Goal: Find specific page/section: Find specific page/section

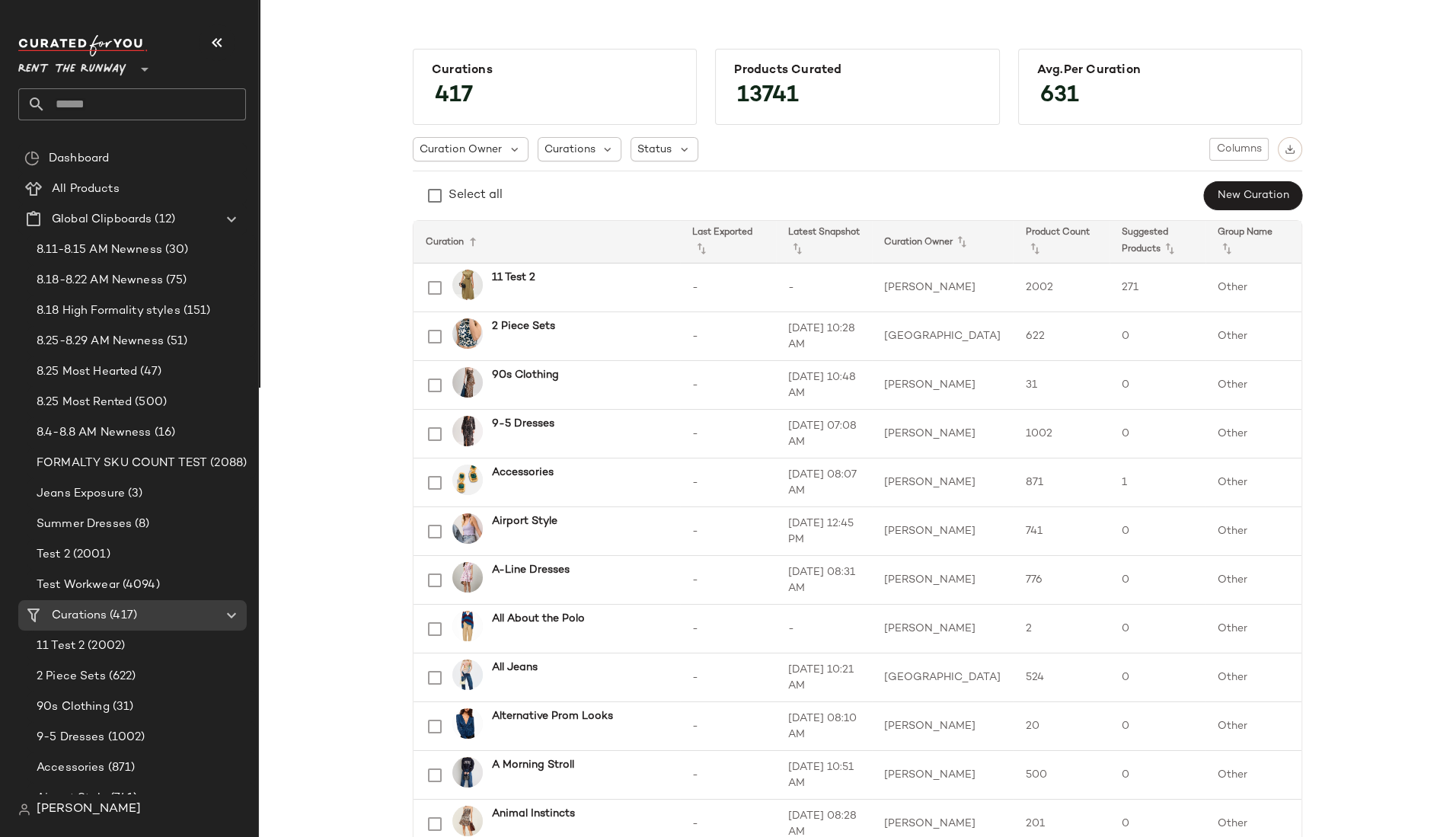
click at [108, 102] on input "text" at bounding box center [146, 104] width 200 height 32
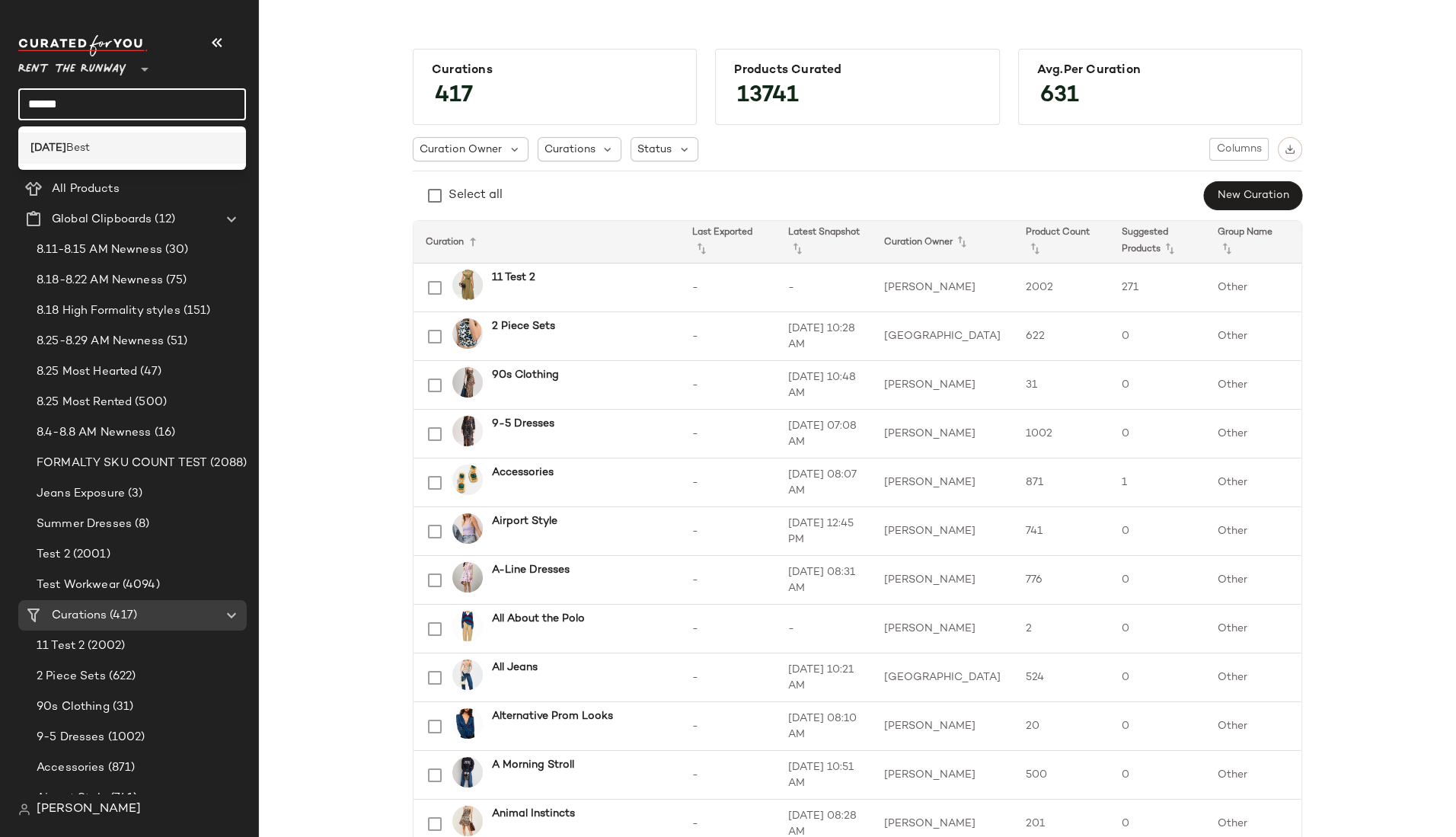
type input "******"
click at [102, 147] on div "Sunday Best" at bounding box center [132, 147] width 203 height 16
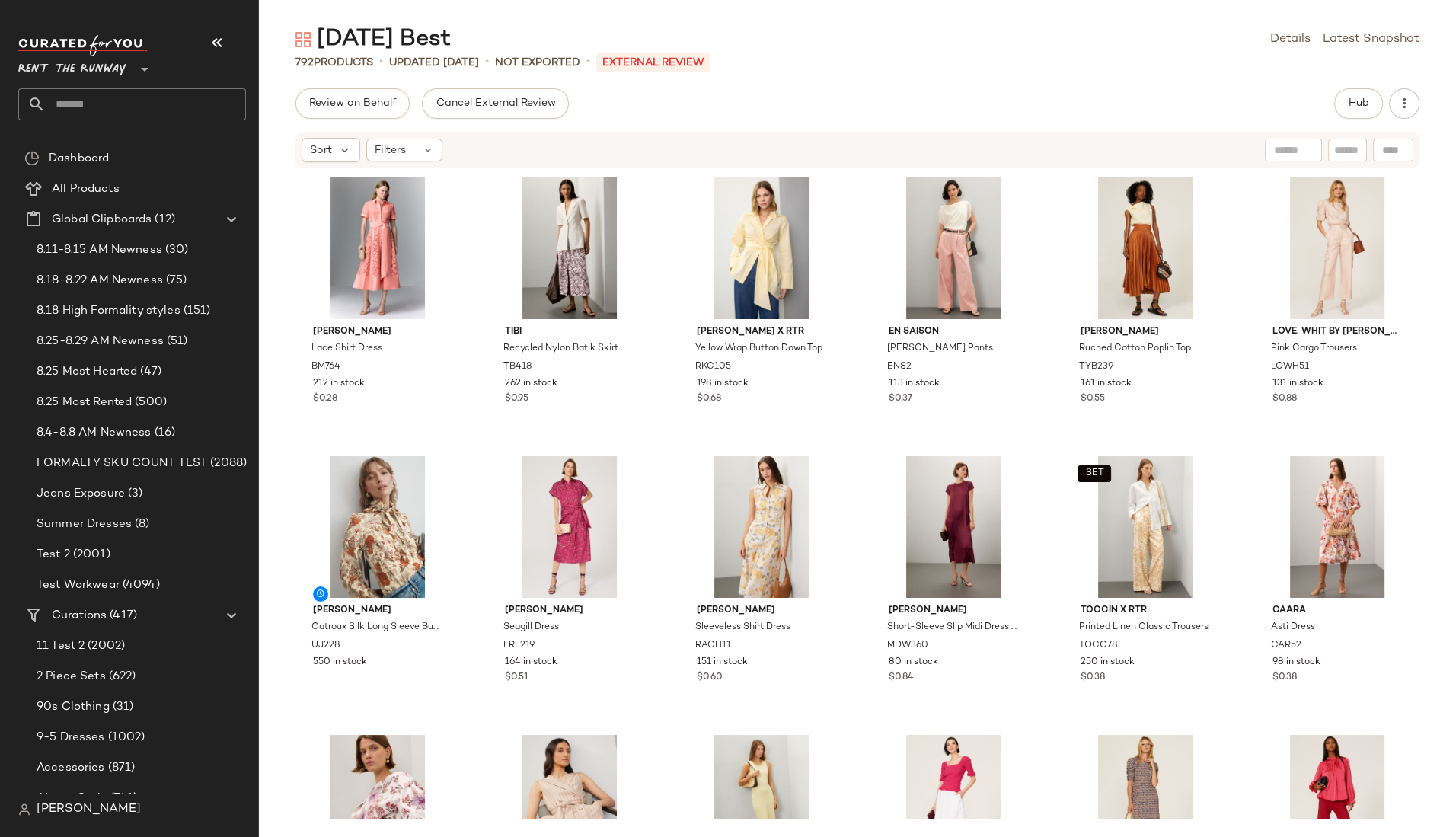
click at [1418, 385] on div "Badgley Mischka Lace Shirt Dress BM764 212 in stock $0.28 Tibi Recycled Nylon B…" at bounding box center [858, 494] width 1198 height 650
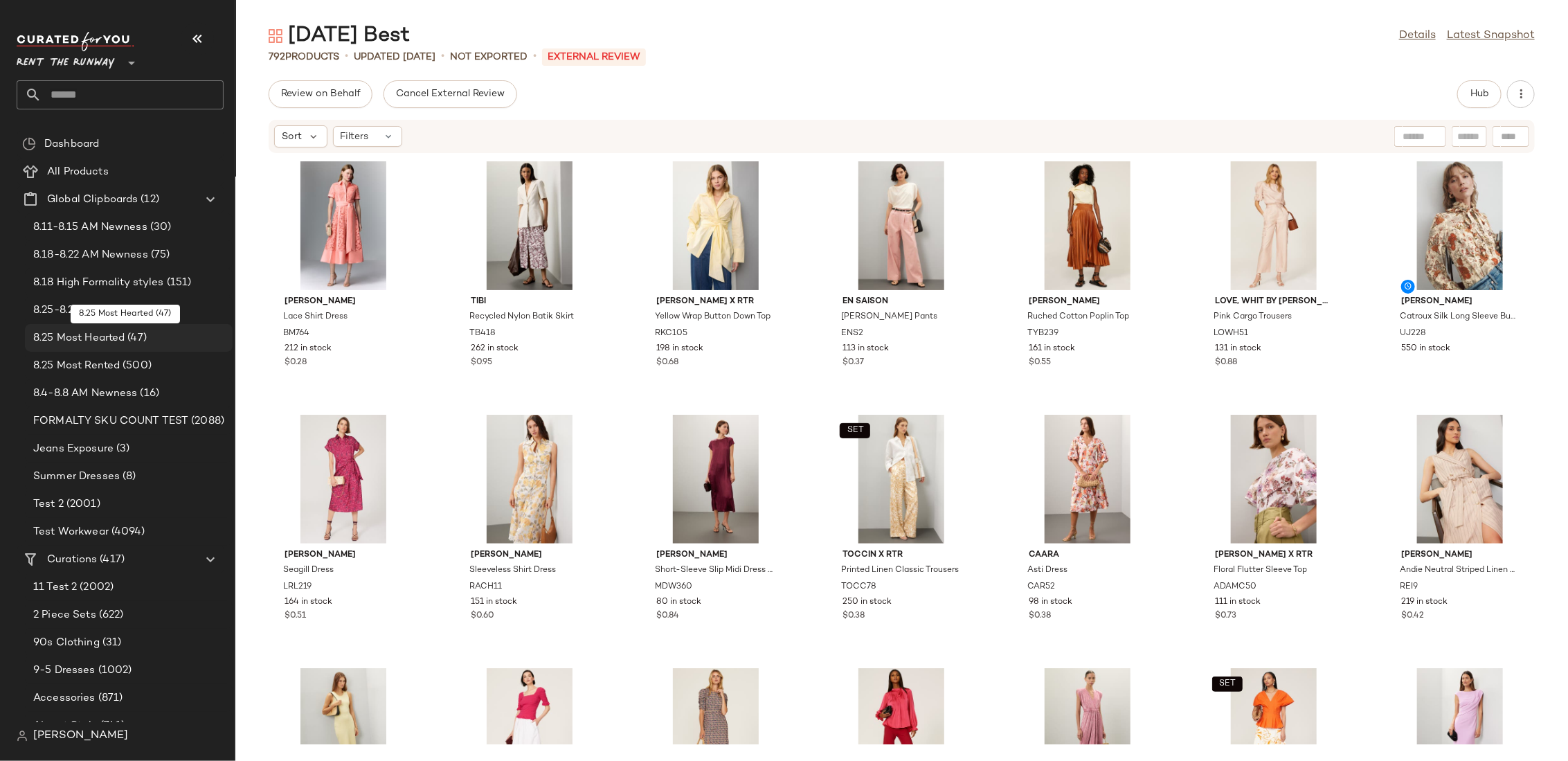
click at [76, 339] on span "8.25 Most Hearted" at bounding box center [79, 338] width 92 height 16
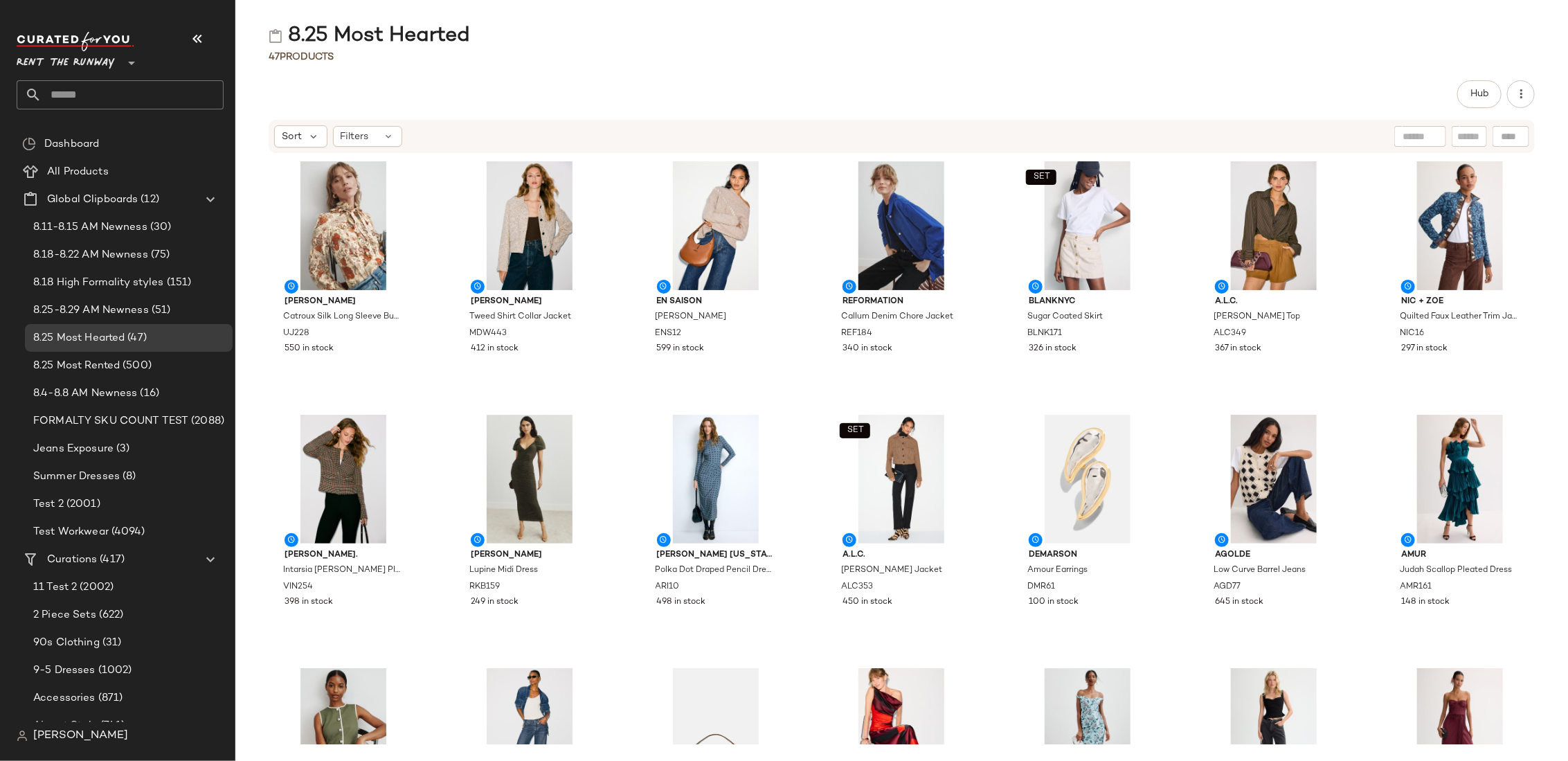
click at [69, 52] on span "Rent the Runway" at bounding box center [66, 59] width 99 height 25
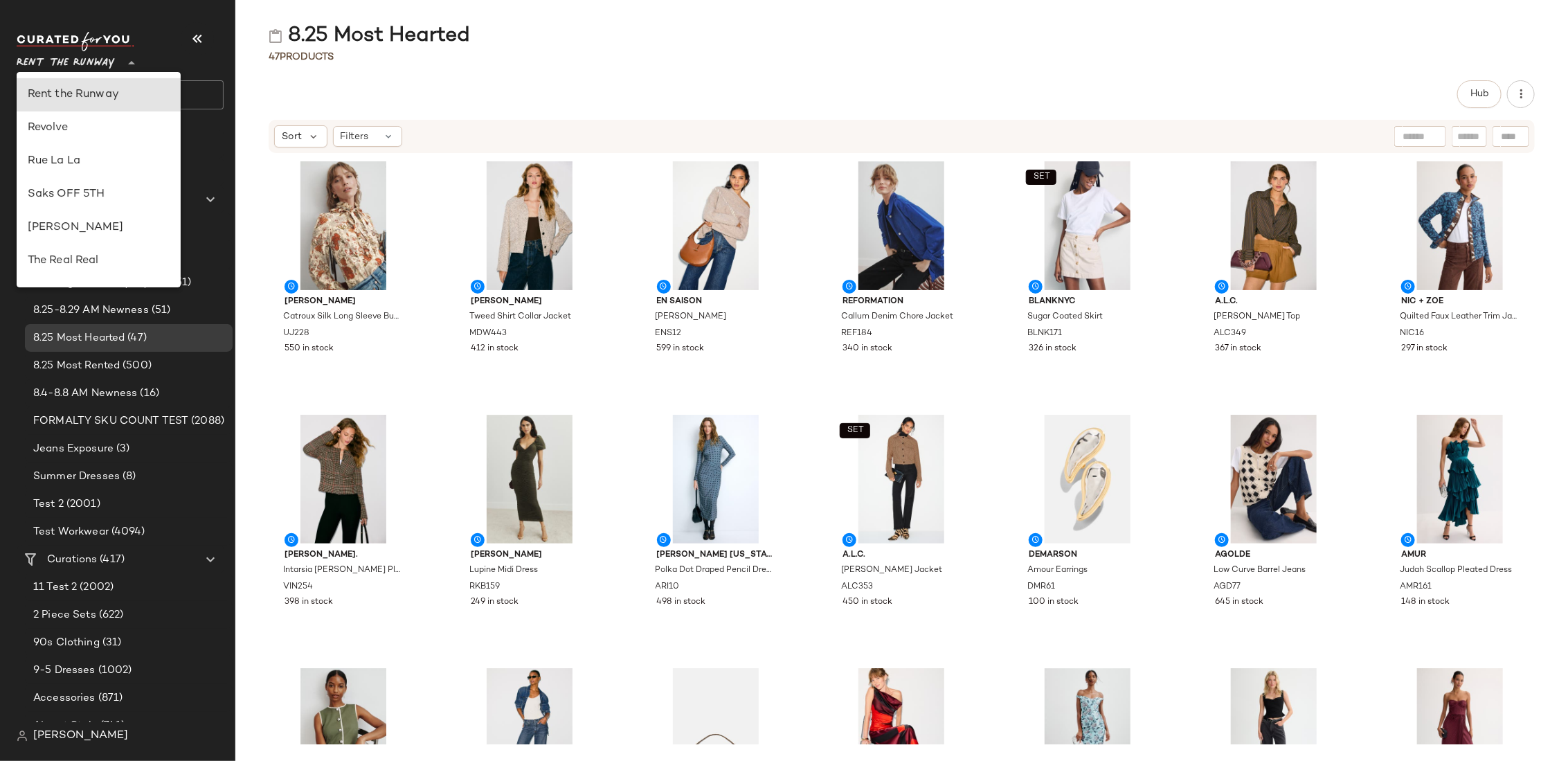
scroll to position [313, 0]
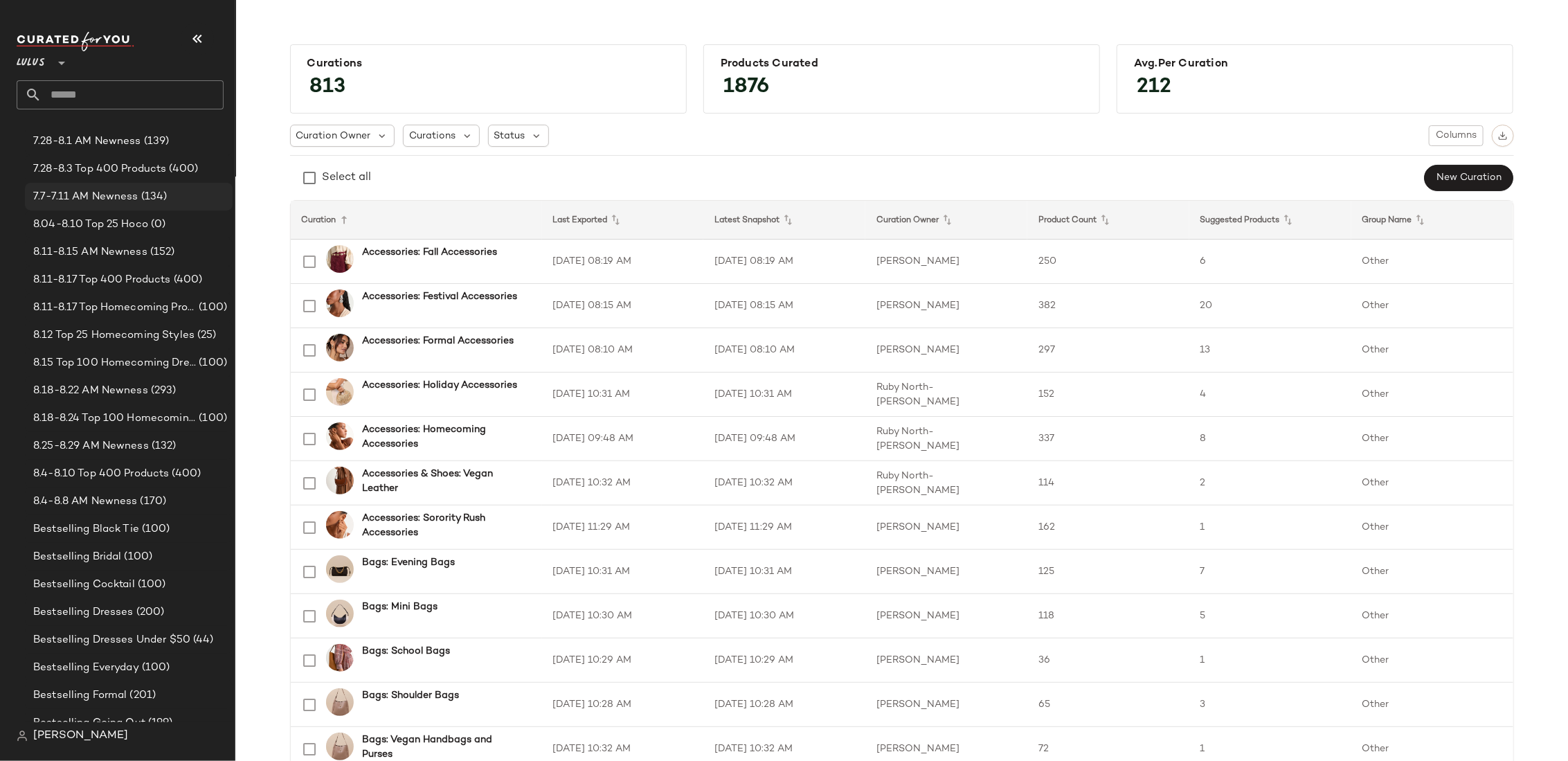
scroll to position [106, 0]
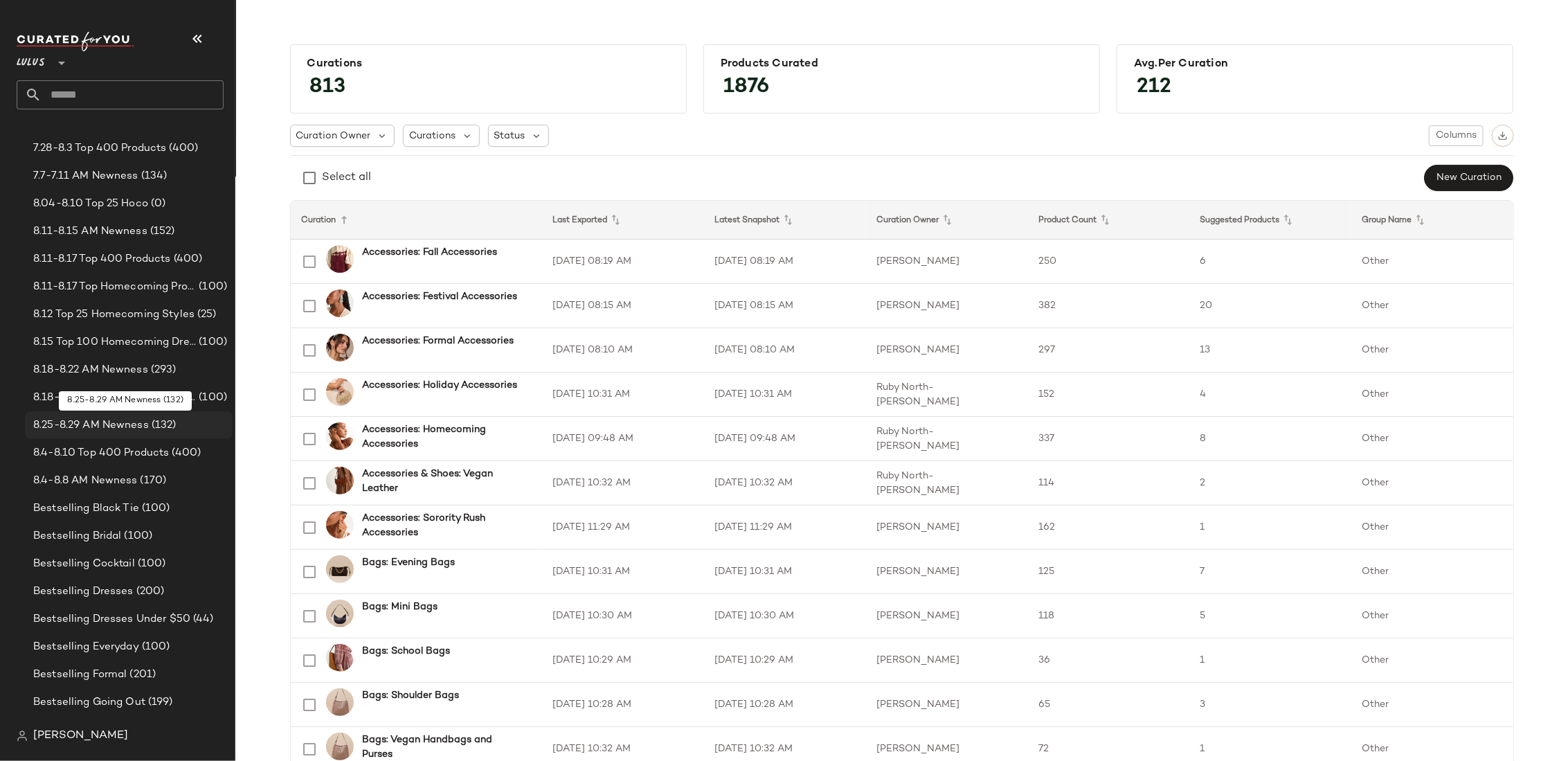
click at [91, 422] on span "8.25-8.29 AM Newness" at bounding box center [91, 425] width 116 height 16
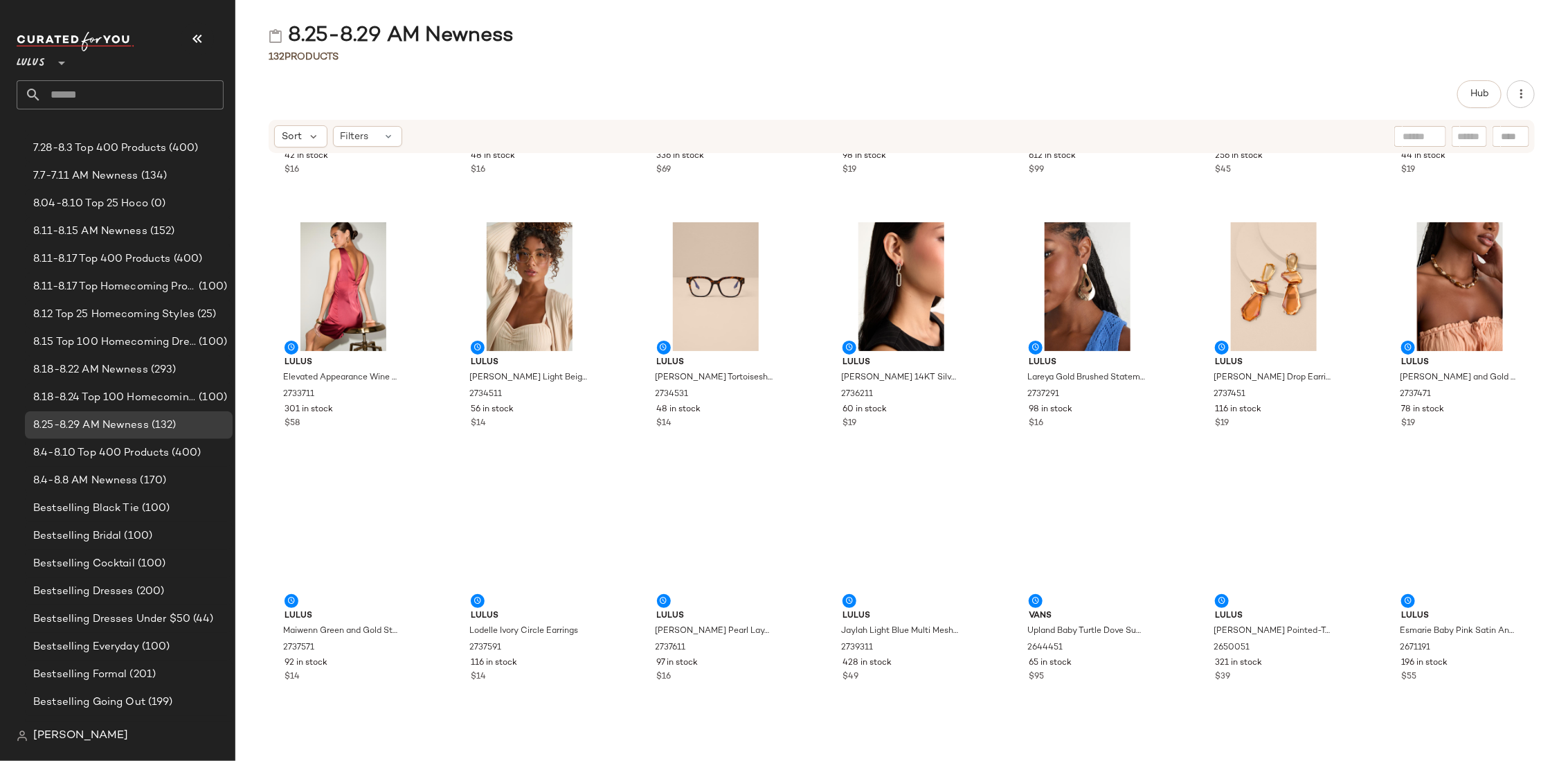
scroll to position [1725, 0]
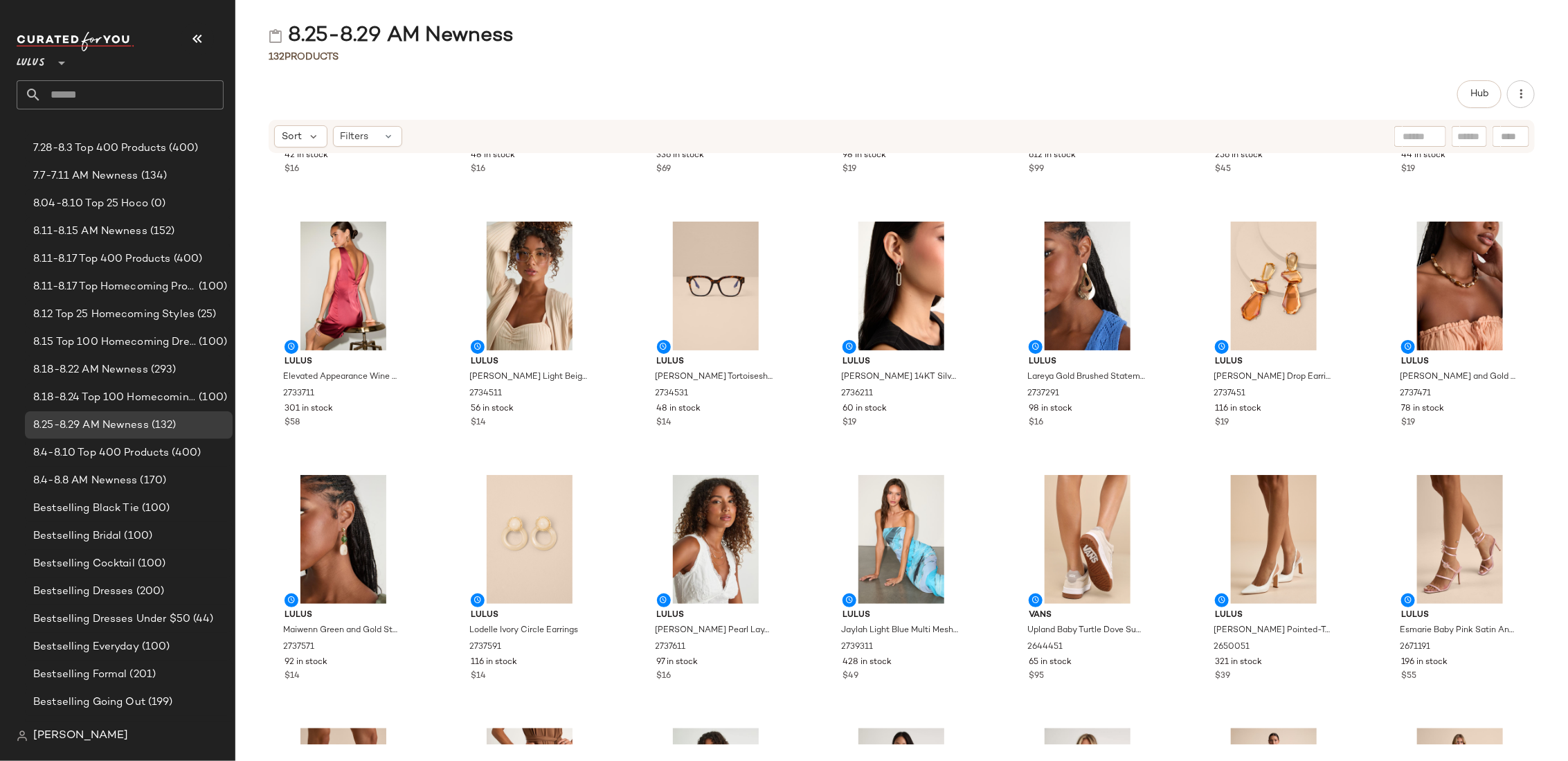
click at [1322, 354] on div "Lulus Thalyn Gold Chain Link Cuff Bracelet 2720171 42 in stock $16 Lulus Thalyn…" at bounding box center [902, 449] width 1332 height 591
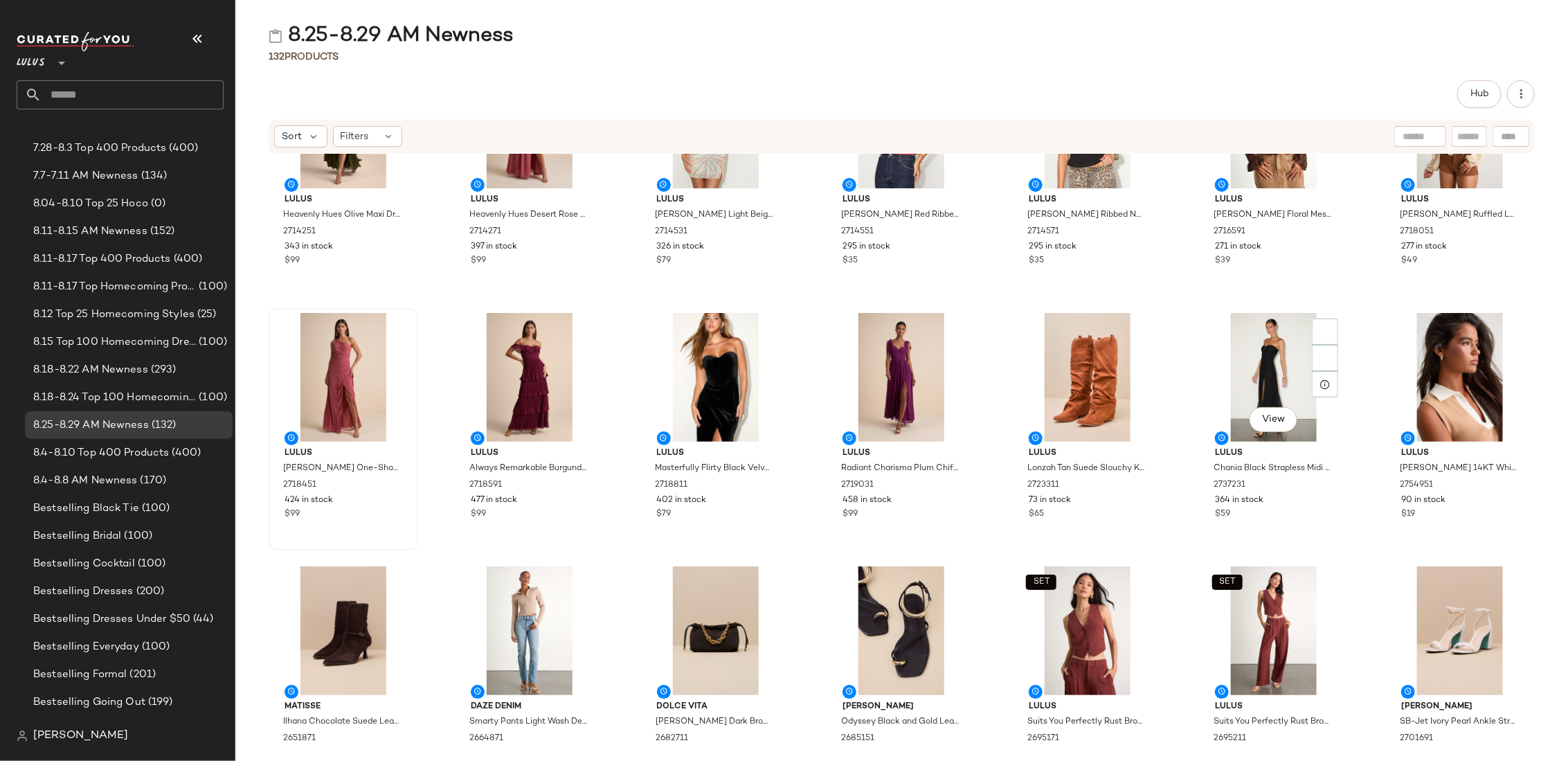
scroll to position [2687, 0]
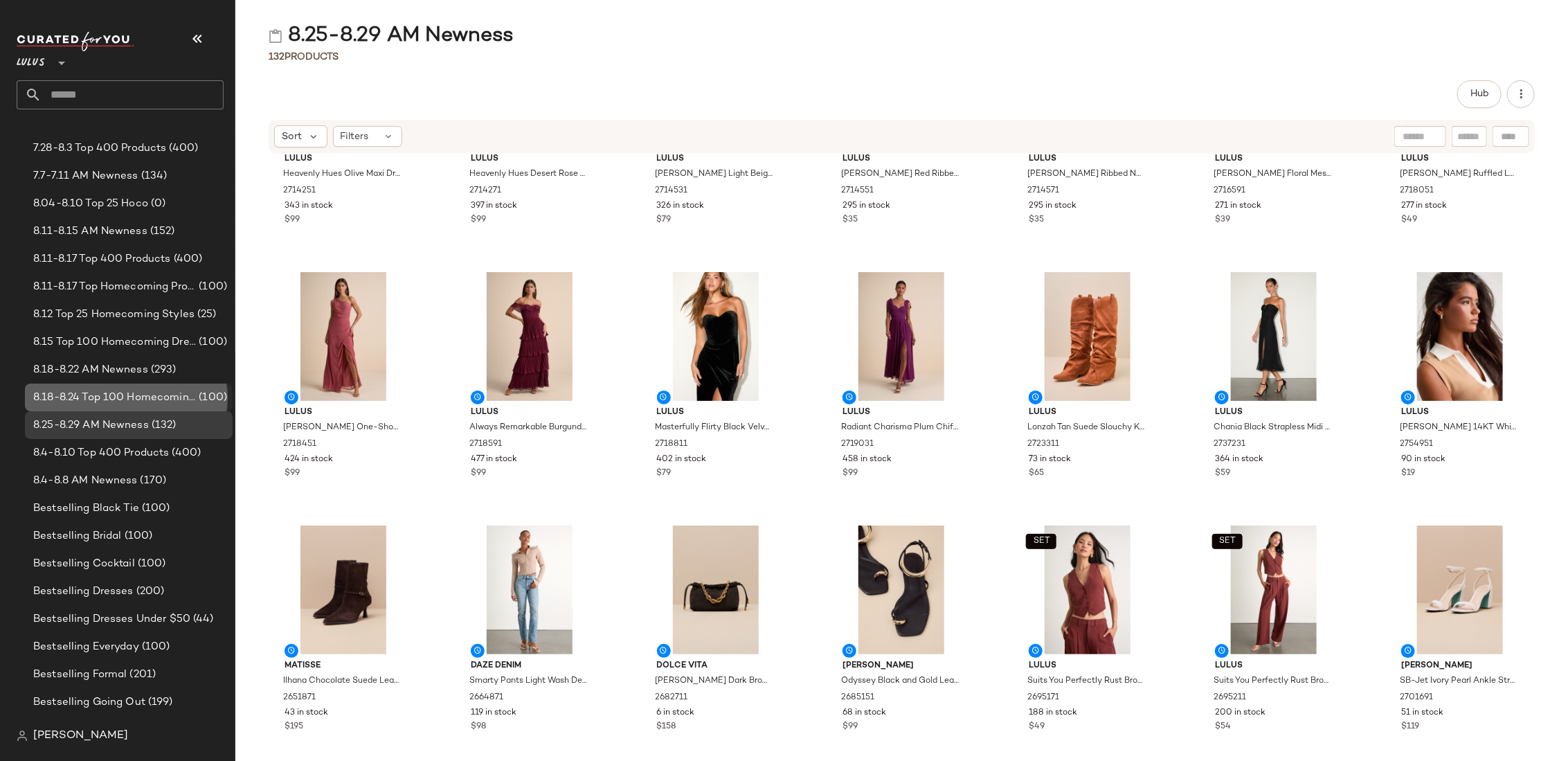
click at [56, 394] on span "8.18-8.24 Top 100 Homecoming Dresses" at bounding box center [114, 397] width 162 height 16
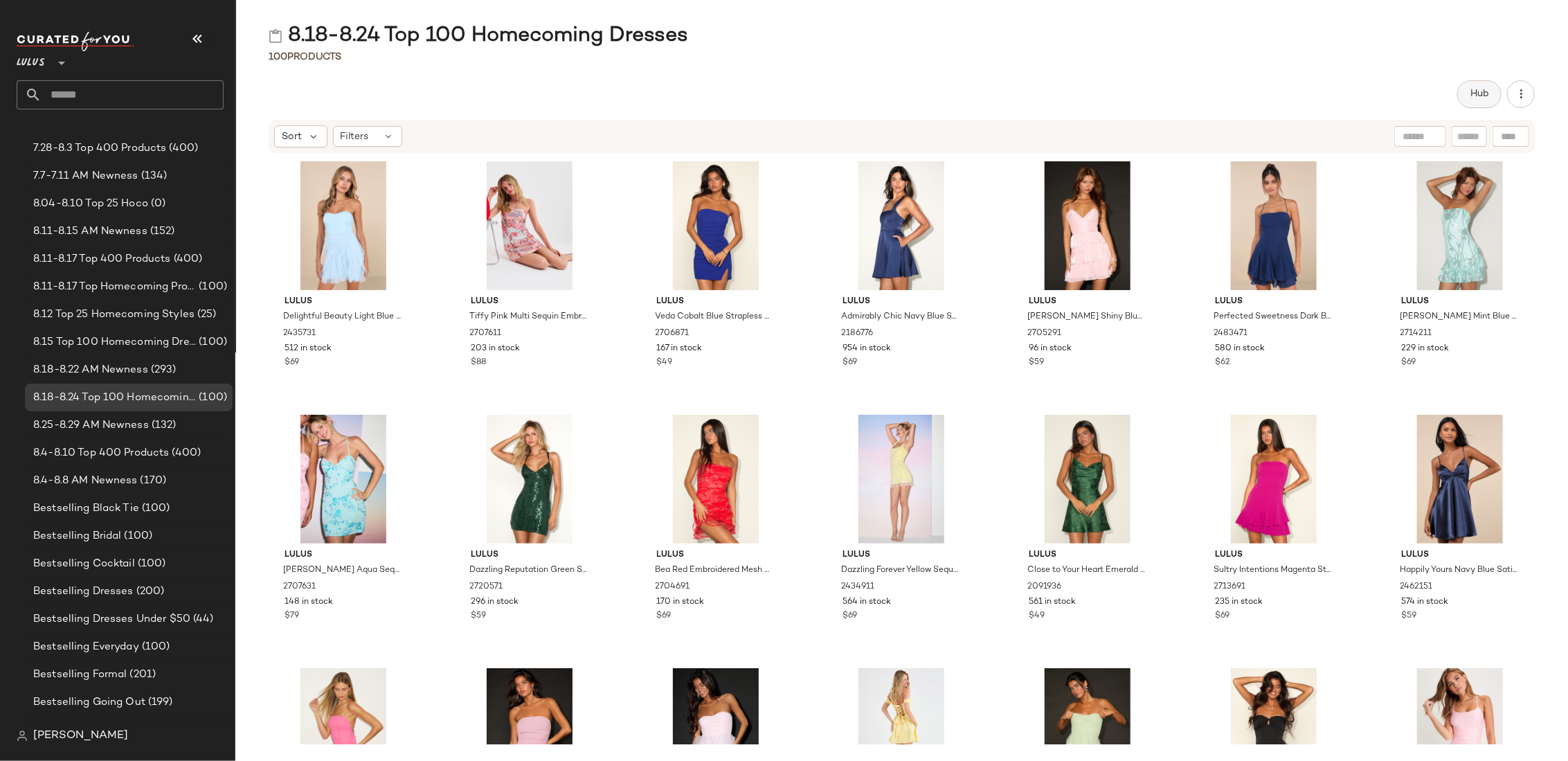
click at [1322, 99] on span "Hub" at bounding box center [1479, 94] width 19 height 11
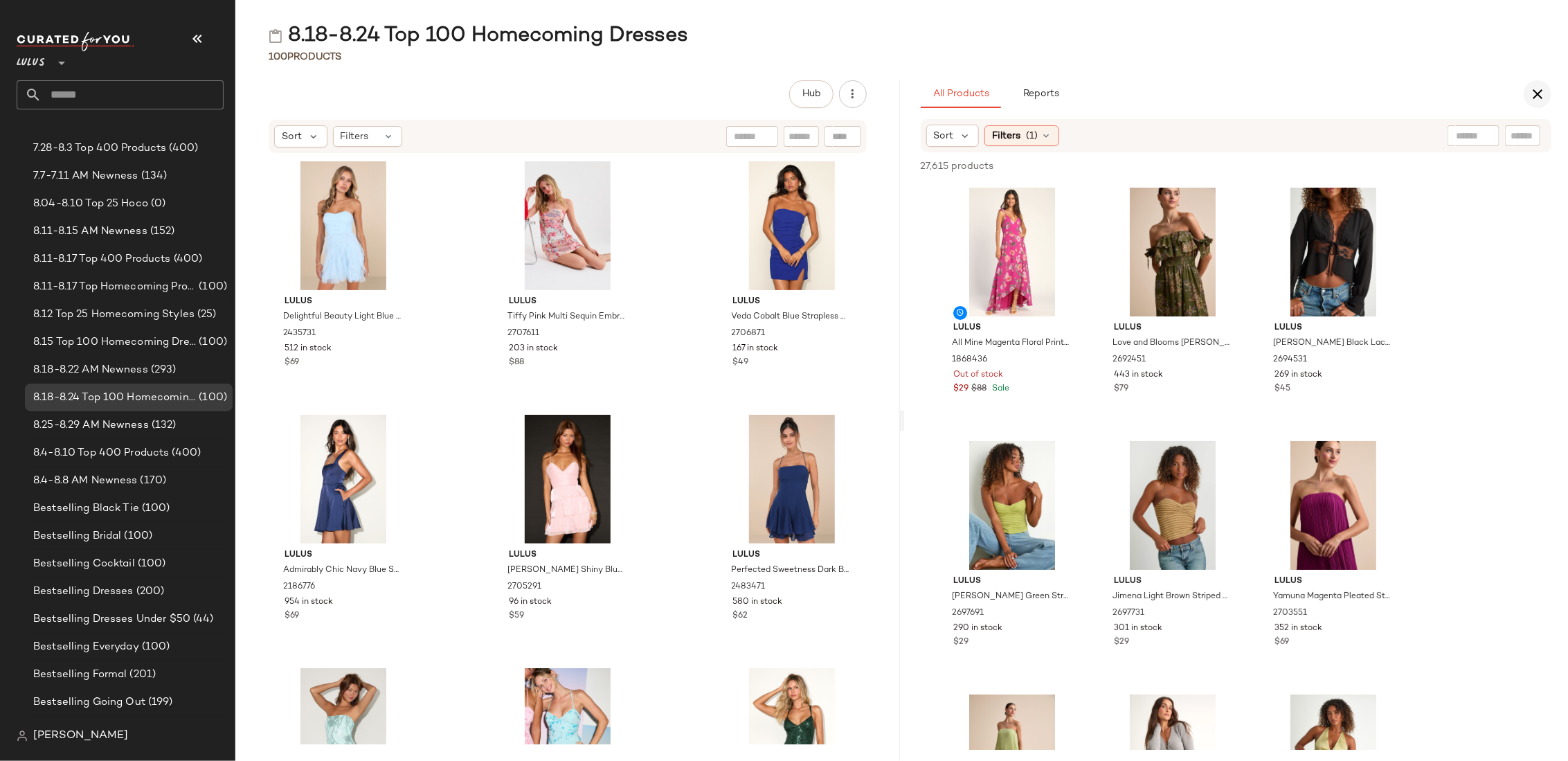
click at [1322, 95] on icon "button" at bounding box center [1537, 94] width 17 height 17
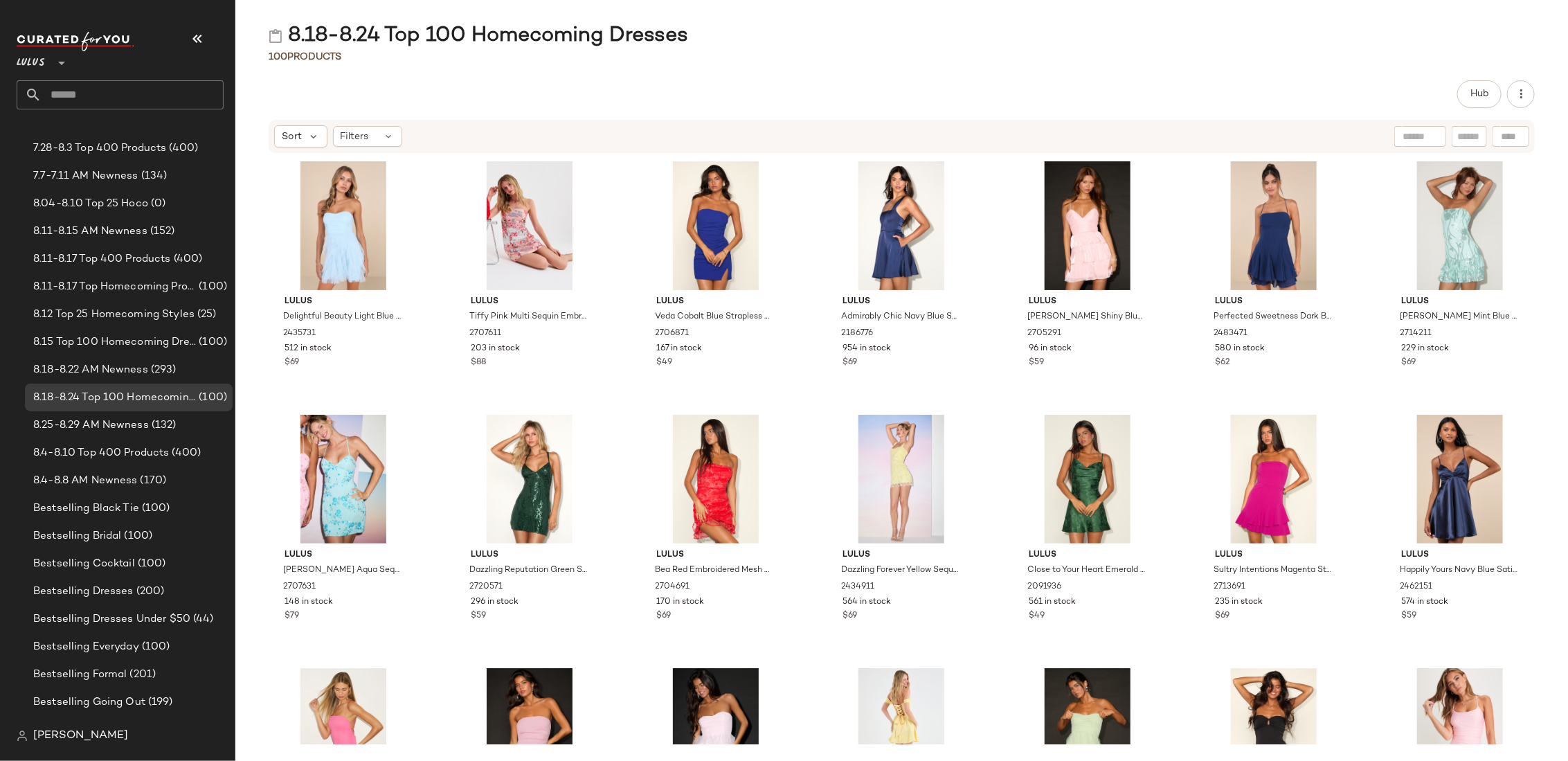
click at [549, 90] on div "Hub" at bounding box center [902, 94] width 1266 height 28
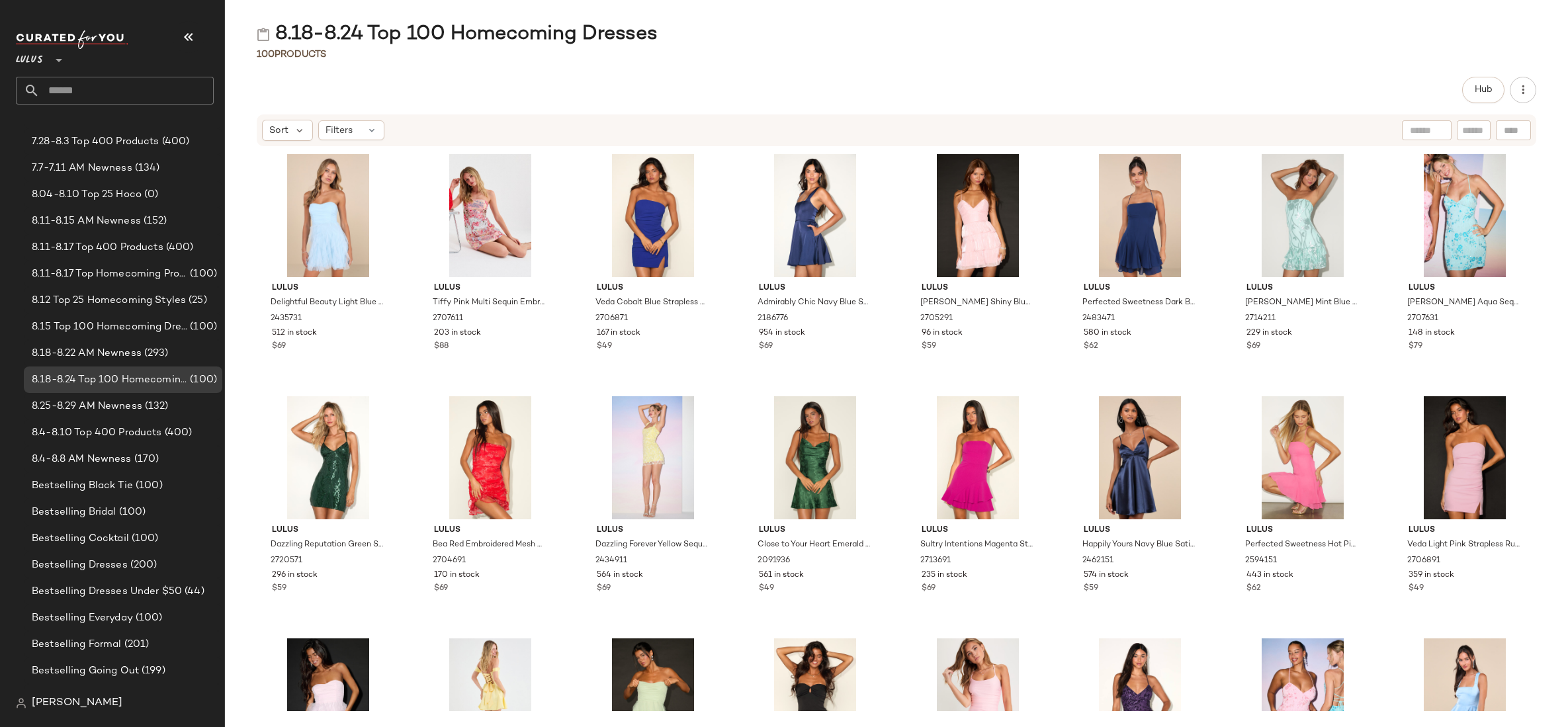
click at [39, 58] on span "Lulus" at bounding box center [29, 57] width 27 height 24
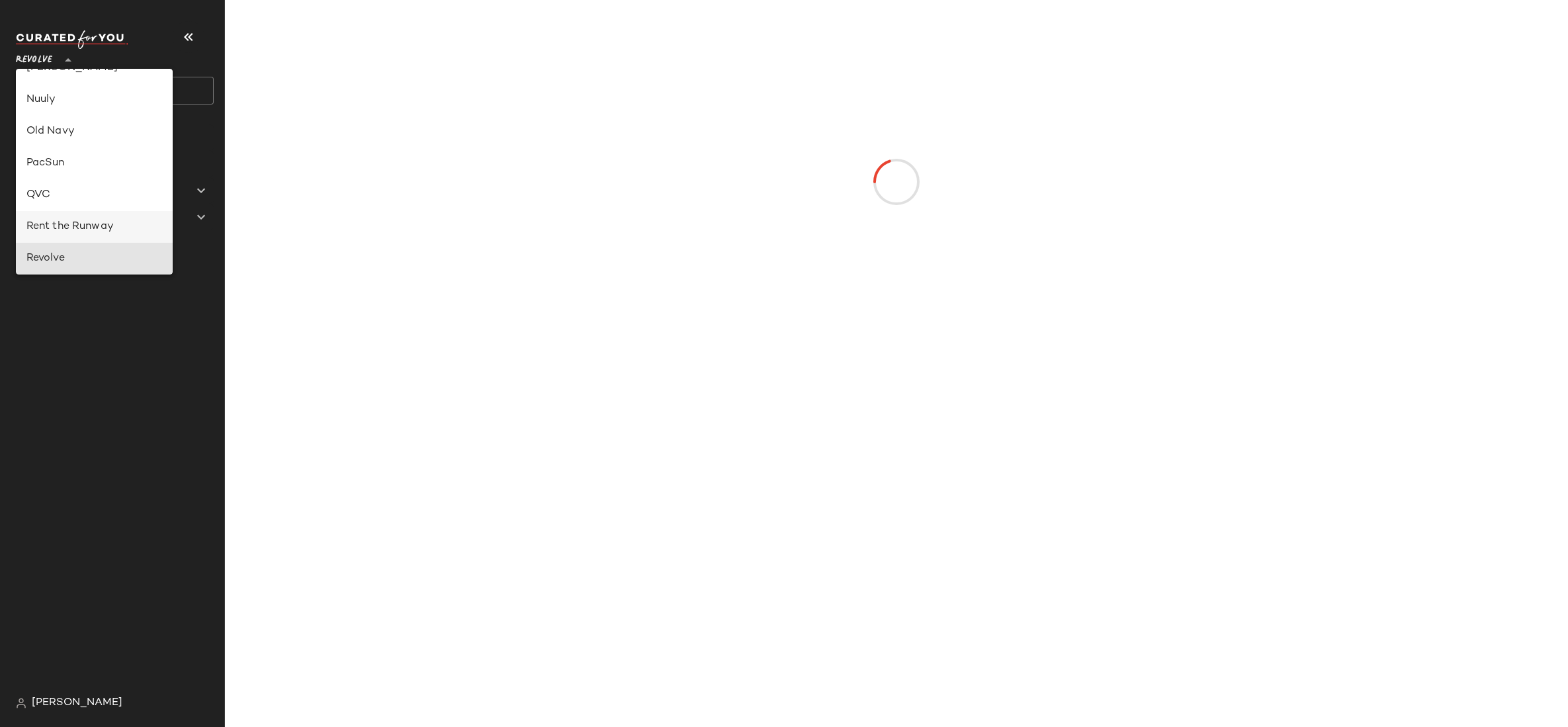
click at [54, 235] on div "Rent the Runway" at bounding box center [95, 227] width 158 height 32
type input "**"
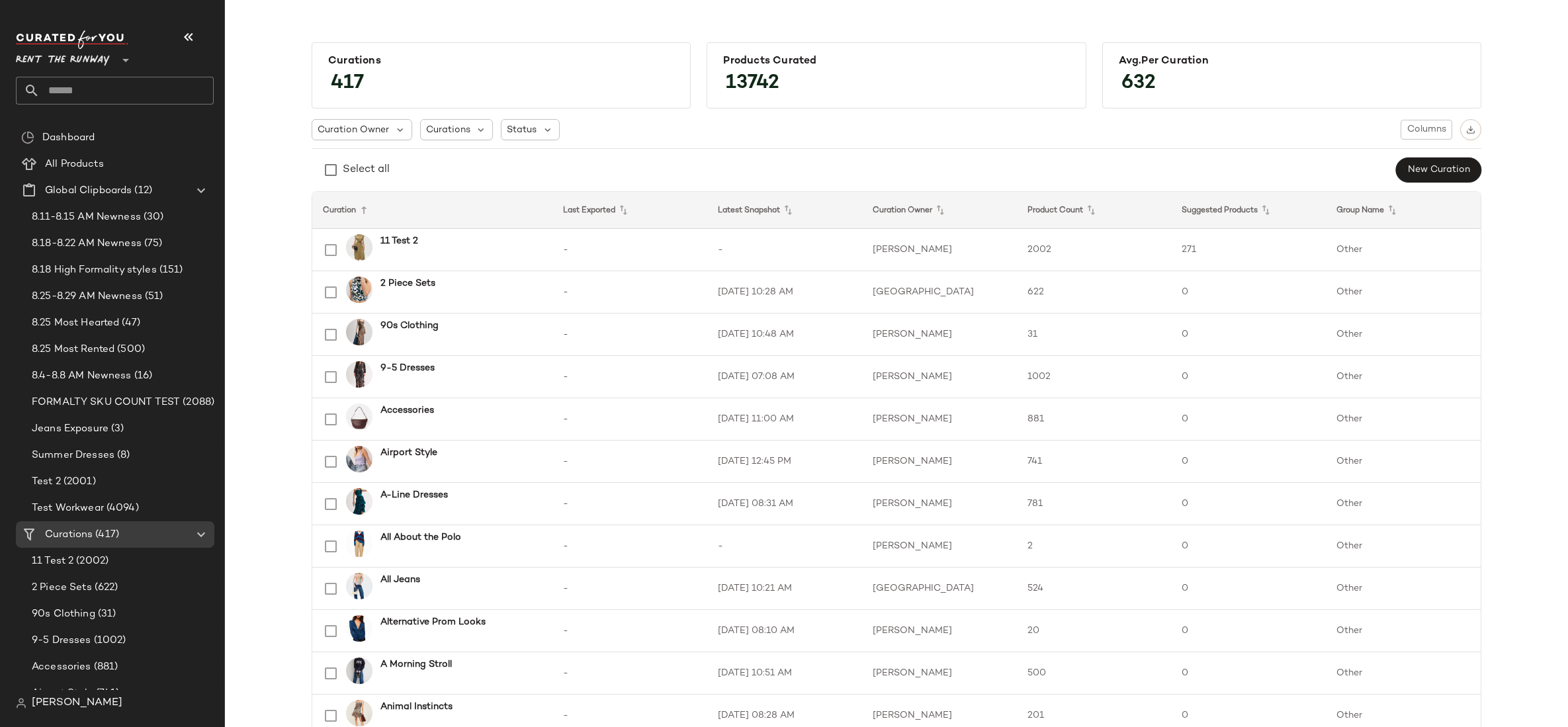
click at [100, 97] on input "text" at bounding box center [127, 91] width 174 height 28
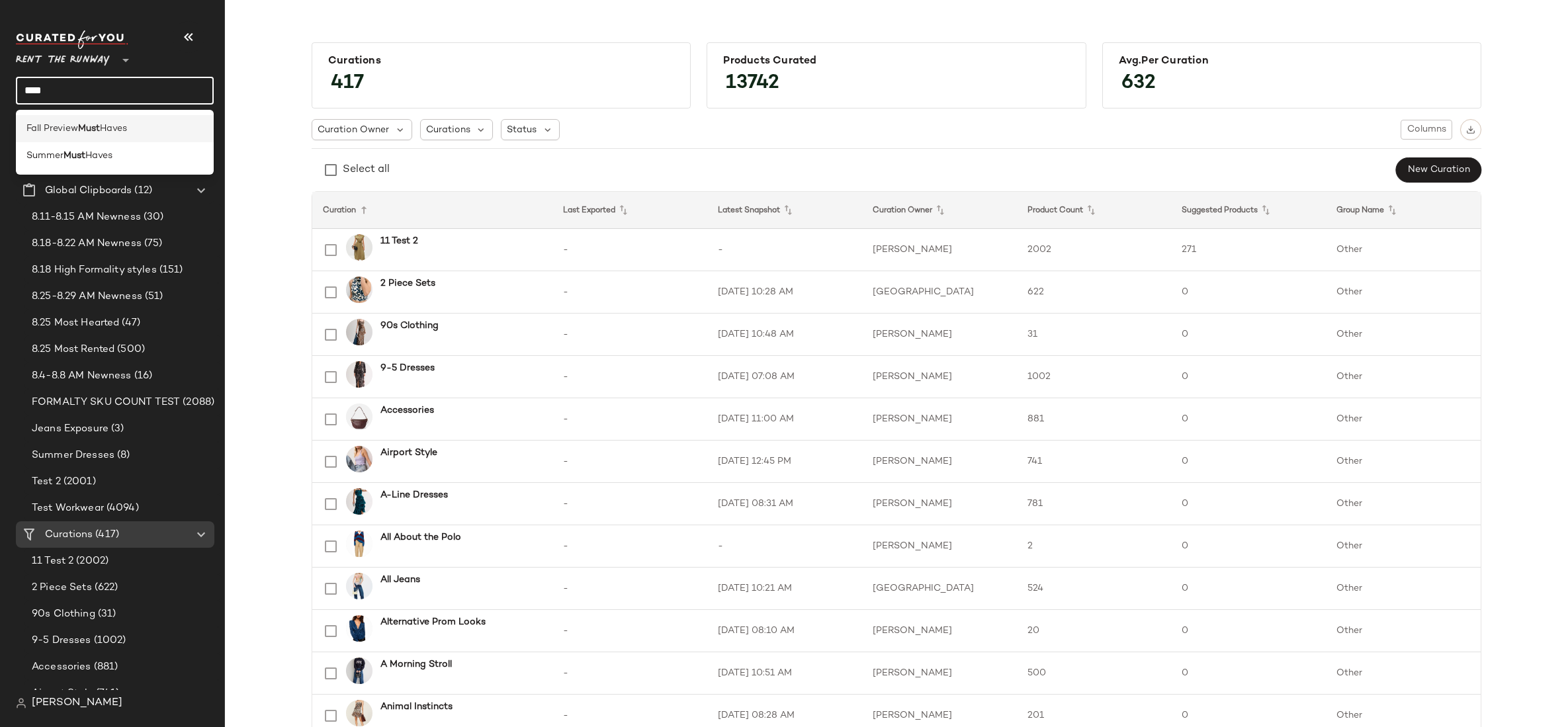
type input "****"
click at [97, 129] on b "Must" at bounding box center [89, 128] width 22 height 14
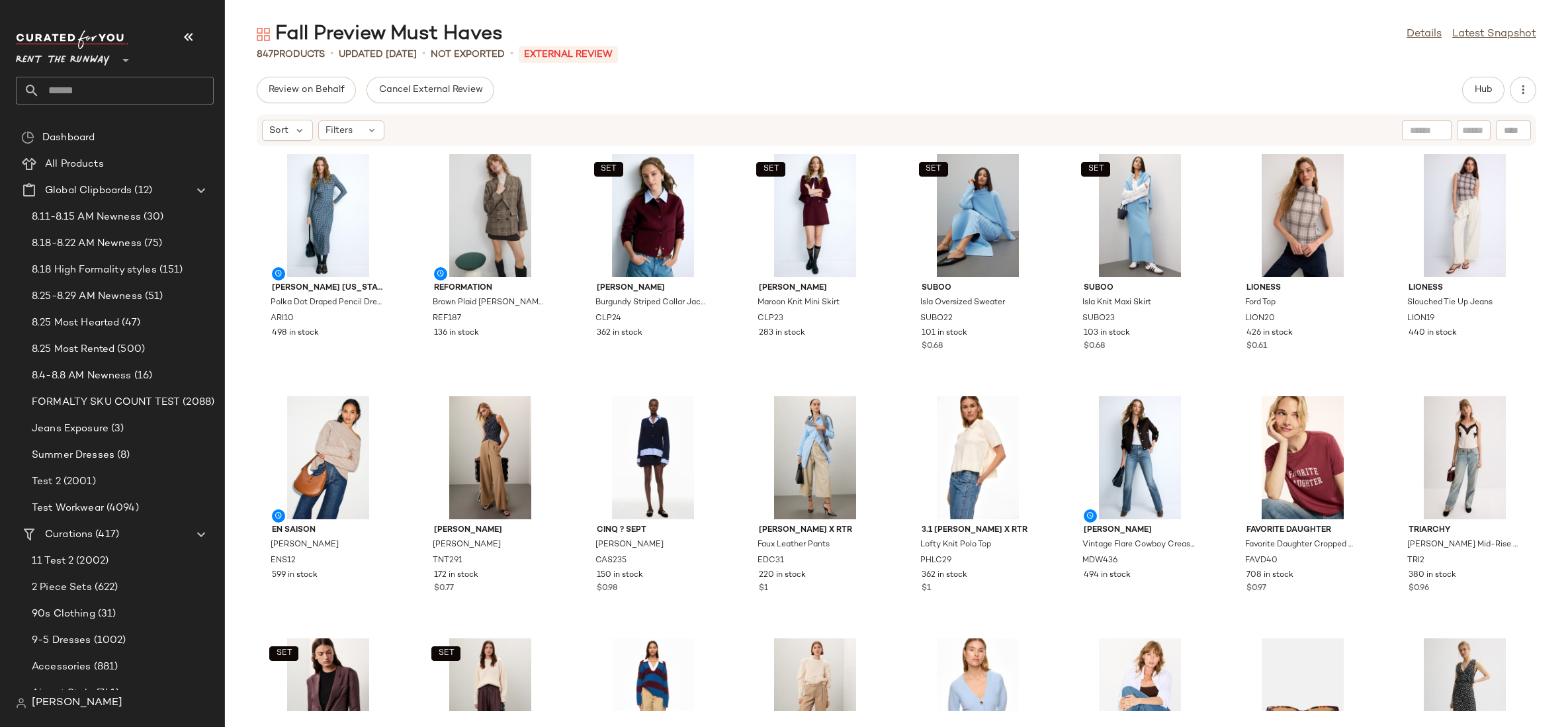
click at [1030, 98] on div "Review on Behalf Cancel External Review Hub" at bounding box center [897, 90] width 1279 height 26
click at [328, 134] on span "Filters" at bounding box center [339, 130] width 27 height 14
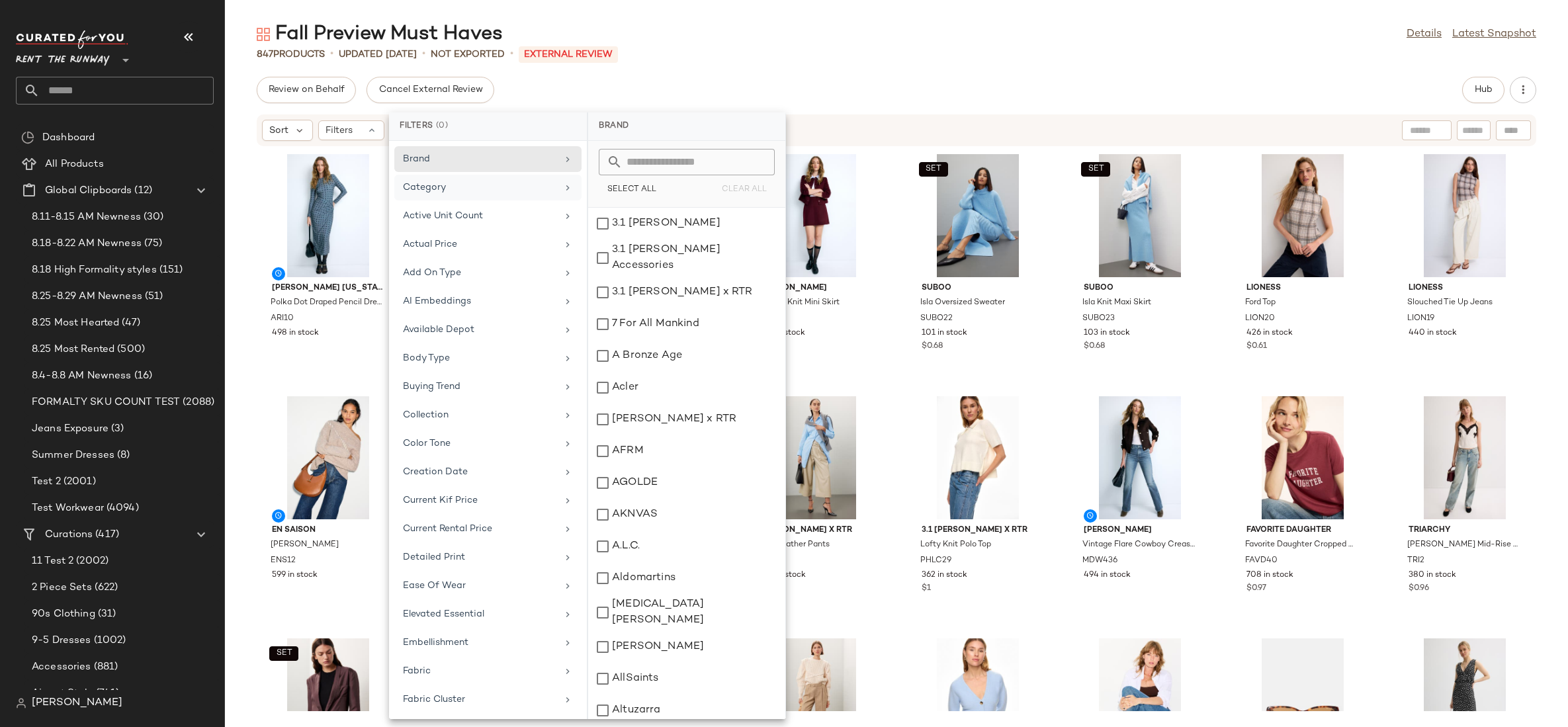
click at [439, 190] on div "Category" at bounding box center [479, 187] width 154 height 14
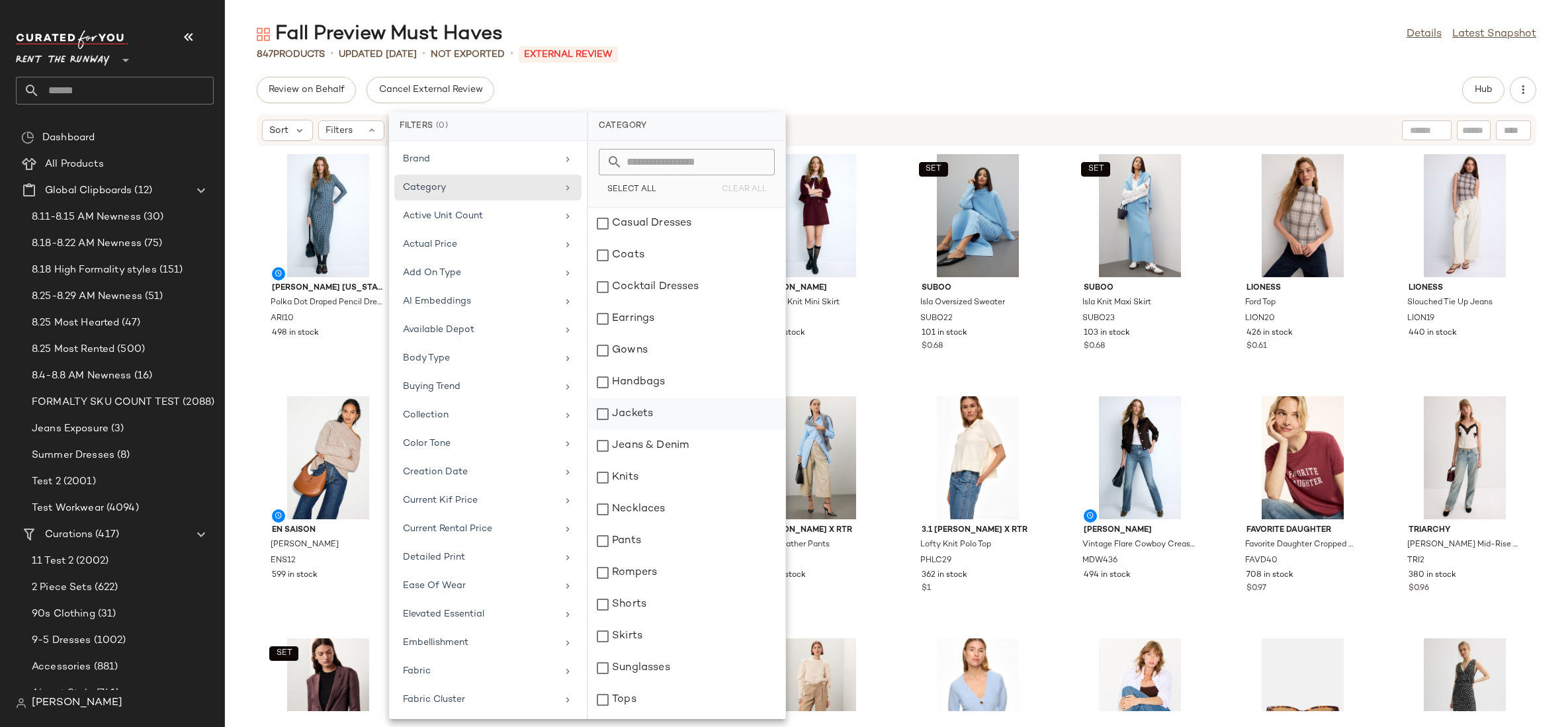
click at [643, 415] on div "Jackets" at bounding box center [687, 414] width 197 height 32
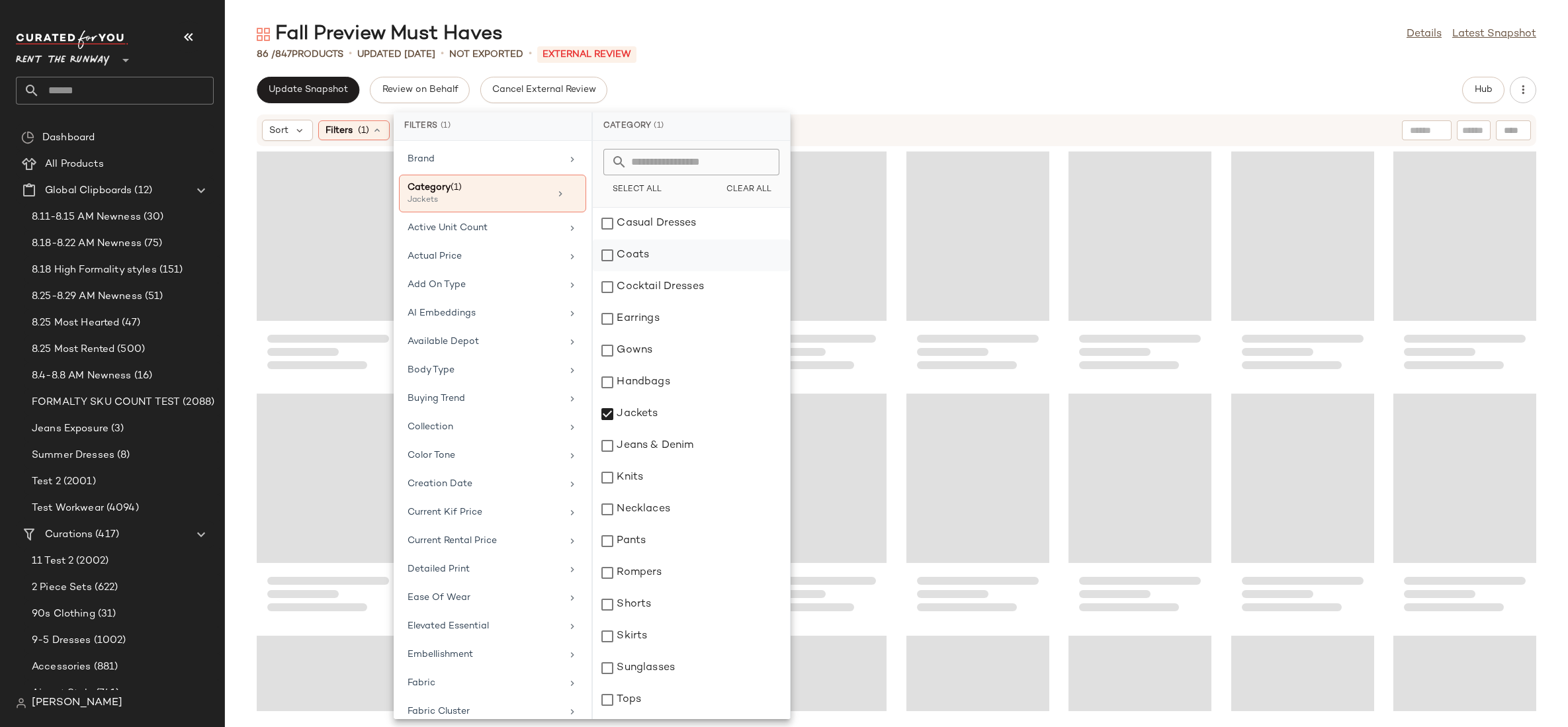
click at [644, 262] on div "Coats" at bounding box center [691, 255] width 197 height 32
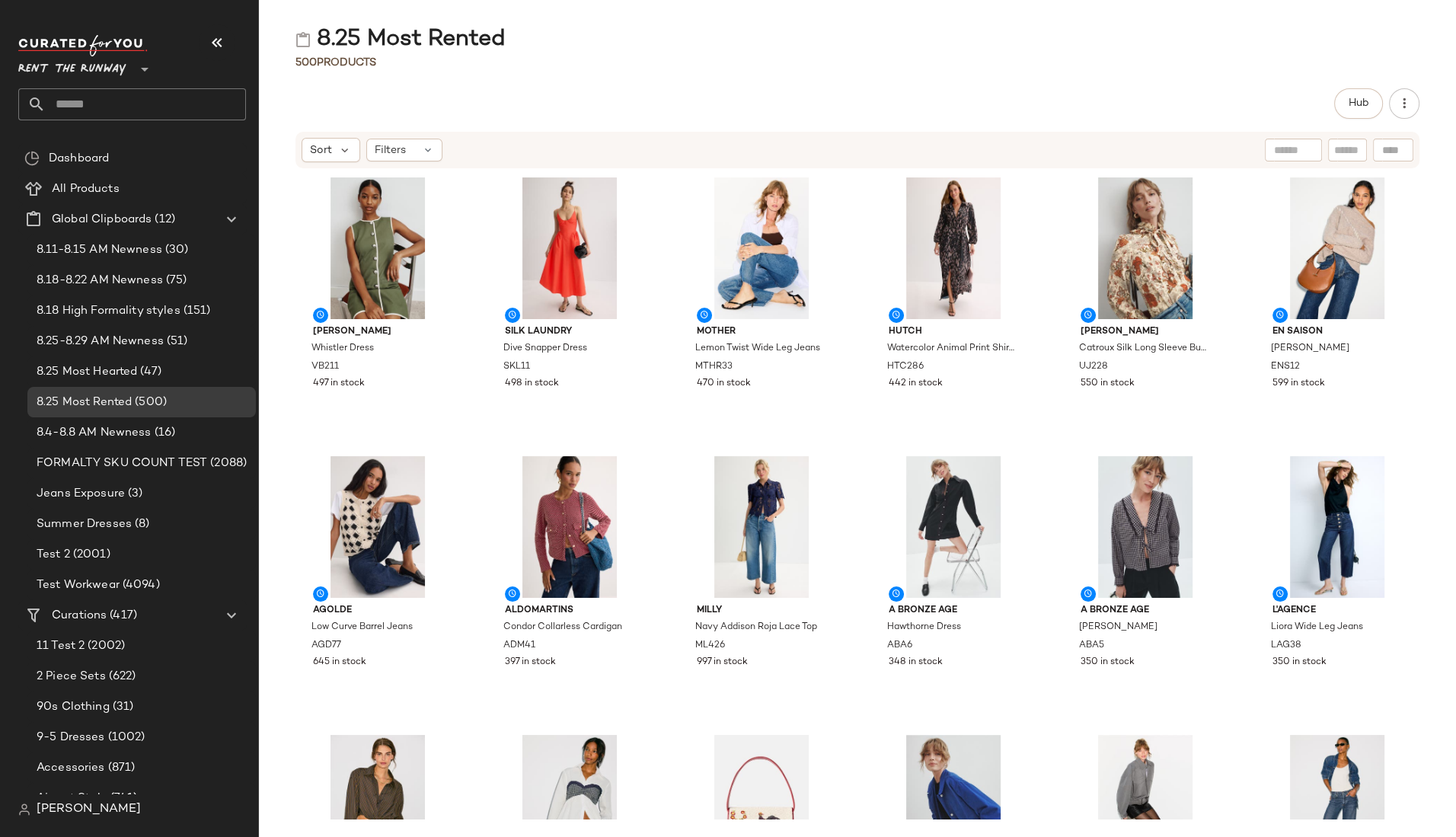
click at [720, 71] on div "8.25 Most Rented 500 Products Hub Sort Filters [PERSON_NAME] Whistler Dress VB2…" at bounding box center [858, 430] width 1198 height 812
click at [1295, 75] on div "8.25 Most Rented 500 Products Hub Sort Filters [PERSON_NAME] Whistler Dress VB2…" at bounding box center [858, 430] width 1198 height 812
click at [1182, 86] on div "8.25 Most Rented 500 Products Hub Sort Filters [PERSON_NAME] Whistler Dress VB2…" at bounding box center [858, 430] width 1198 height 812
click at [1370, 104] on button "Hub" at bounding box center [1359, 103] width 49 height 30
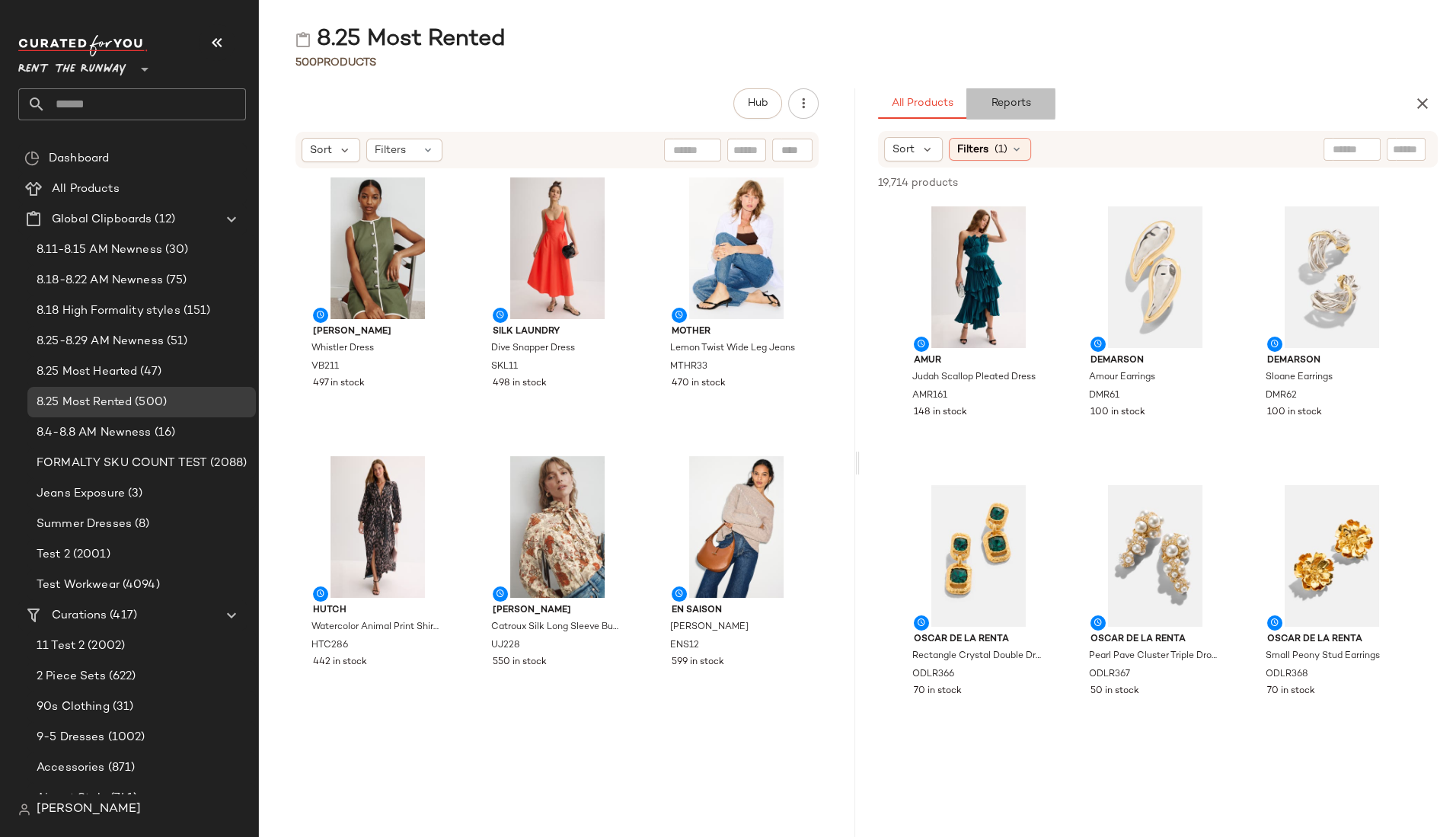
click at [1019, 103] on span "Reports" at bounding box center [1010, 103] width 41 height 12
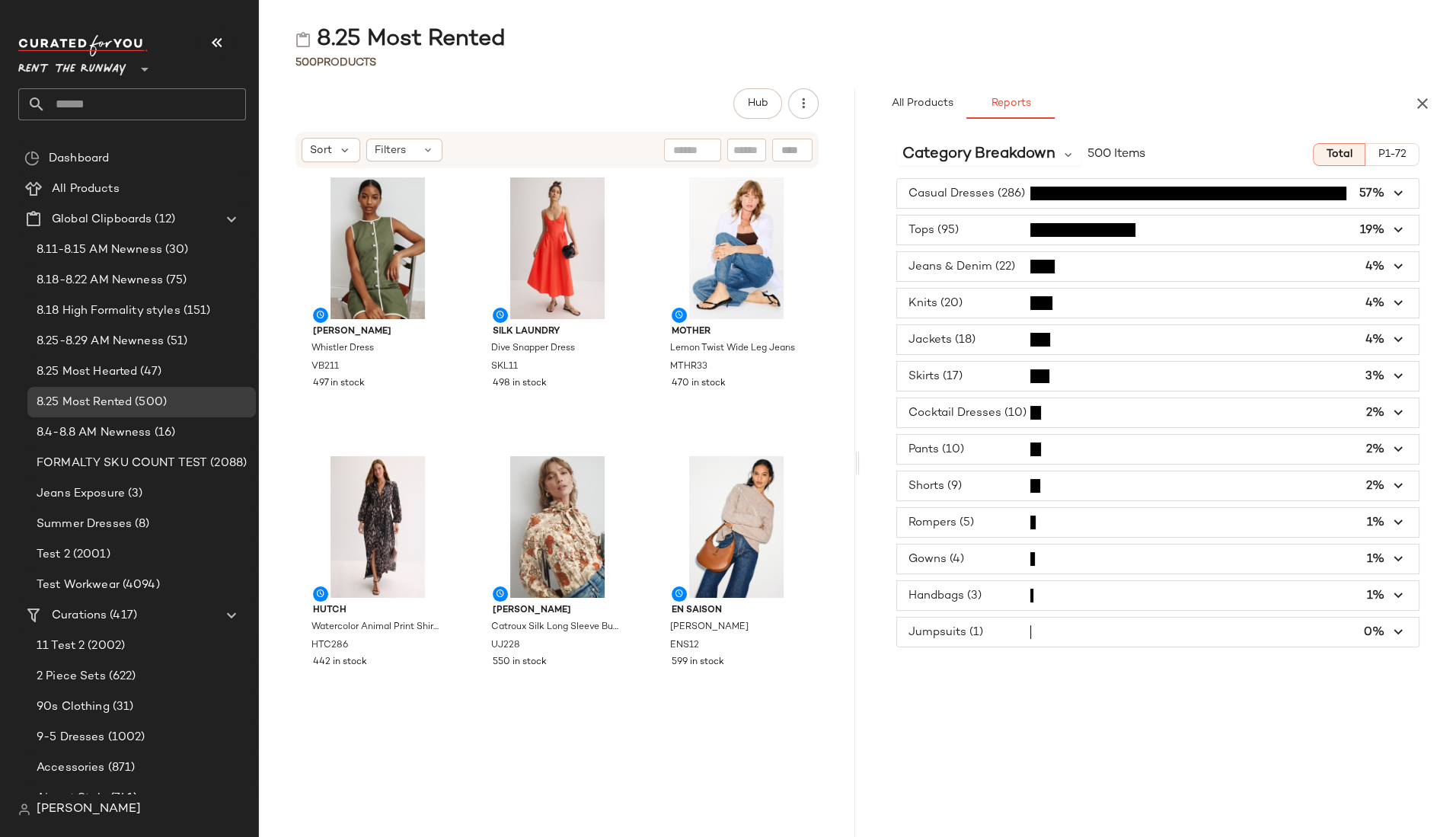
click at [1017, 197] on span "button" at bounding box center [1159, 193] width 522 height 29
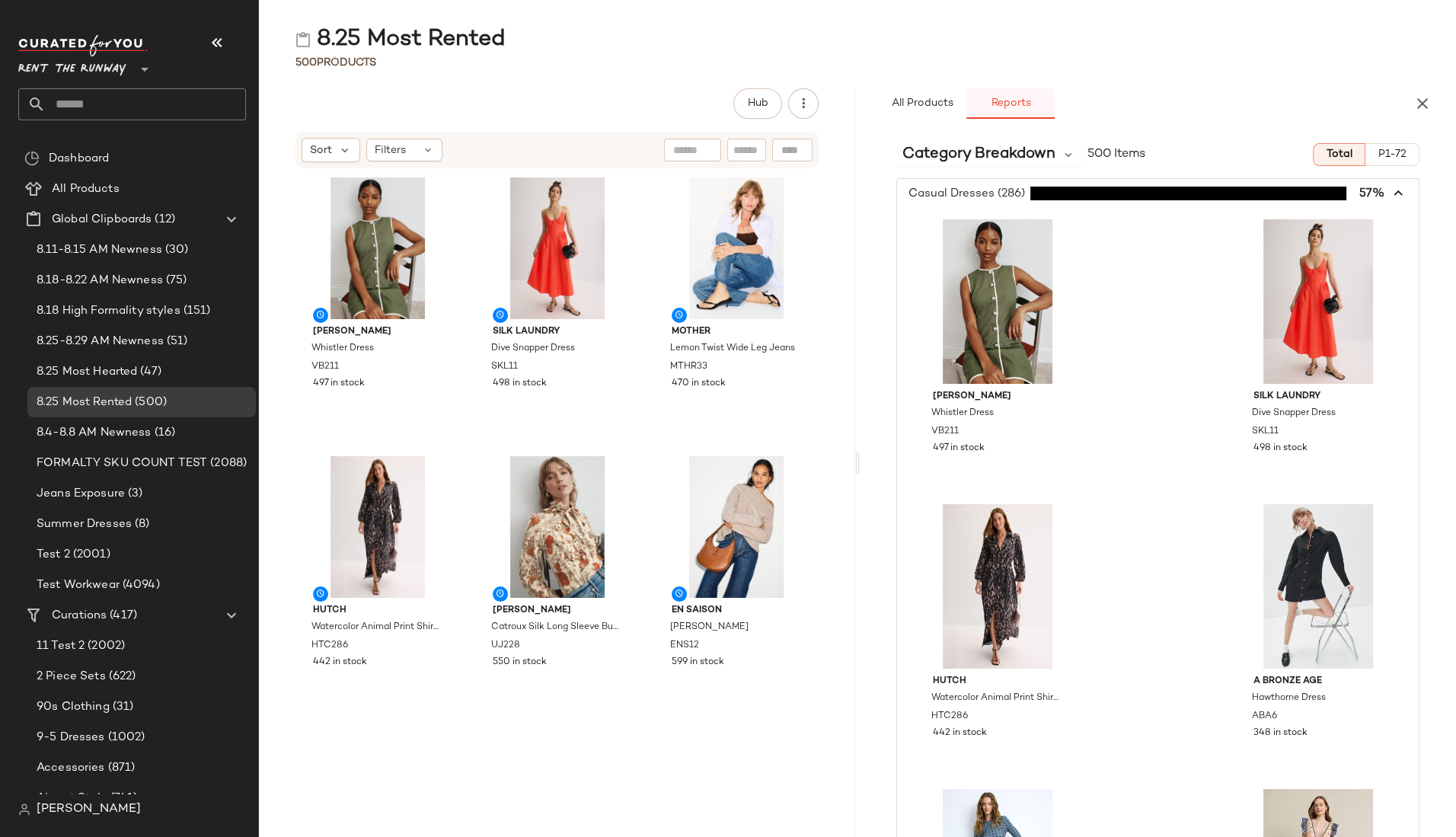
click at [1019, 109] on span "Reports" at bounding box center [1010, 103] width 41 height 12
click at [1042, 153] on span "Category Breakdown" at bounding box center [979, 154] width 153 height 23
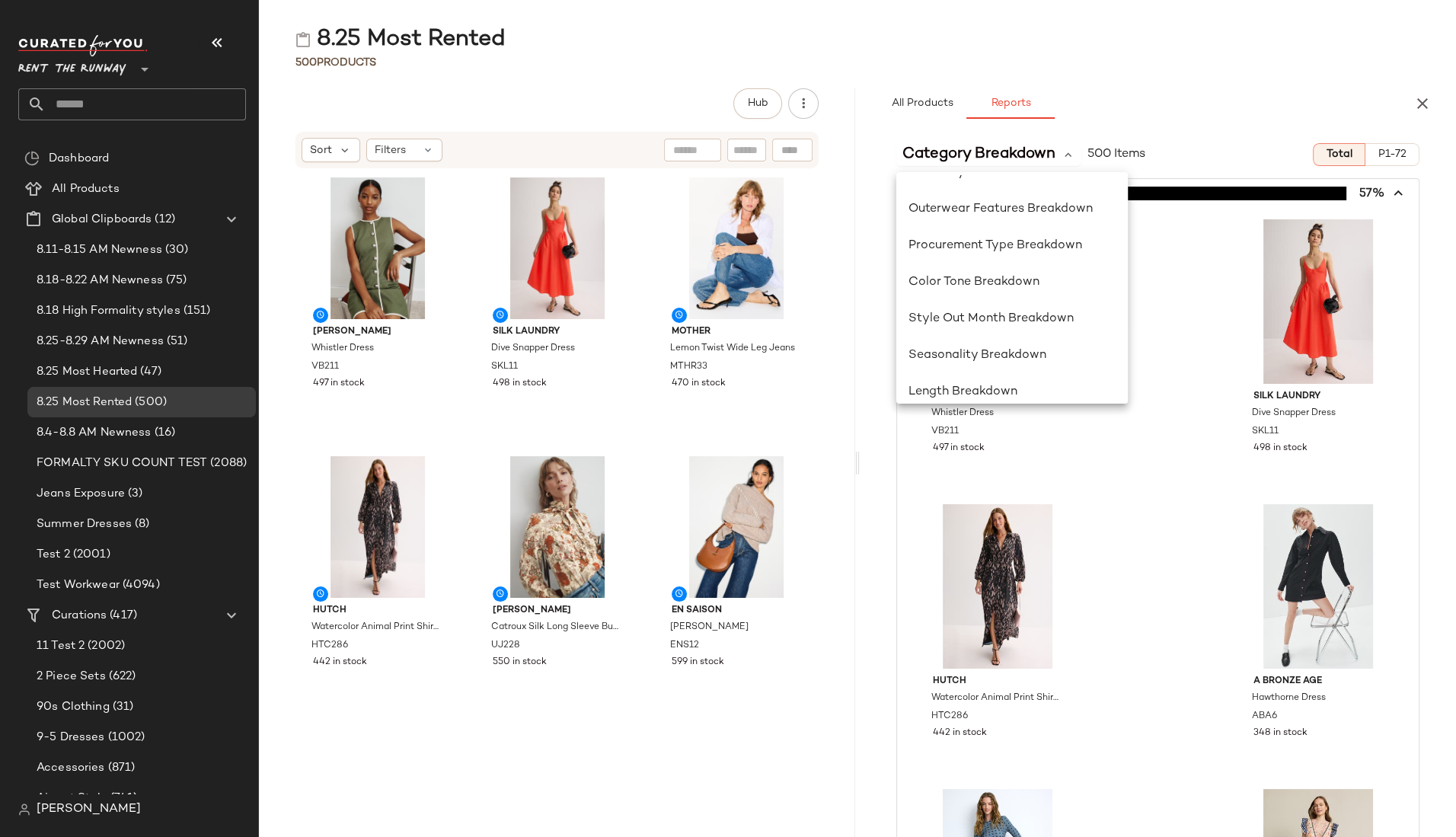
scroll to position [420, 0]
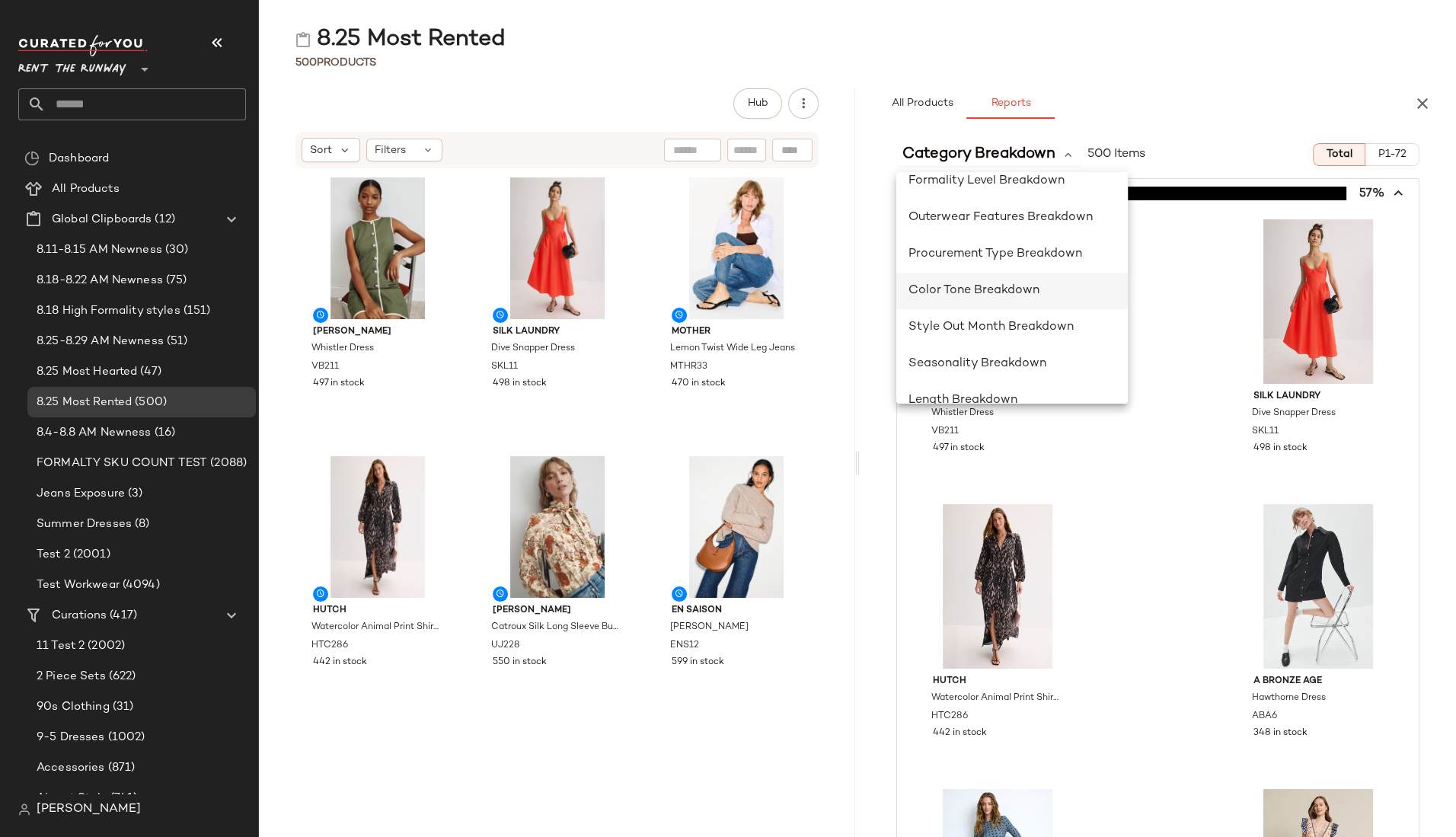
click at [964, 289] on span "Color Tone Breakdown" at bounding box center [974, 290] width 131 height 13
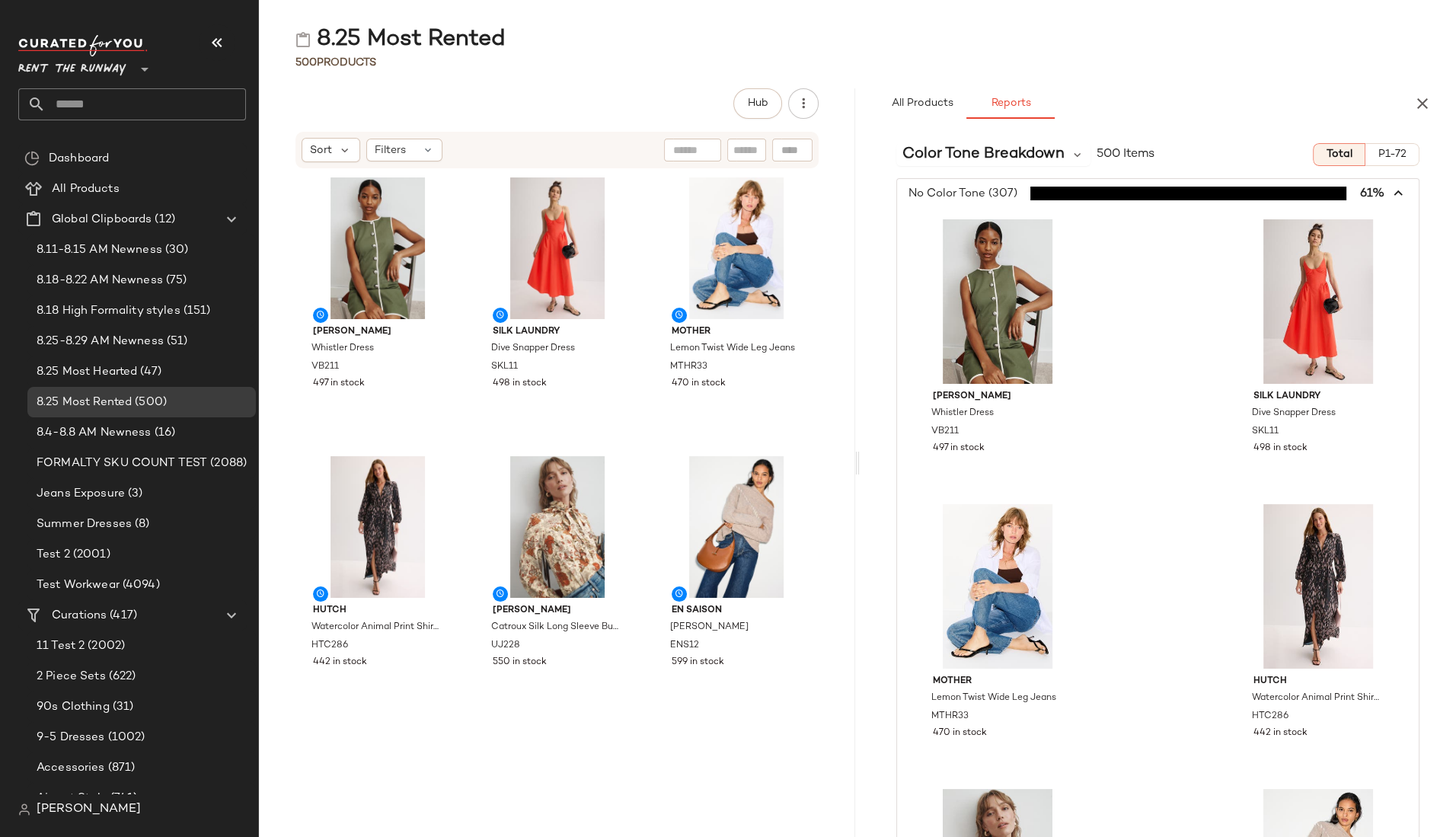
click at [1391, 197] on icon "button" at bounding box center [1399, 193] width 18 height 18
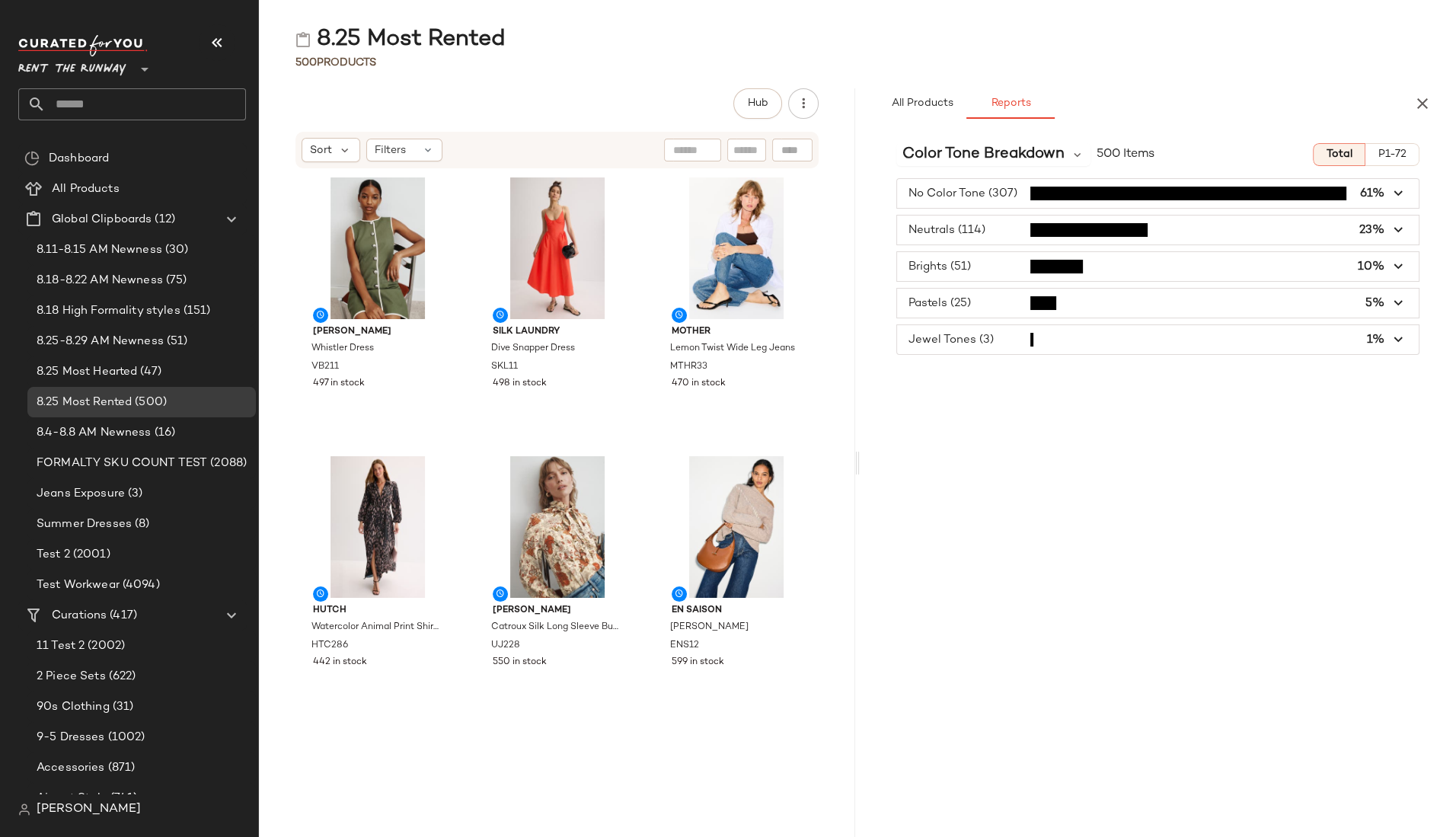
click at [1438, 200] on div "No Color Tone (307) 61% Neutrals (114) 23% Brights (51) 10% Pastels (25) 5% Jew…" at bounding box center [1159, 266] width 597 height 177
click at [1409, 191] on span "button" at bounding box center [1159, 193] width 522 height 29
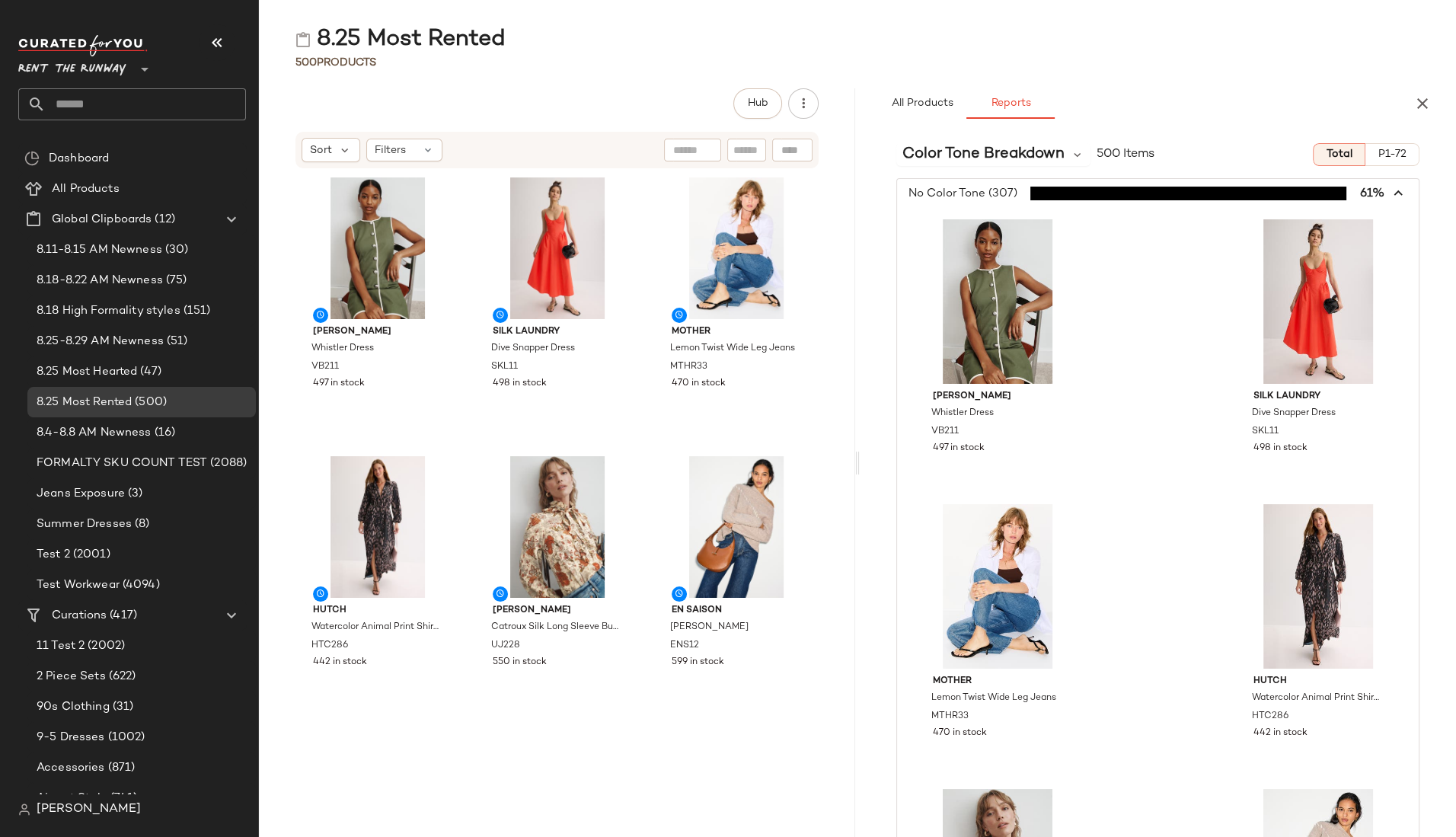
click at [1409, 191] on span "button" at bounding box center [1159, 193] width 522 height 29
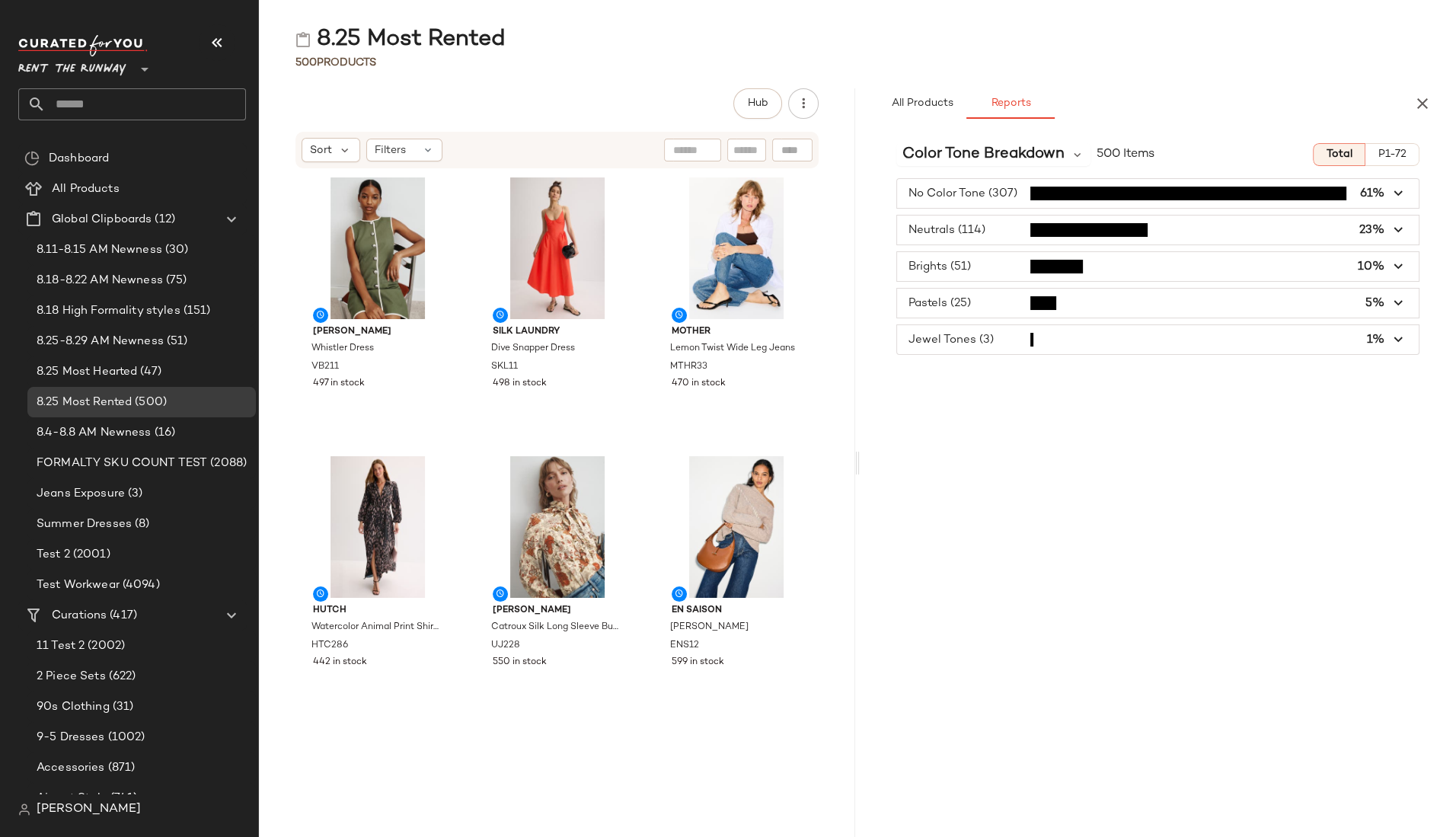
click at [1431, 169] on div "Color Tone Breakdown 500 Items Total P1-72 No Color Tone (307) 61% Neutrals (11…" at bounding box center [1159, 484] width 597 height 706
click at [1364, 186] on span "button" at bounding box center [1159, 193] width 522 height 29
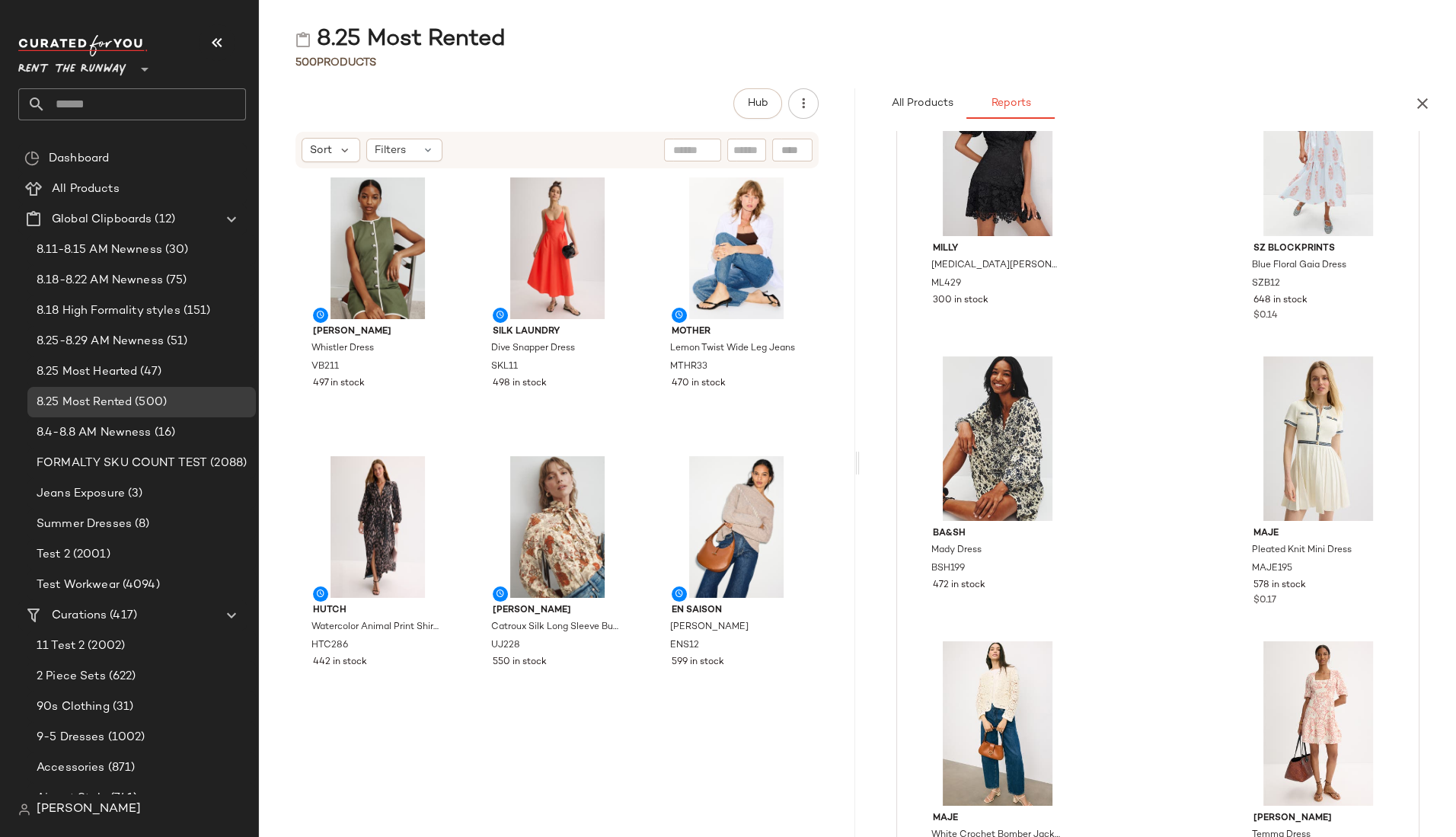
scroll to position [6700, 0]
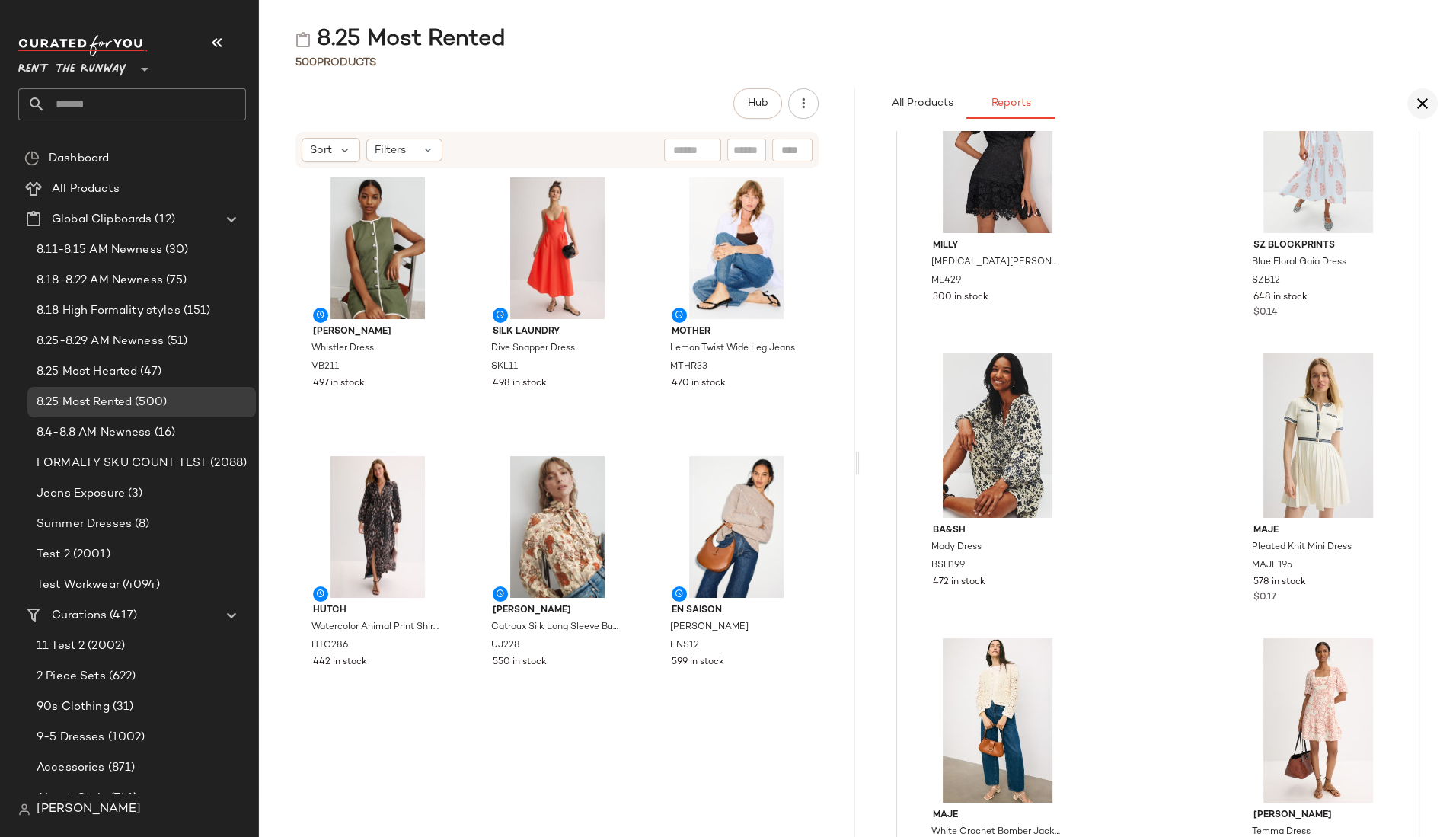
click at [1427, 102] on icon "button" at bounding box center [1423, 103] width 19 height 19
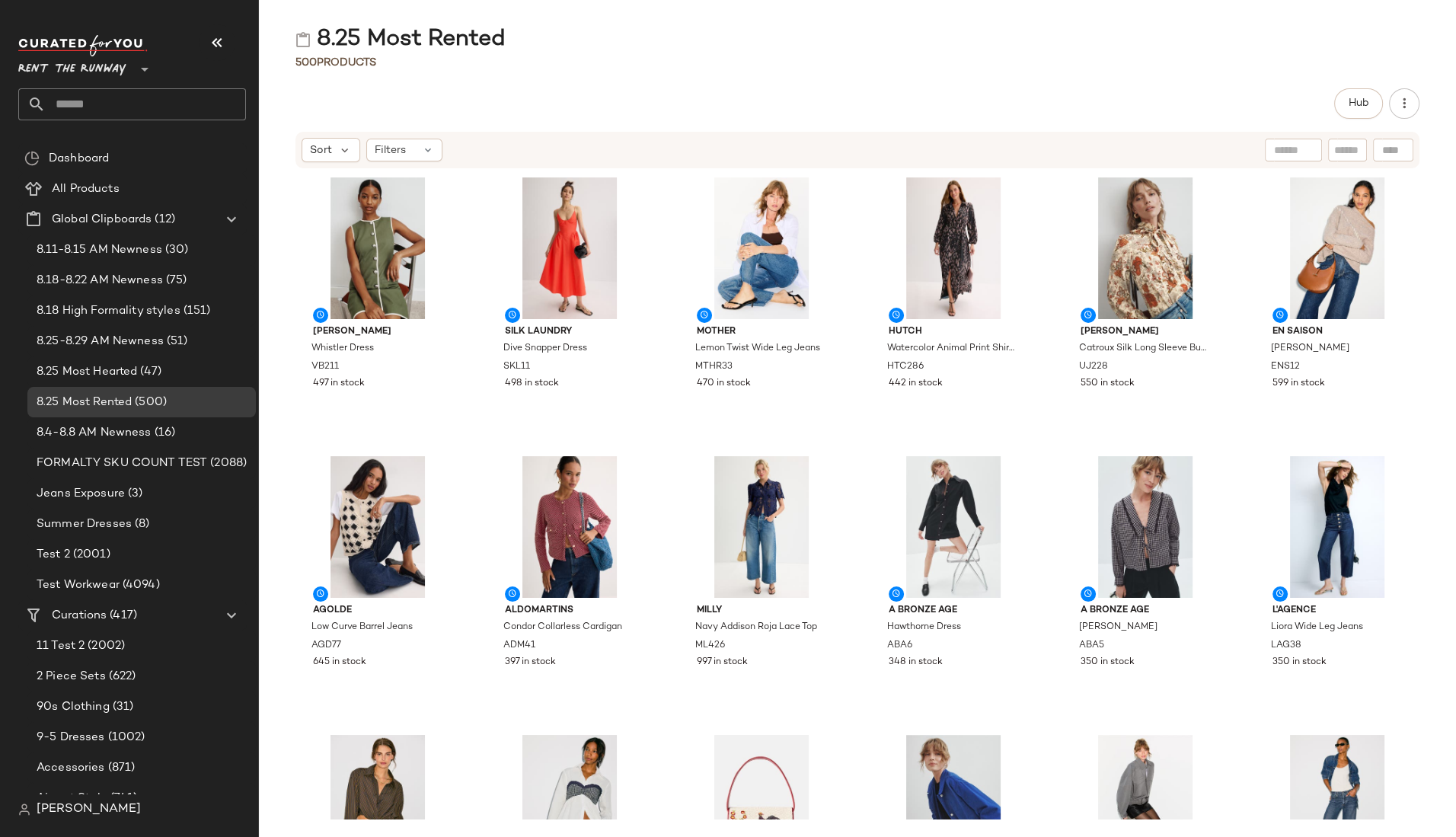
click at [1429, 238] on div "[PERSON_NAME] Whistler Dress VB211 497 in stock Silk Laundry Dive Snapper Dress…" at bounding box center [858, 494] width 1198 height 650
click at [1365, 106] on span "Hub" at bounding box center [1359, 103] width 21 height 12
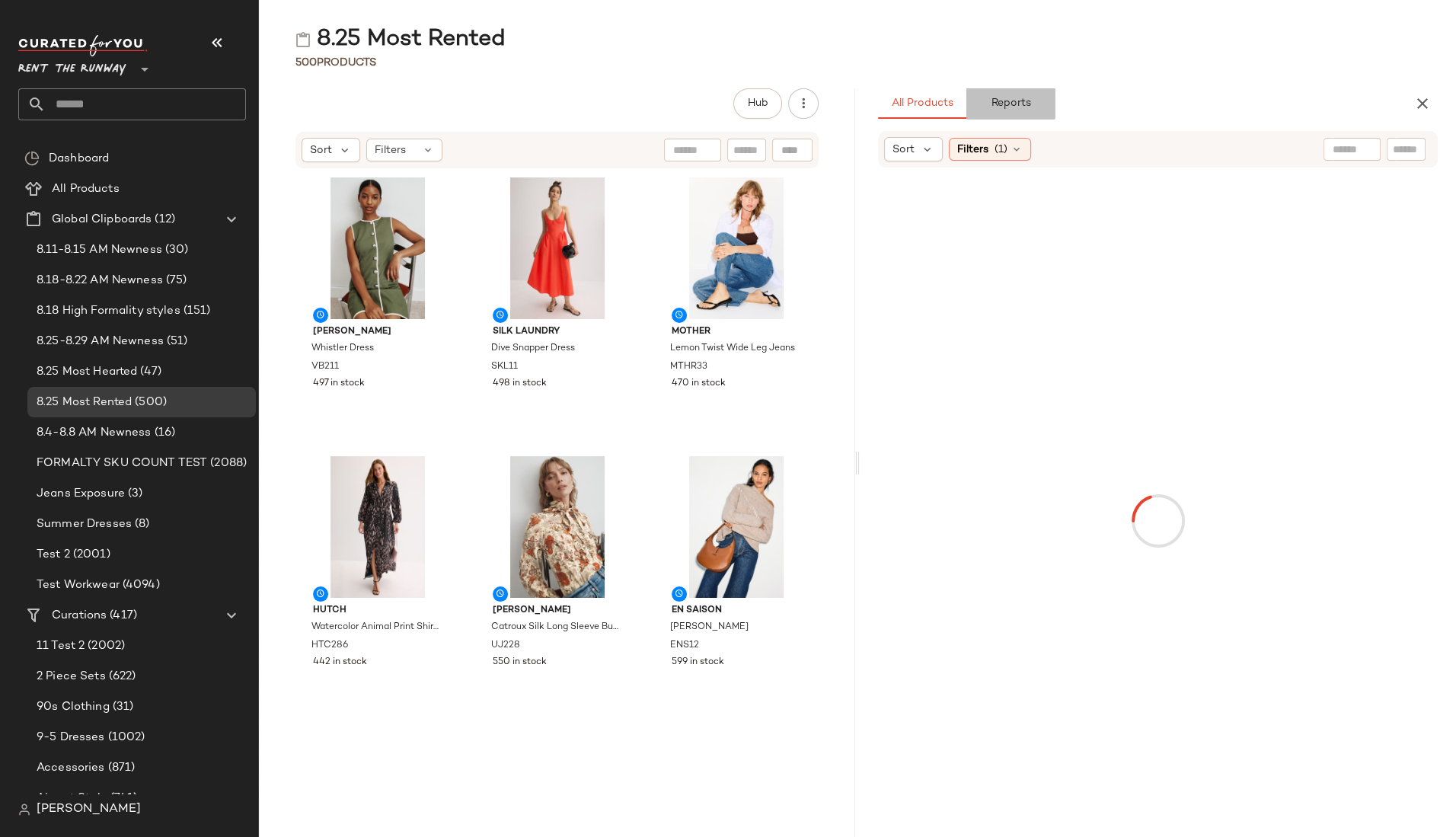
click at [1023, 99] on span "Reports" at bounding box center [1010, 103] width 41 height 12
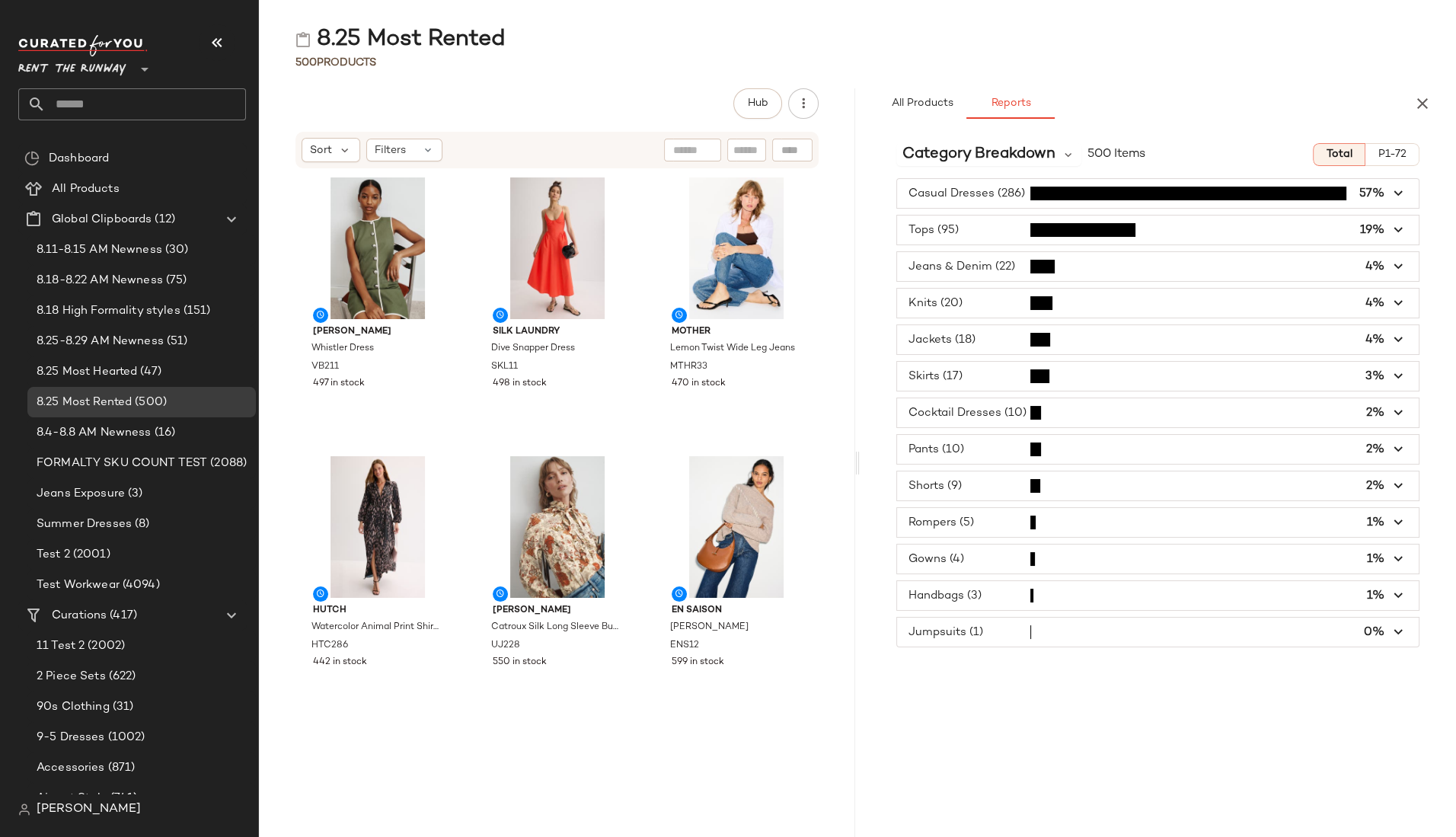
click at [1014, 412] on span "button" at bounding box center [1159, 413] width 522 height 29
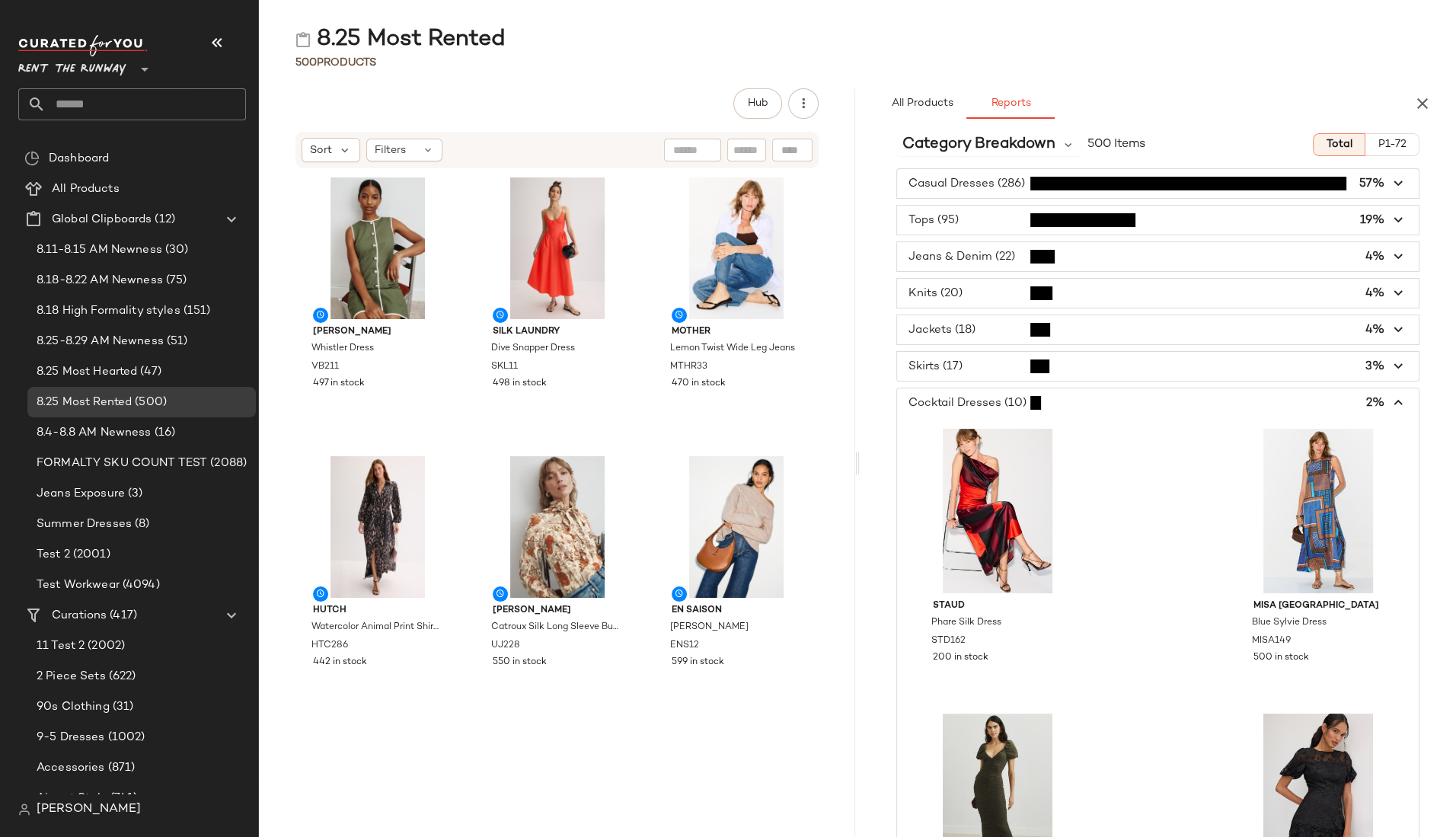
scroll to position [0, 0]
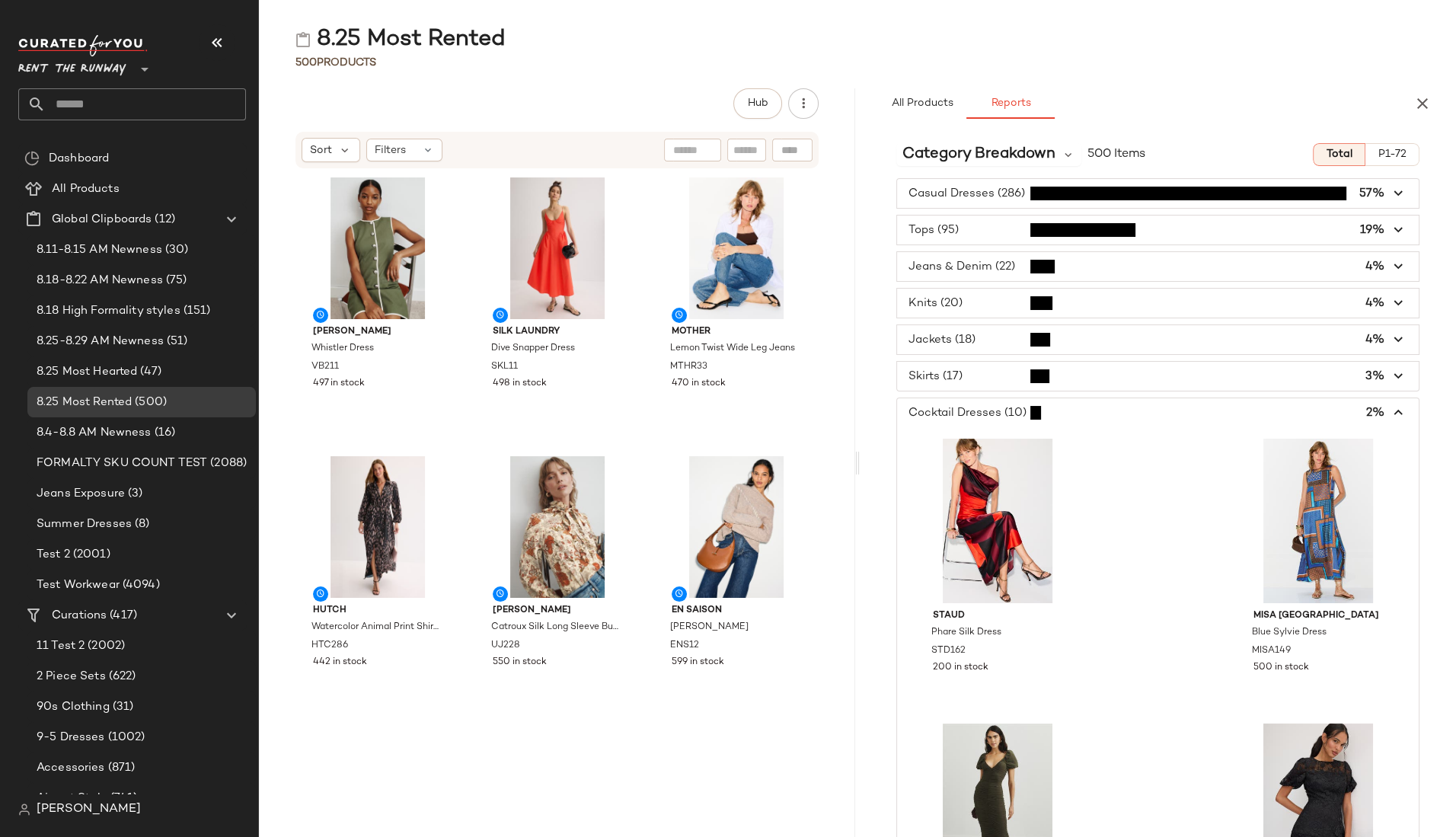
click at [1105, 418] on span "button" at bounding box center [1159, 413] width 522 height 29
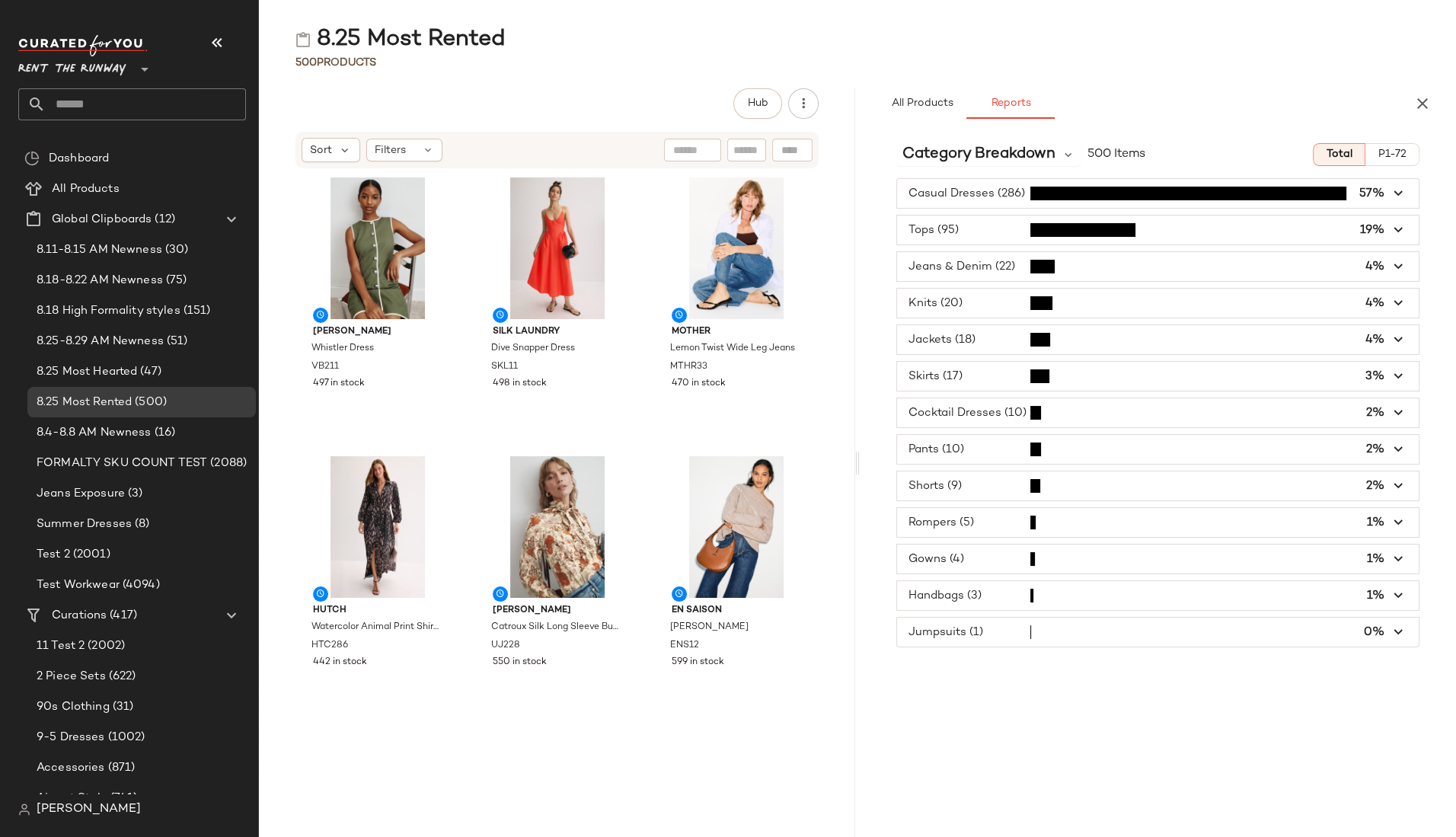
click at [986, 195] on span "button" at bounding box center [1159, 193] width 522 height 29
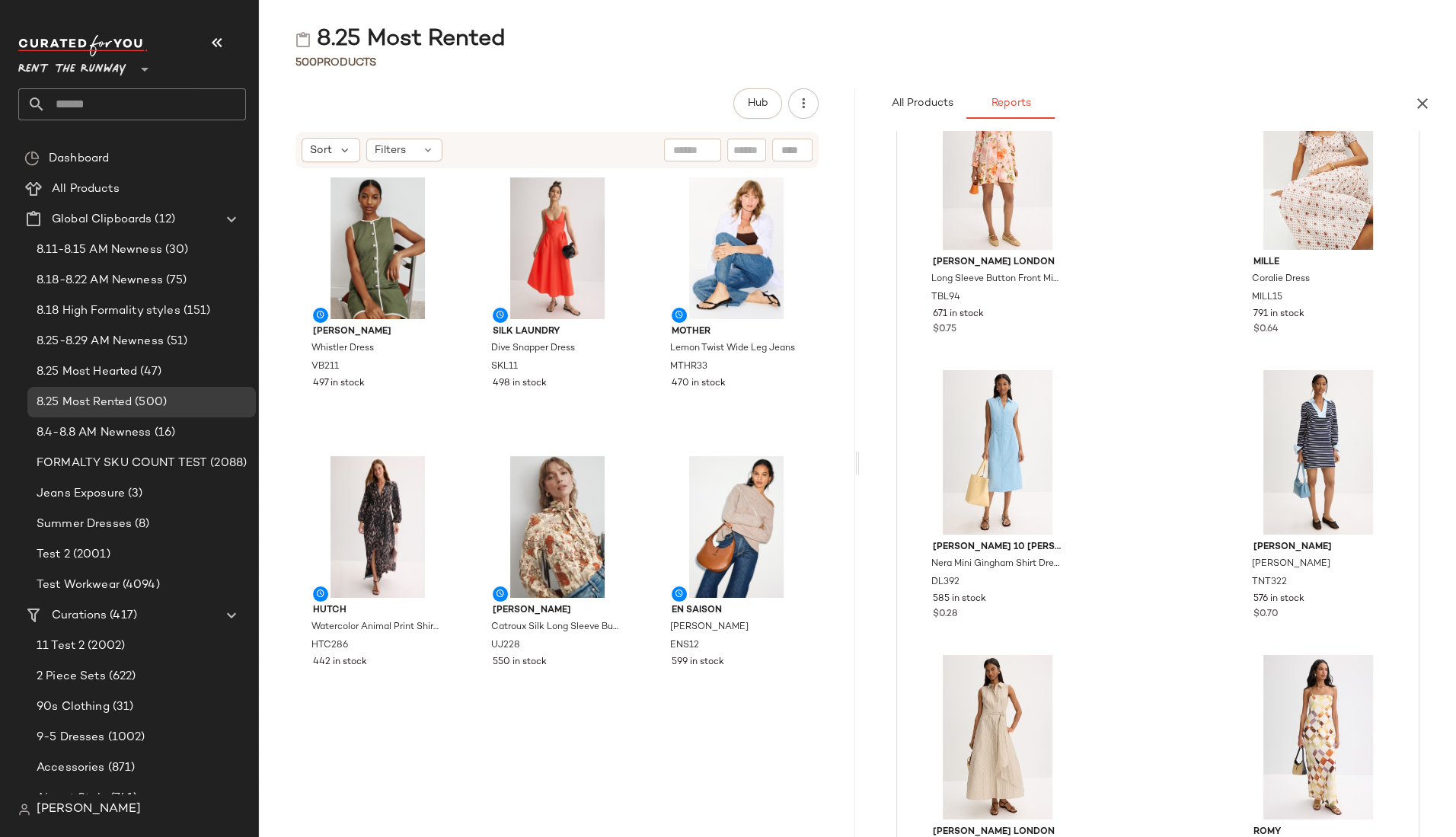
scroll to position [3556, 0]
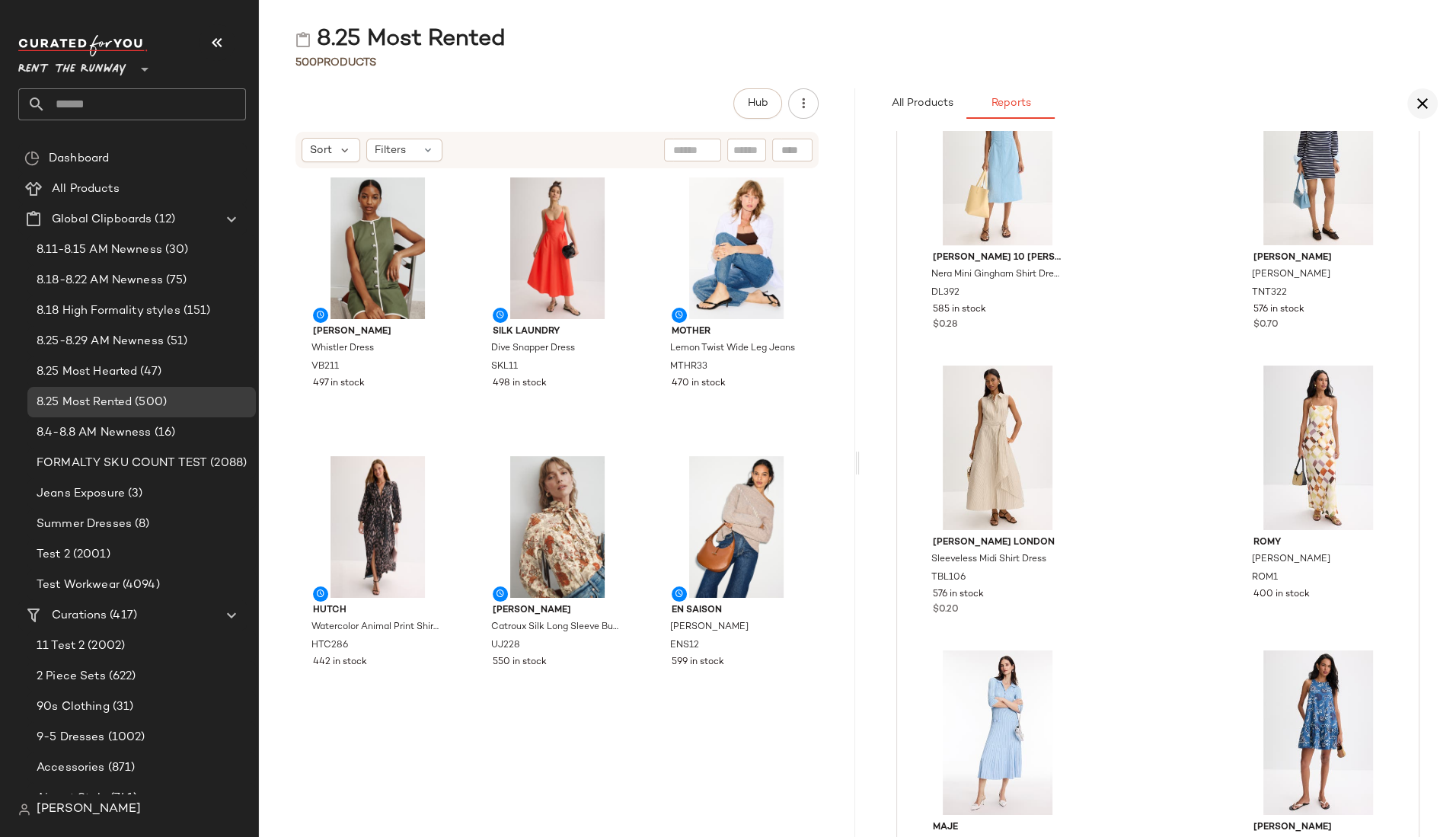
click at [1427, 104] on icon "button" at bounding box center [1423, 103] width 19 height 19
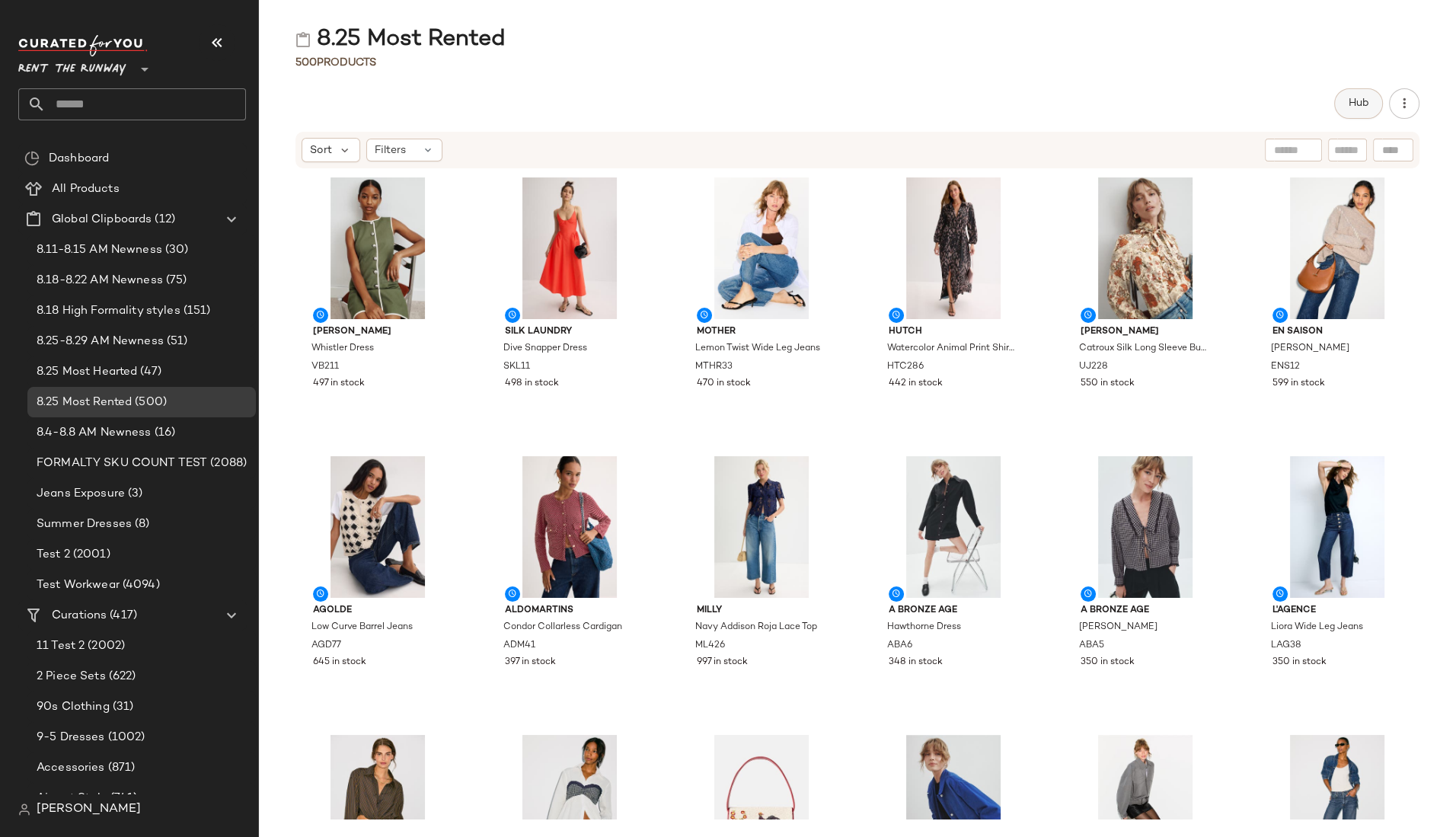
click at [1362, 105] on span "Hub" at bounding box center [1359, 103] width 21 height 12
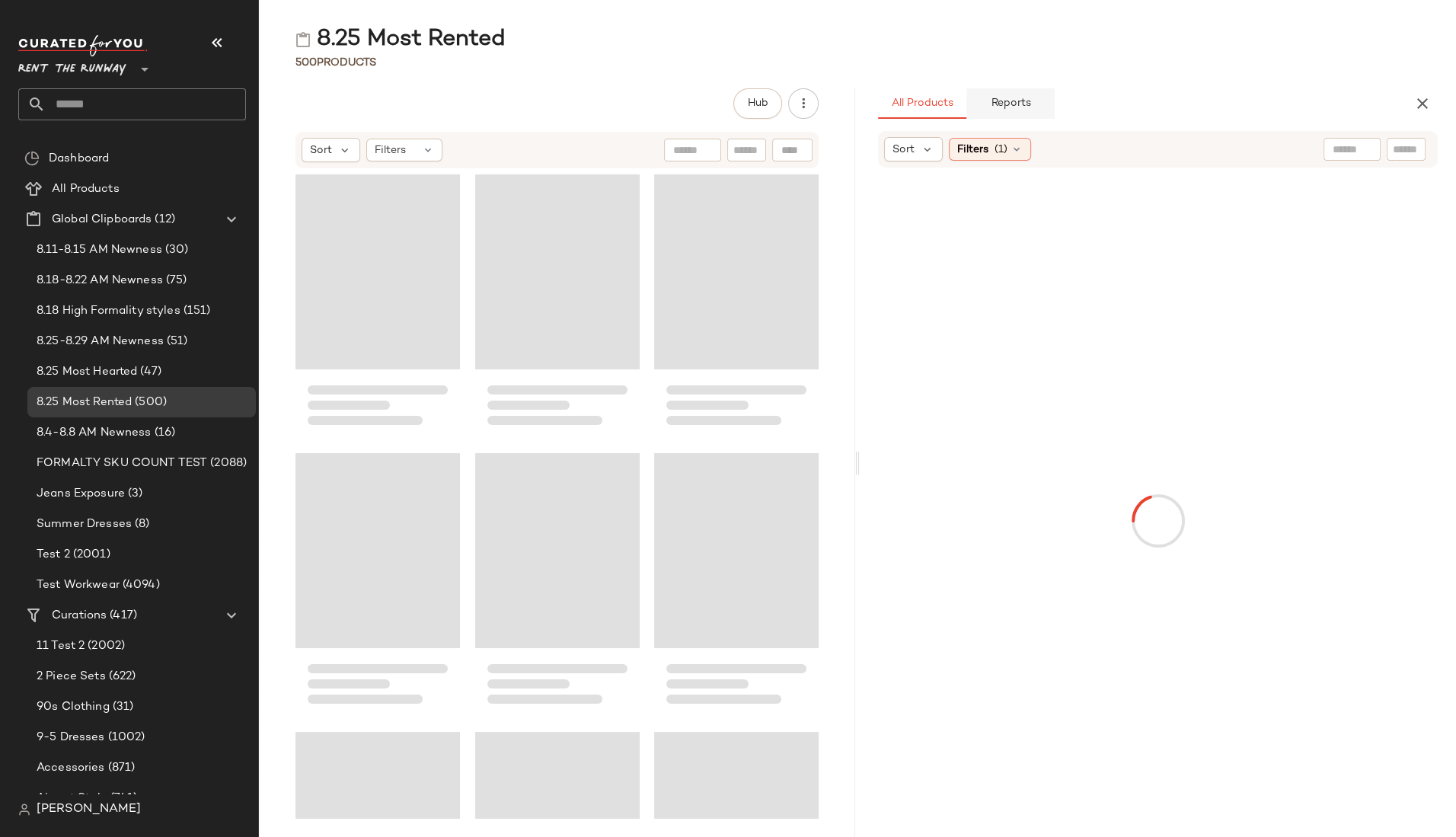
click at [1029, 102] on span "Reports" at bounding box center [1010, 103] width 41 height 12
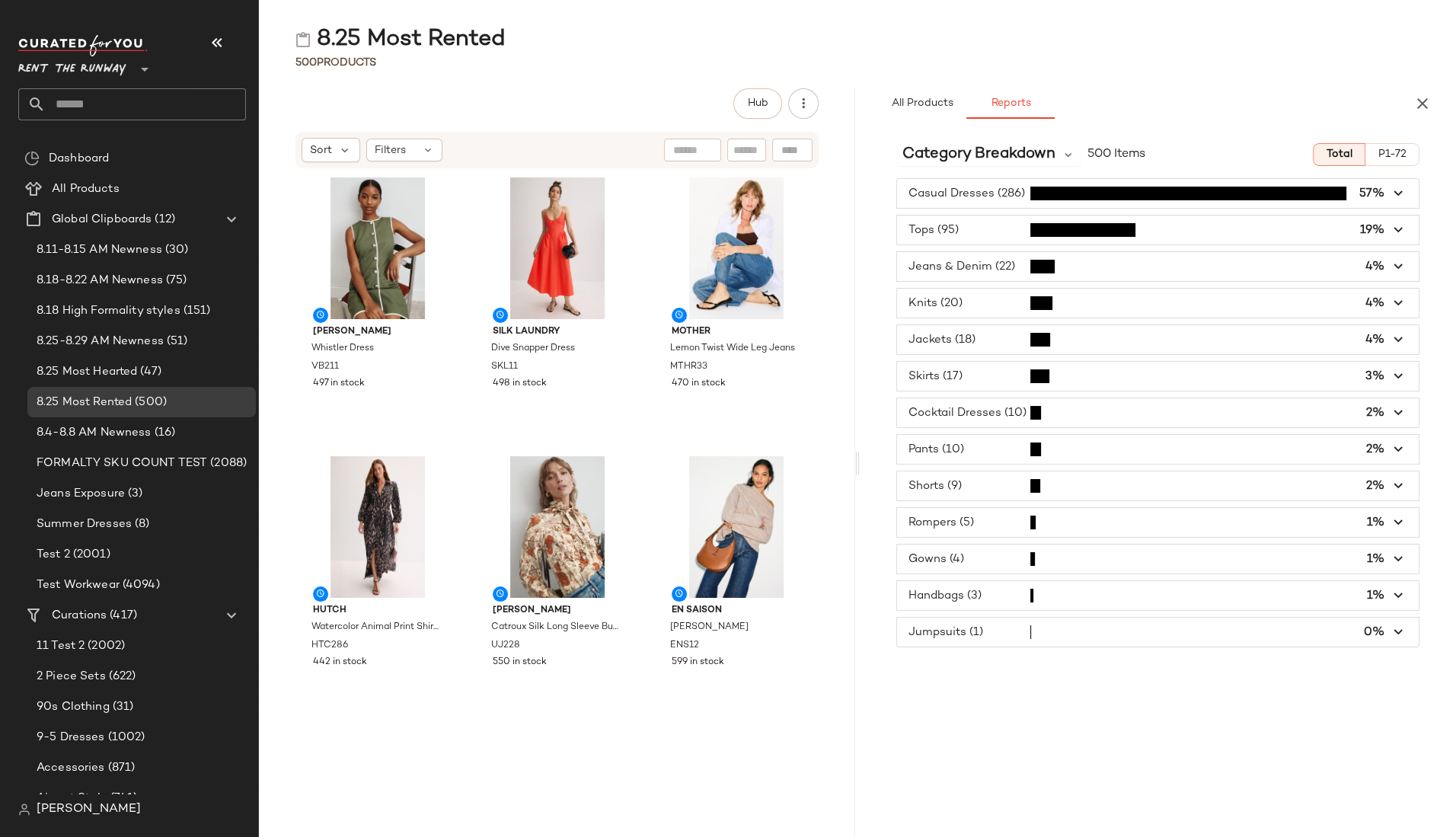
click at [983, 554] on span "button" at bounding box center [1159, 559] width 522 height 29
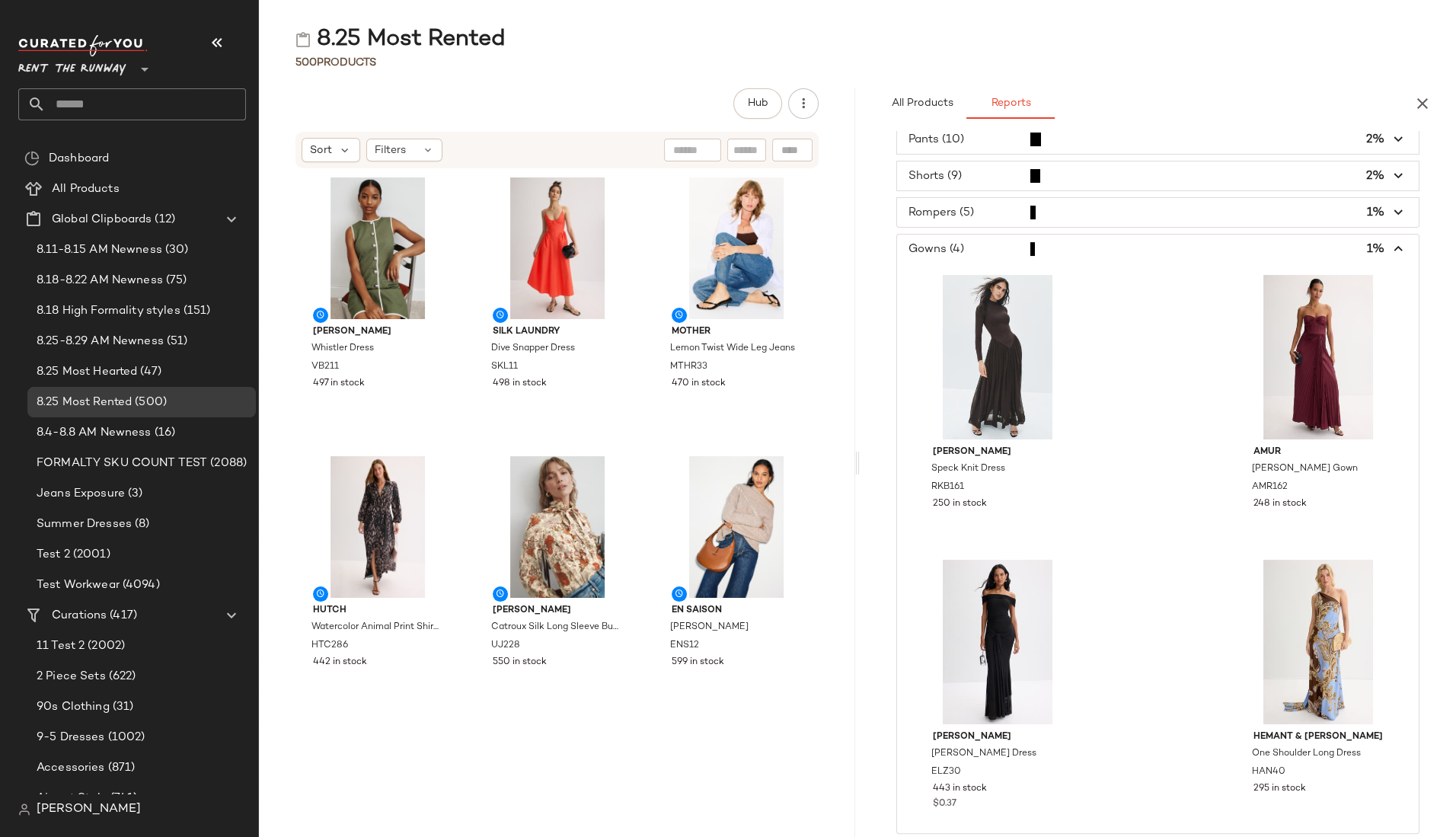
scroll to position [0, 0]
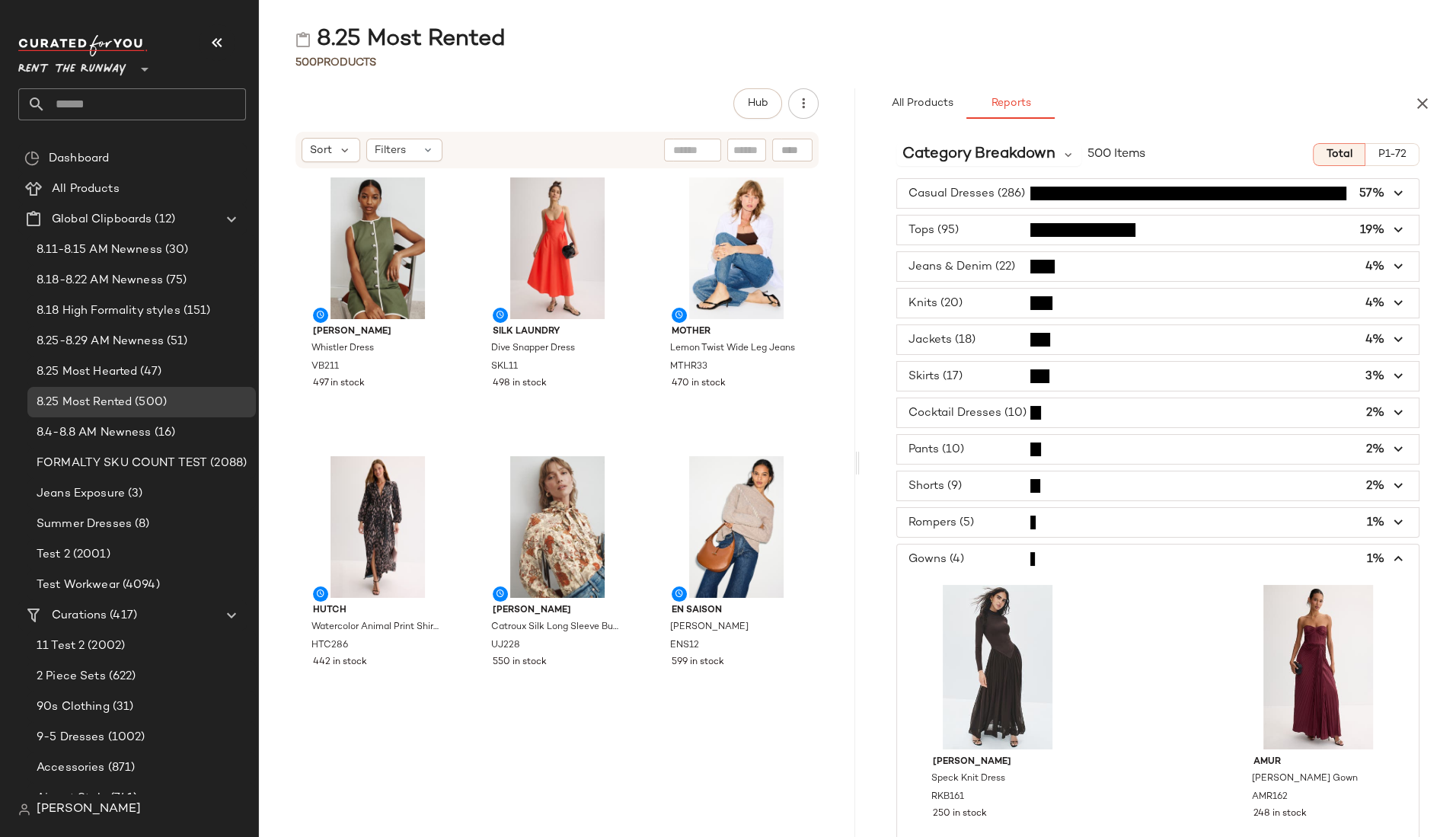
click at [1005, 230] on span "button" at bounding box center [1159, 230] width 522 height 29
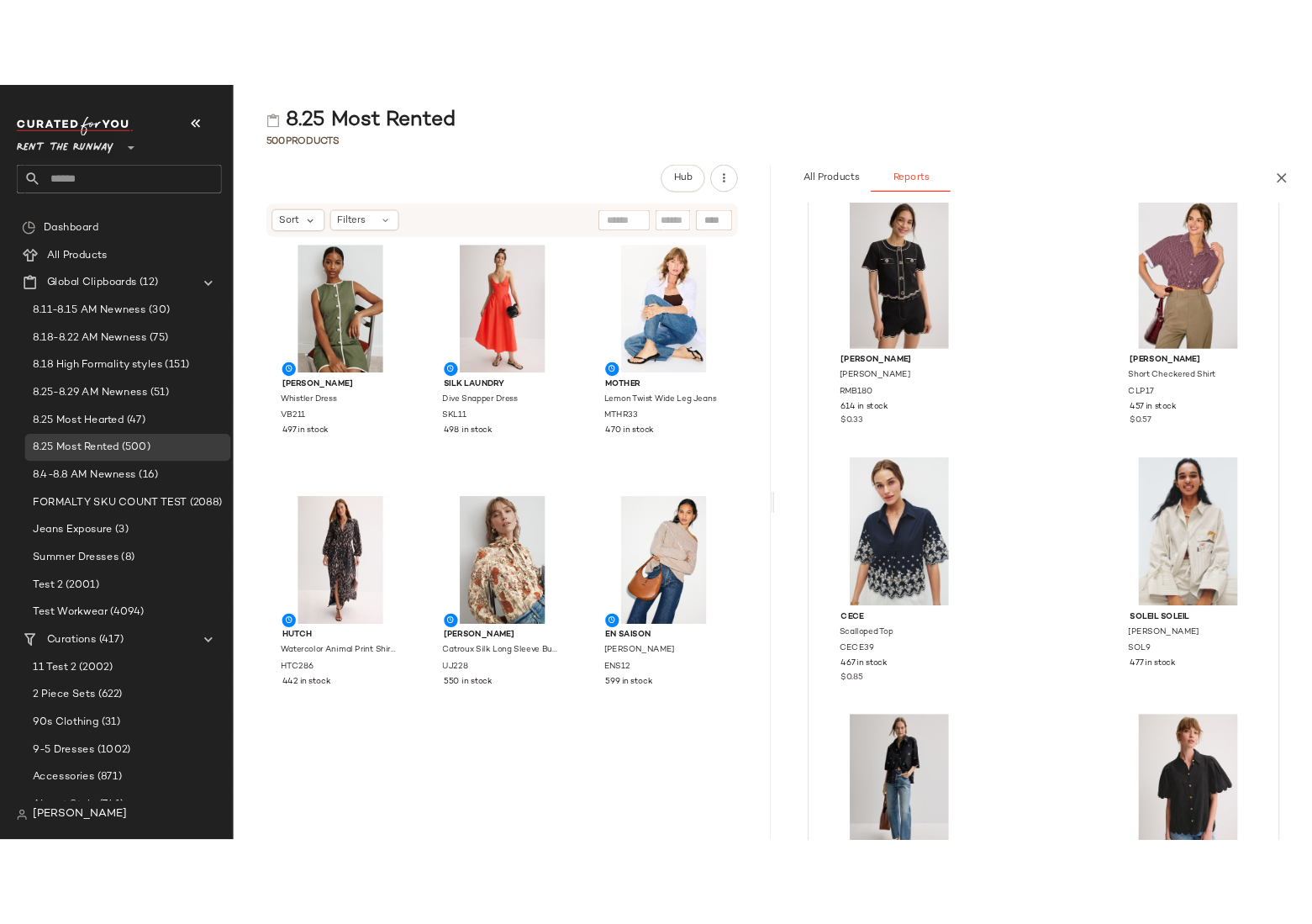
scroll to position [2666, 0]
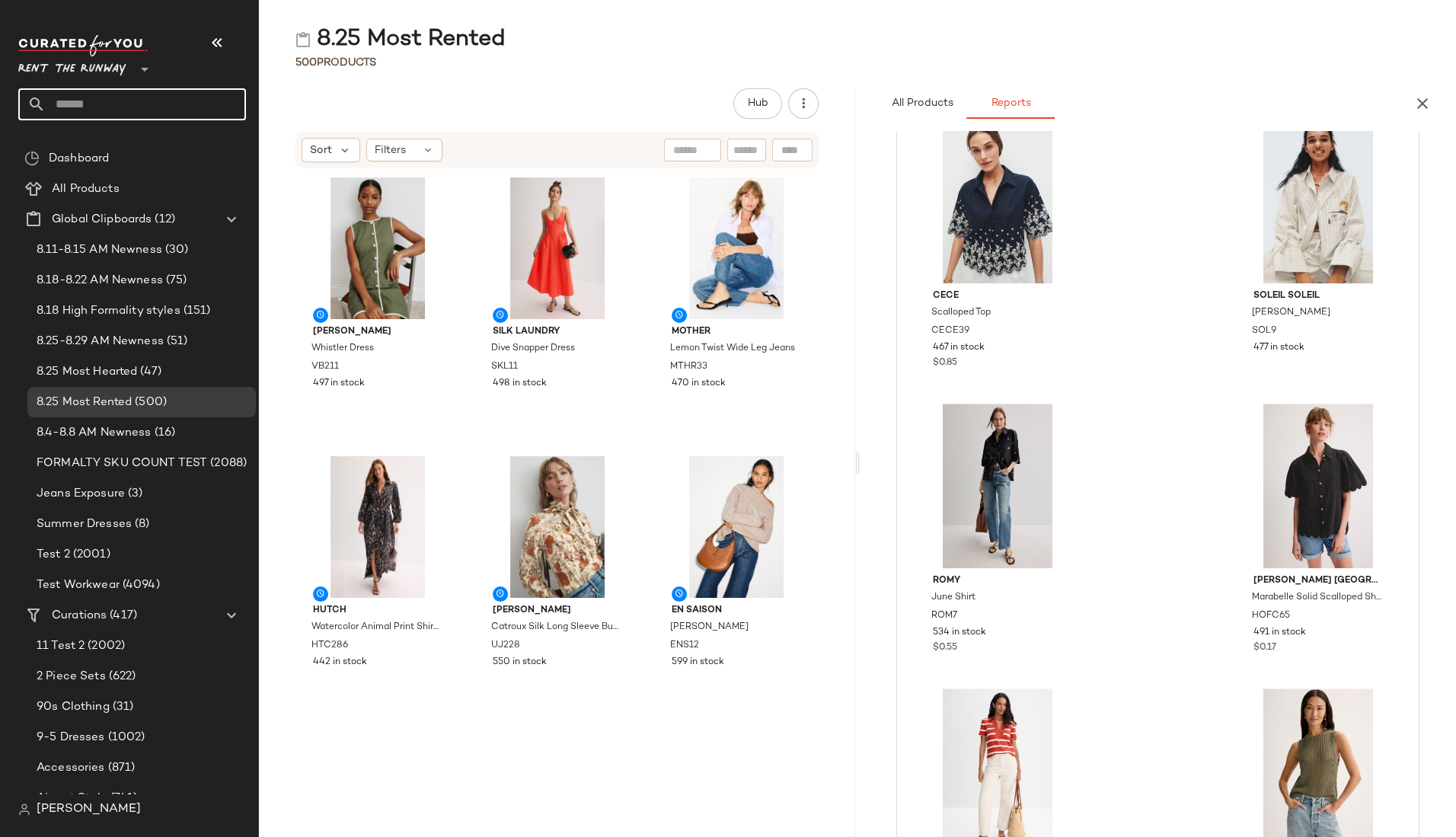
click at [132, 99] on input "text" at bounding box center [146, 104] width 200 height 32
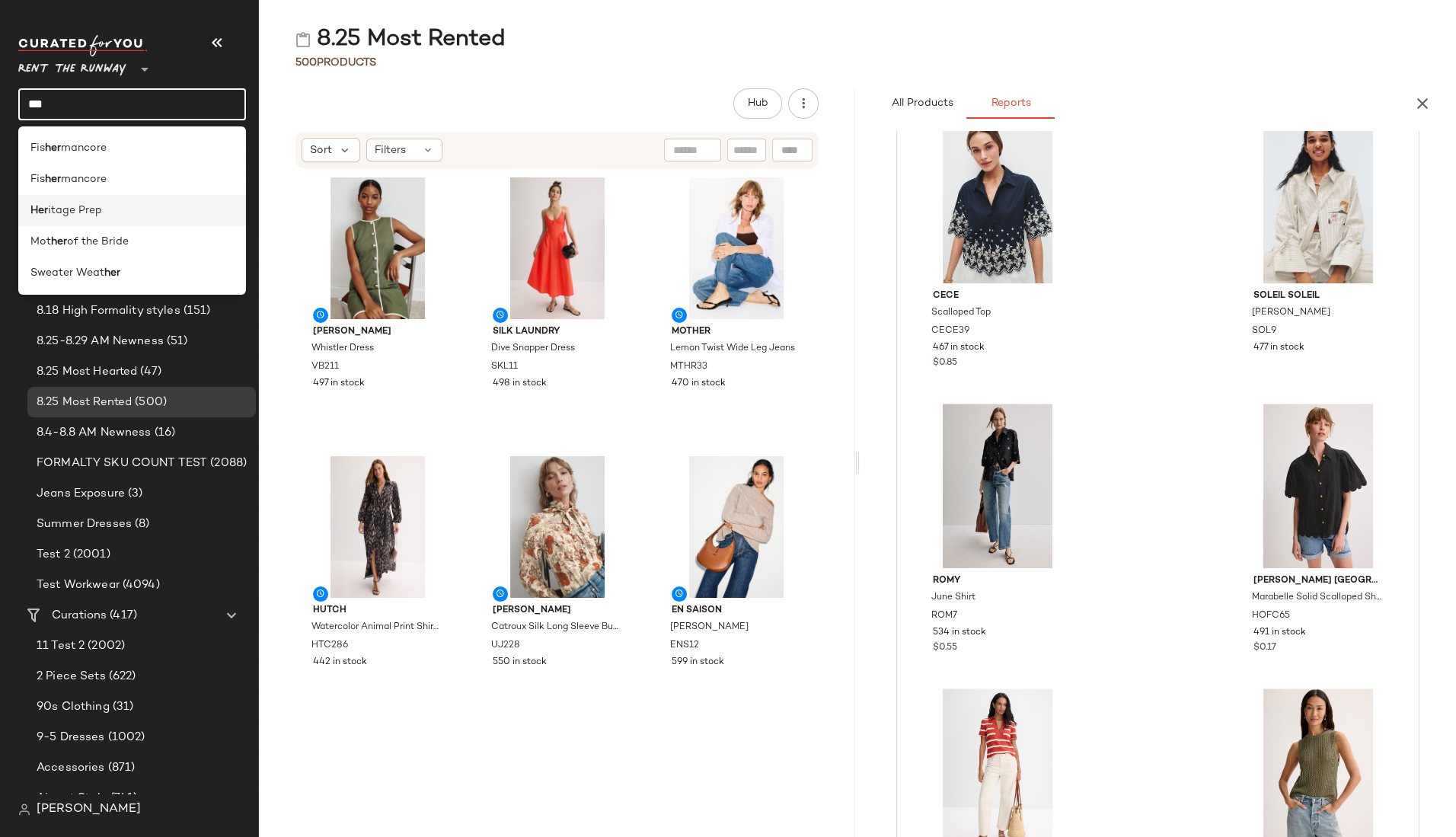
type input "***"
click at [81, 211] on span "itage Prep" at bounding box center [75, 210] width 54 height 16
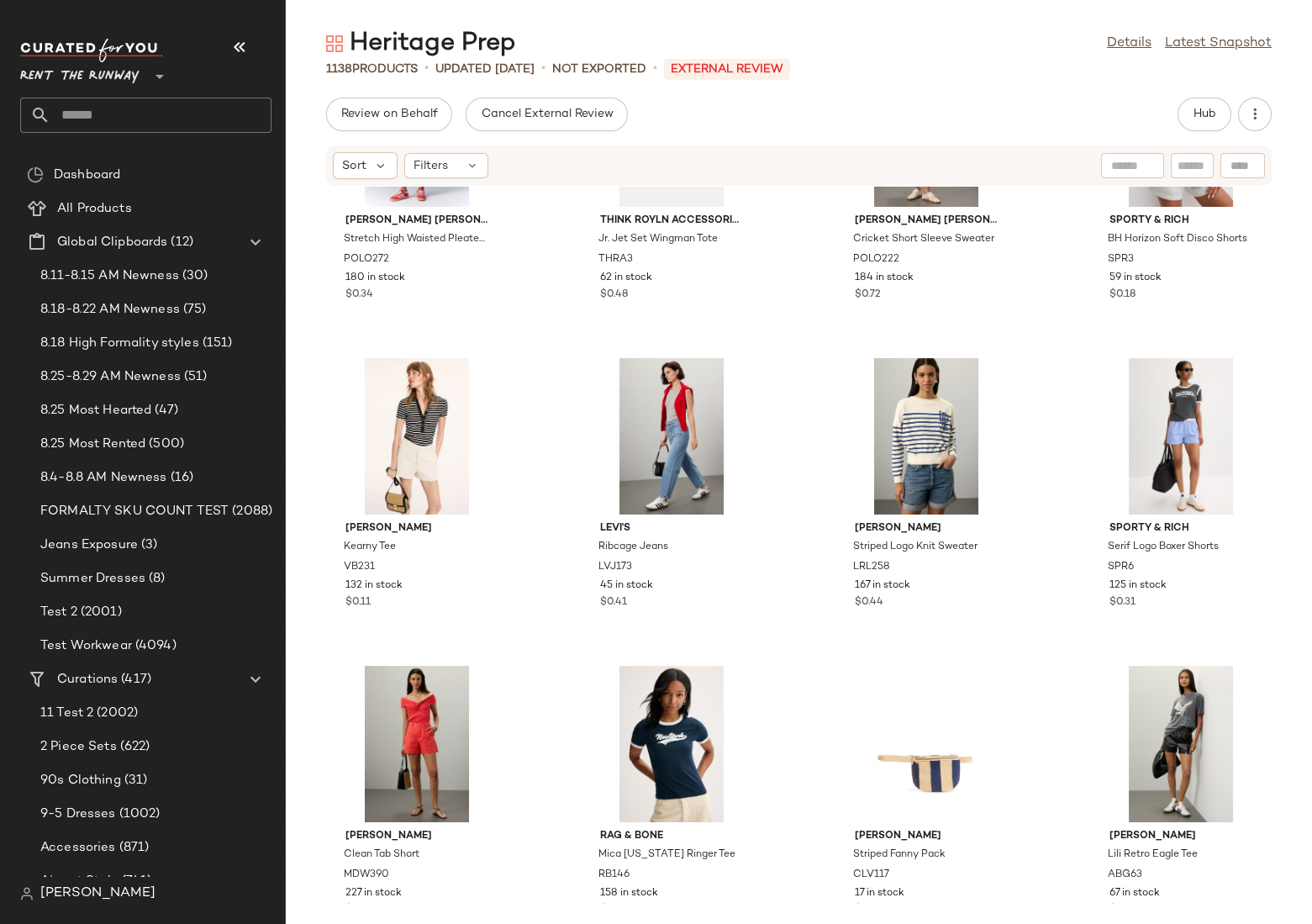
scroll to position [4162, 0]
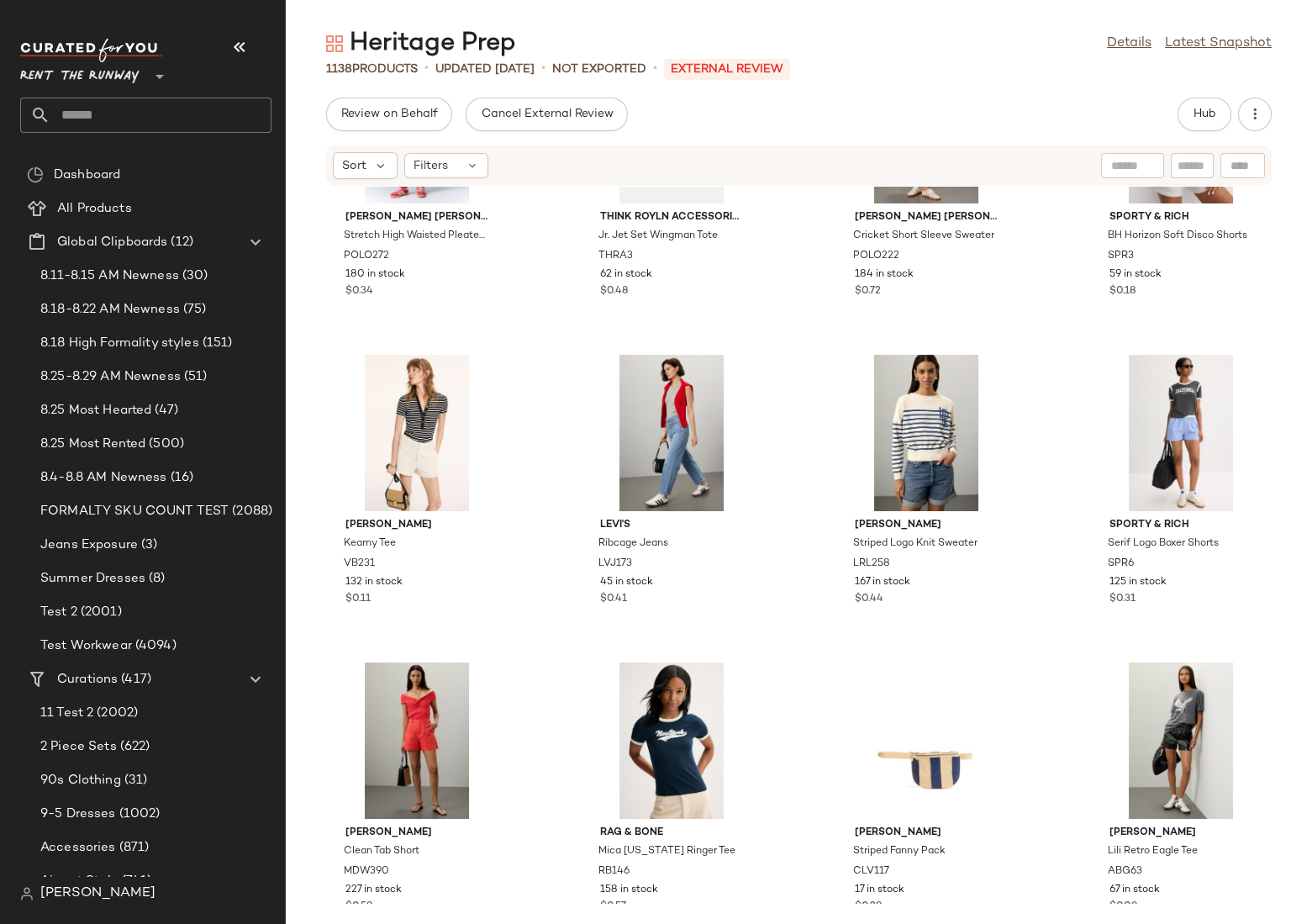
click at [118, 117] on input "text" at bounding box center [161, 115] width 221 height 36
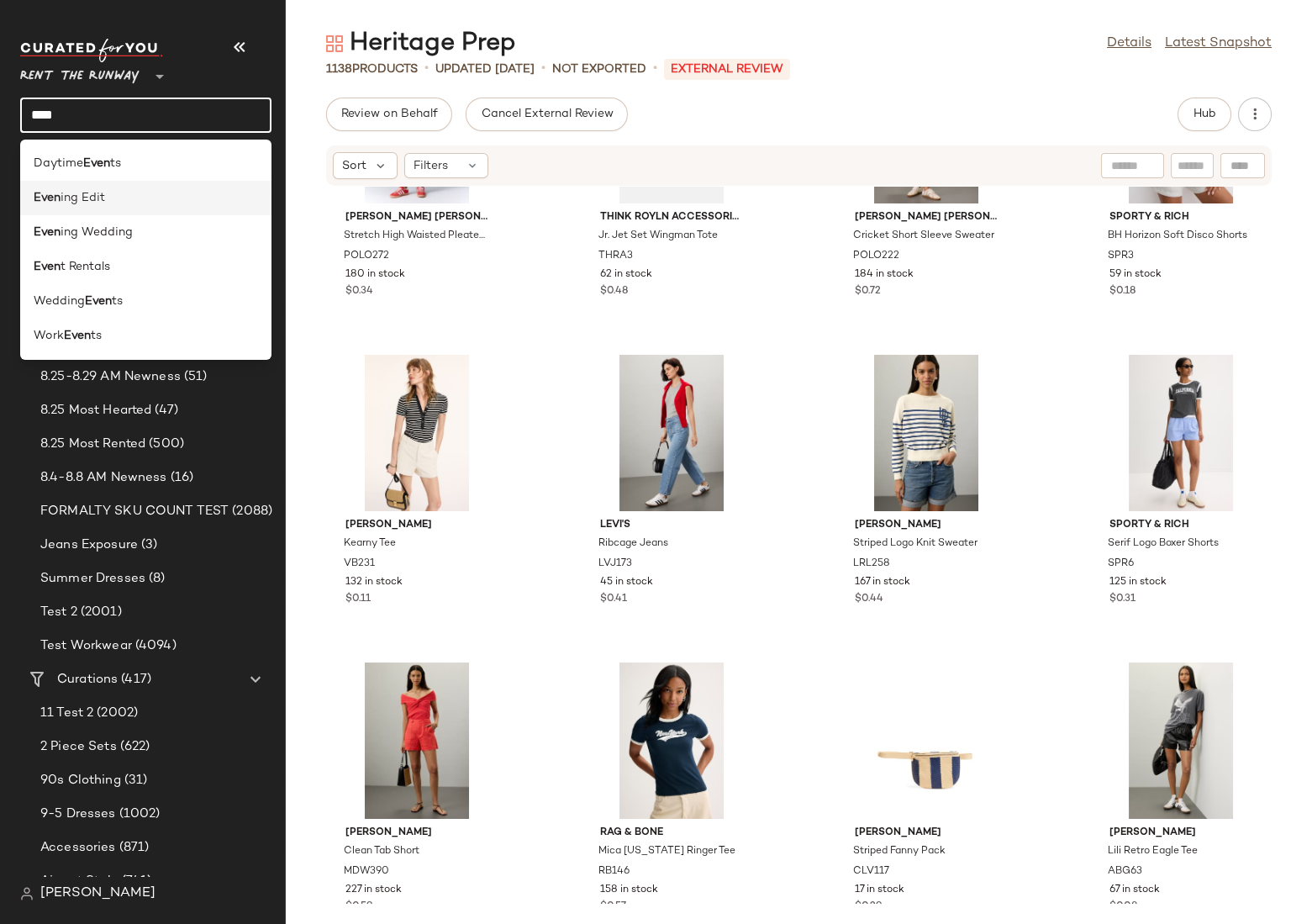
type input "****"
click at [119, 192] on div "Even ing Edit" at bounding box center [146, 197] width 224 height 18
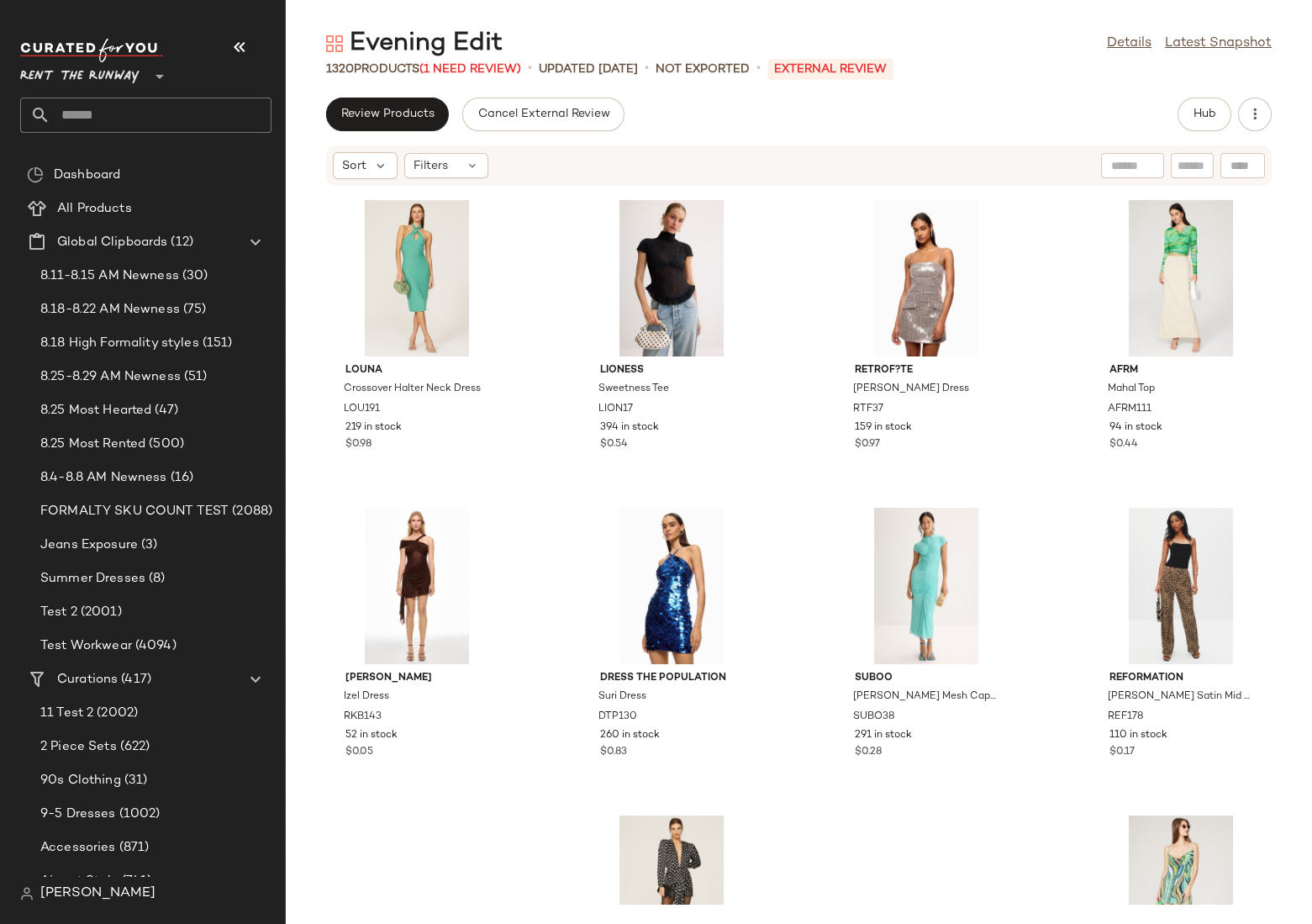
scroll to position [740, 0]
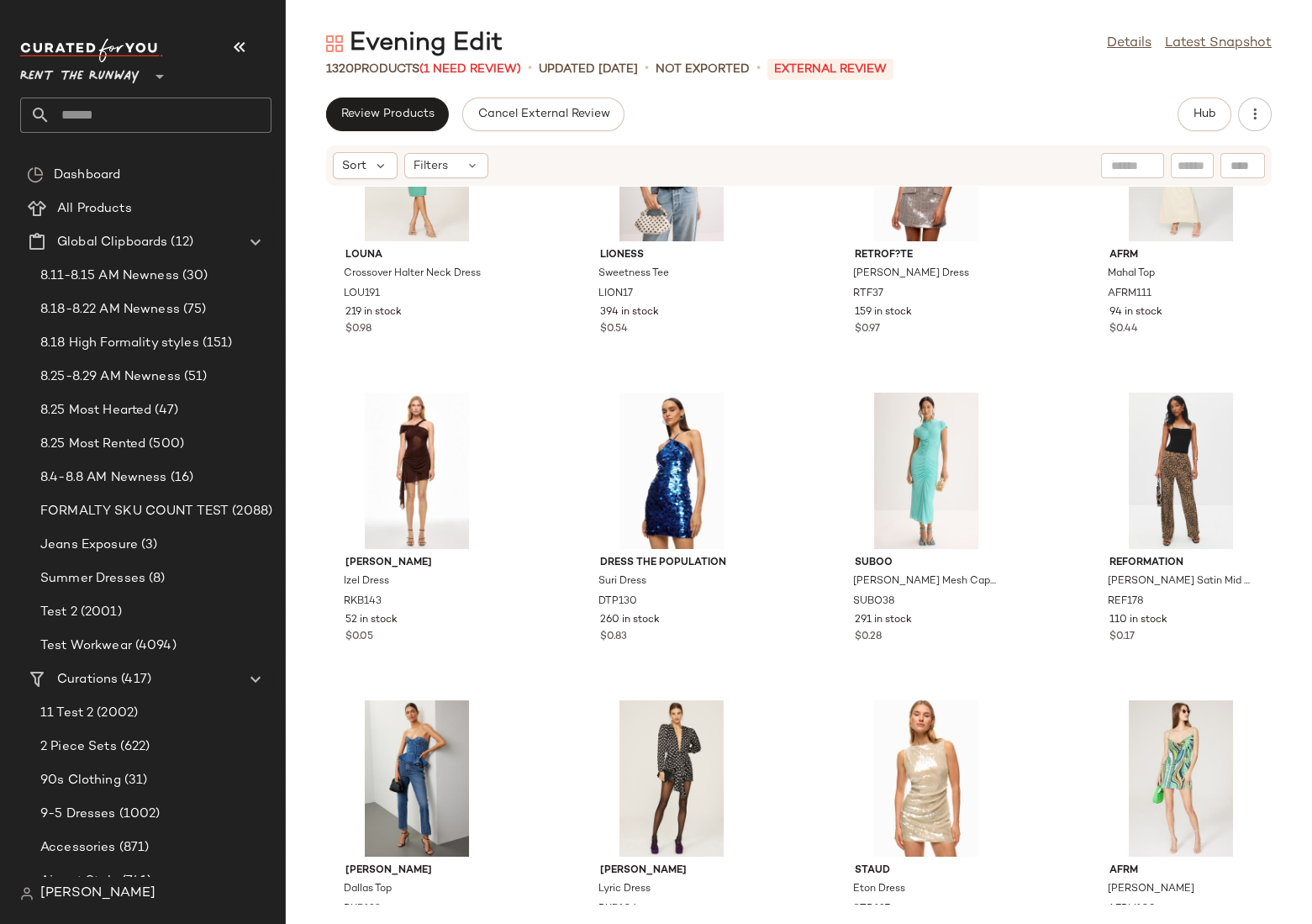
click at [1272, 563] on div "Louna Crossover Halter Neck Dress LOU191 219 in stock $0.98 Lioness Sweetness T…" at bounding box center [799, 545] width 1026 height 717
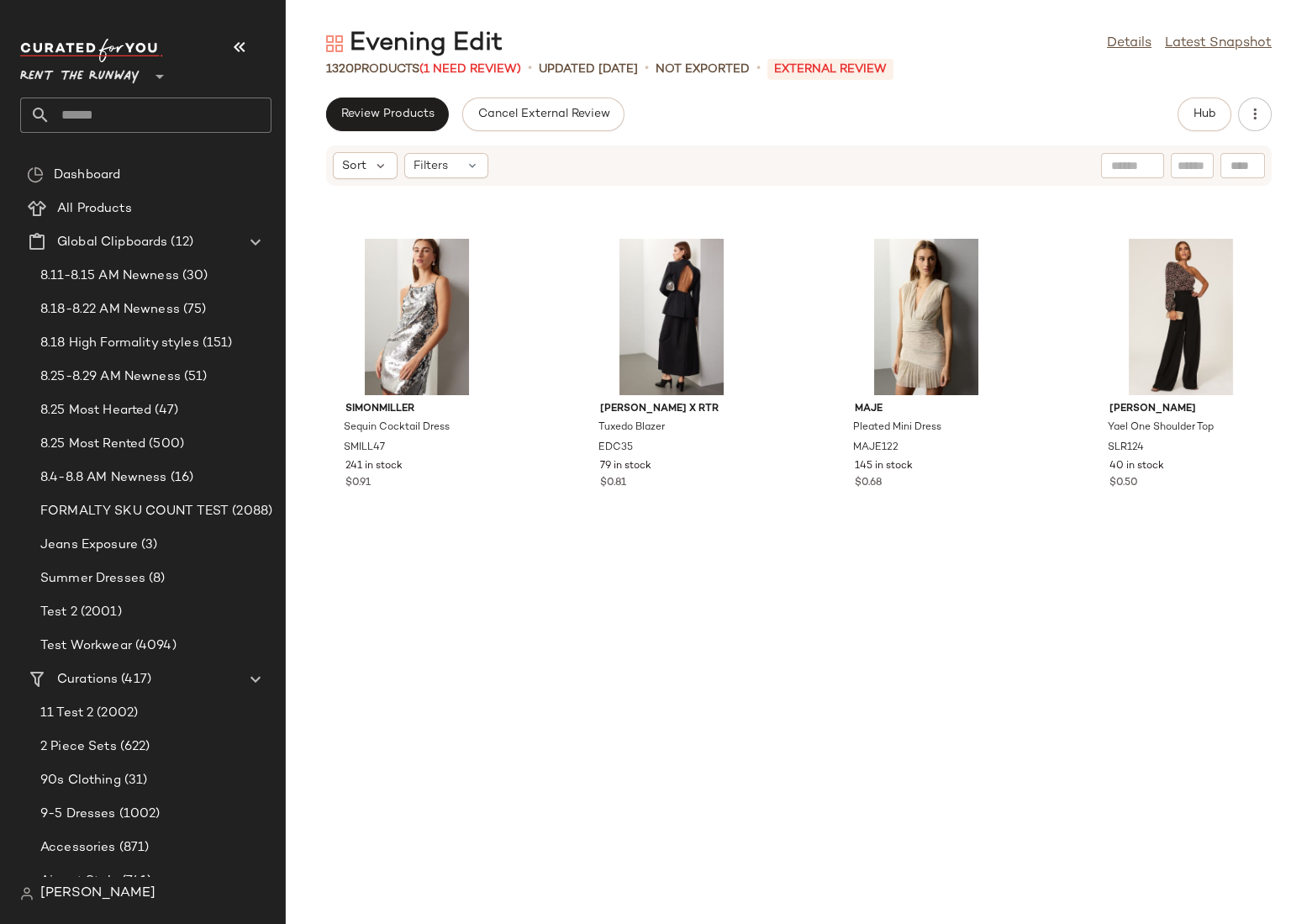
scroll to position [0, 0]
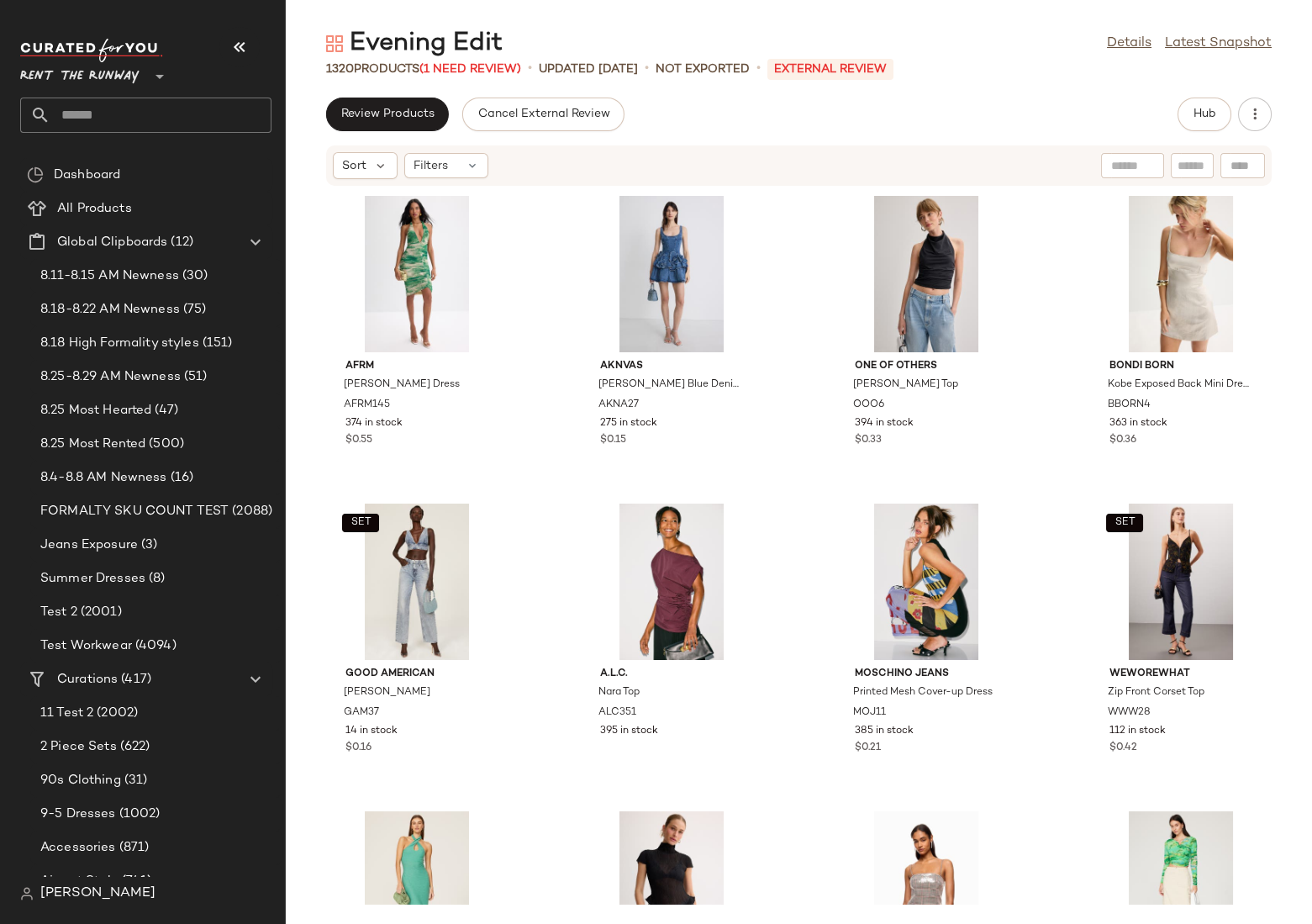
click at [1050, 277] on div "AFRM [PERSON_NAME] Dress AFRM145 374 in stock $0.55 AKNVAS [PERSON_NAME] Blue D…" at bounding box center [799, 545] width 1026 height 717
click at [1285, 749] on div "AFRM [PERSON_NAME] Dress AFRM145 374 in stock $0.55 AKNVAS [PERSON_NAME] Blue D…" at bounding box center [799, 545] width 1026 height 717
click at [793, 454] on div "AFRM [PERSON_NAME] Dress AFRM145 374 in stock $0.55 AKNVAS [PERSON_NAME] Blue D…" at bounding box center [799, 545] width 1026 height 717
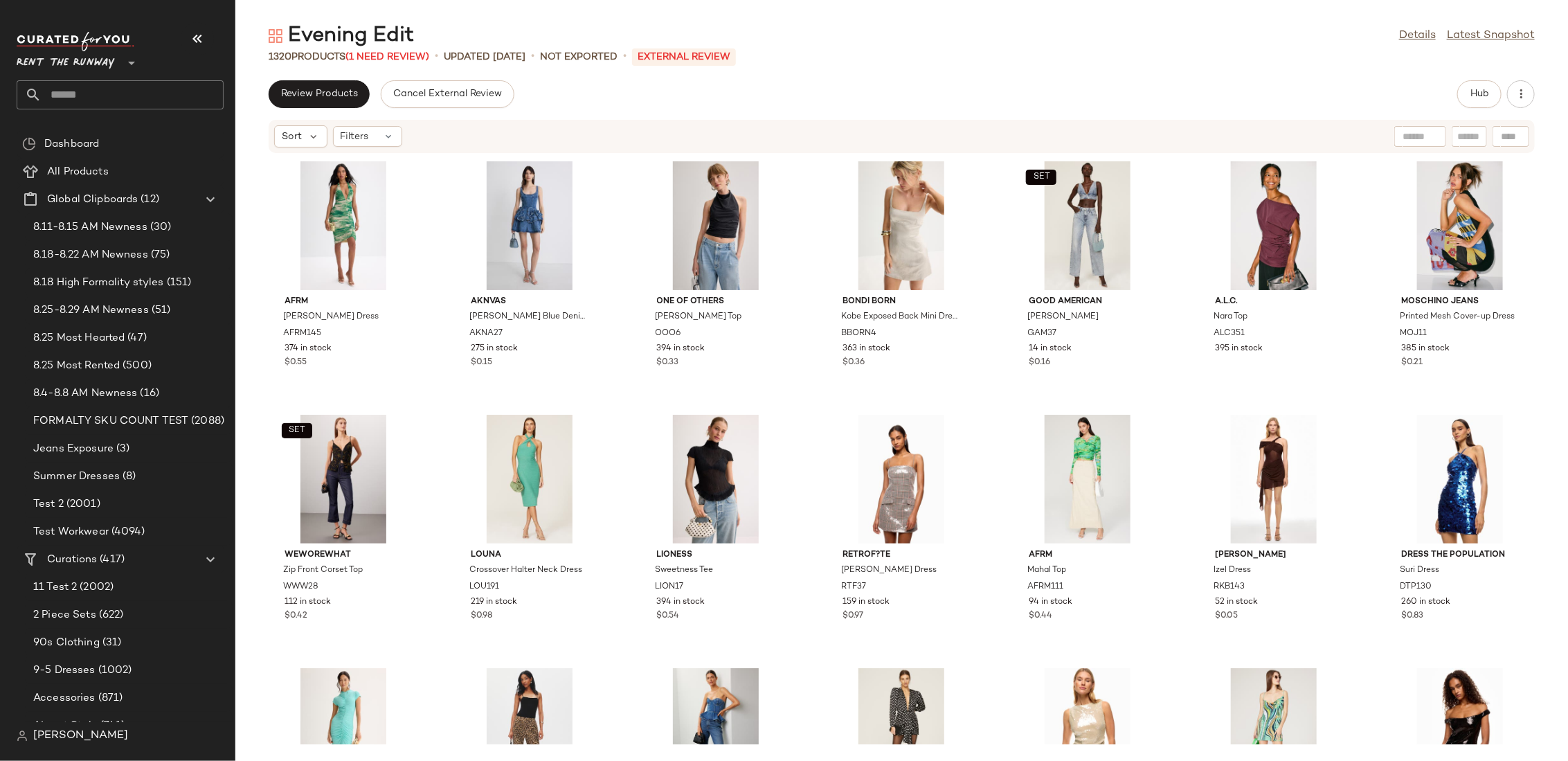
click at [85, 92] on input "text" at bounding box center [132, 95] width 182 height 29
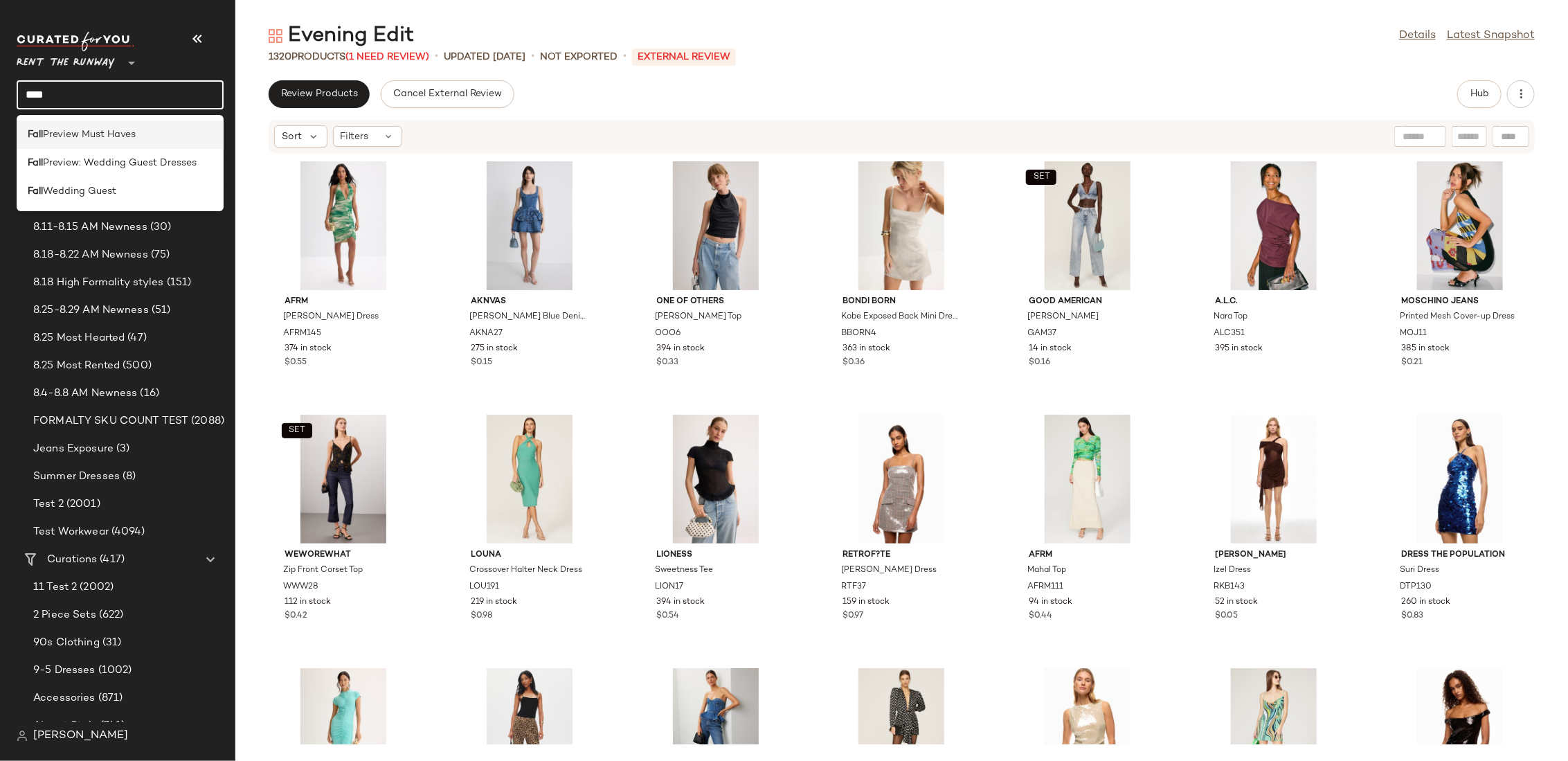
type input "****"
click at [106, 132] on span "Preview Must Haves" at bounding box center [89, 134] width 92 height 15
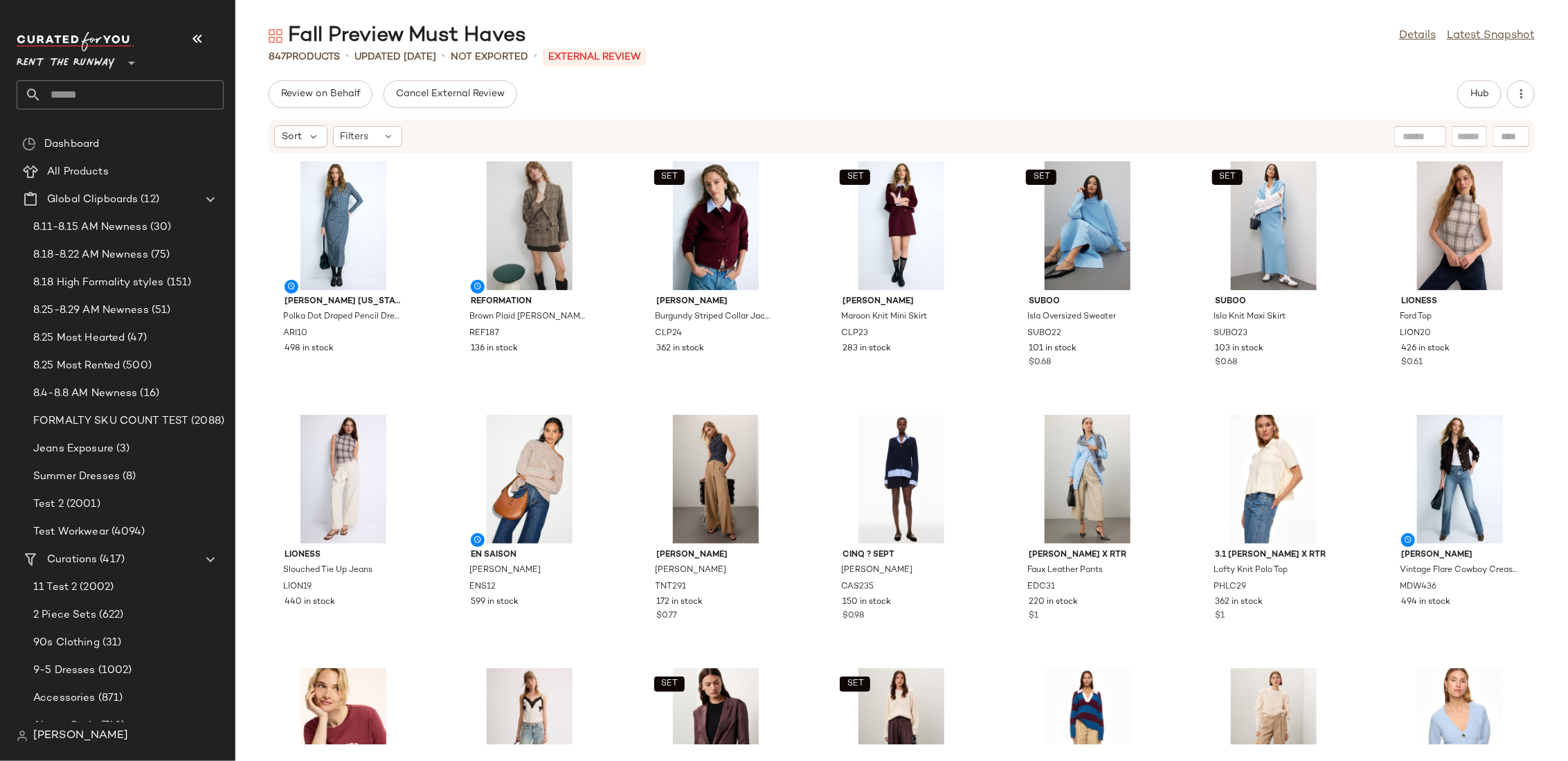
click at [782, 80] on div "Review on Behalf Cancel External Review Hub" at bounding box center [902, 94] width 1266 height 28
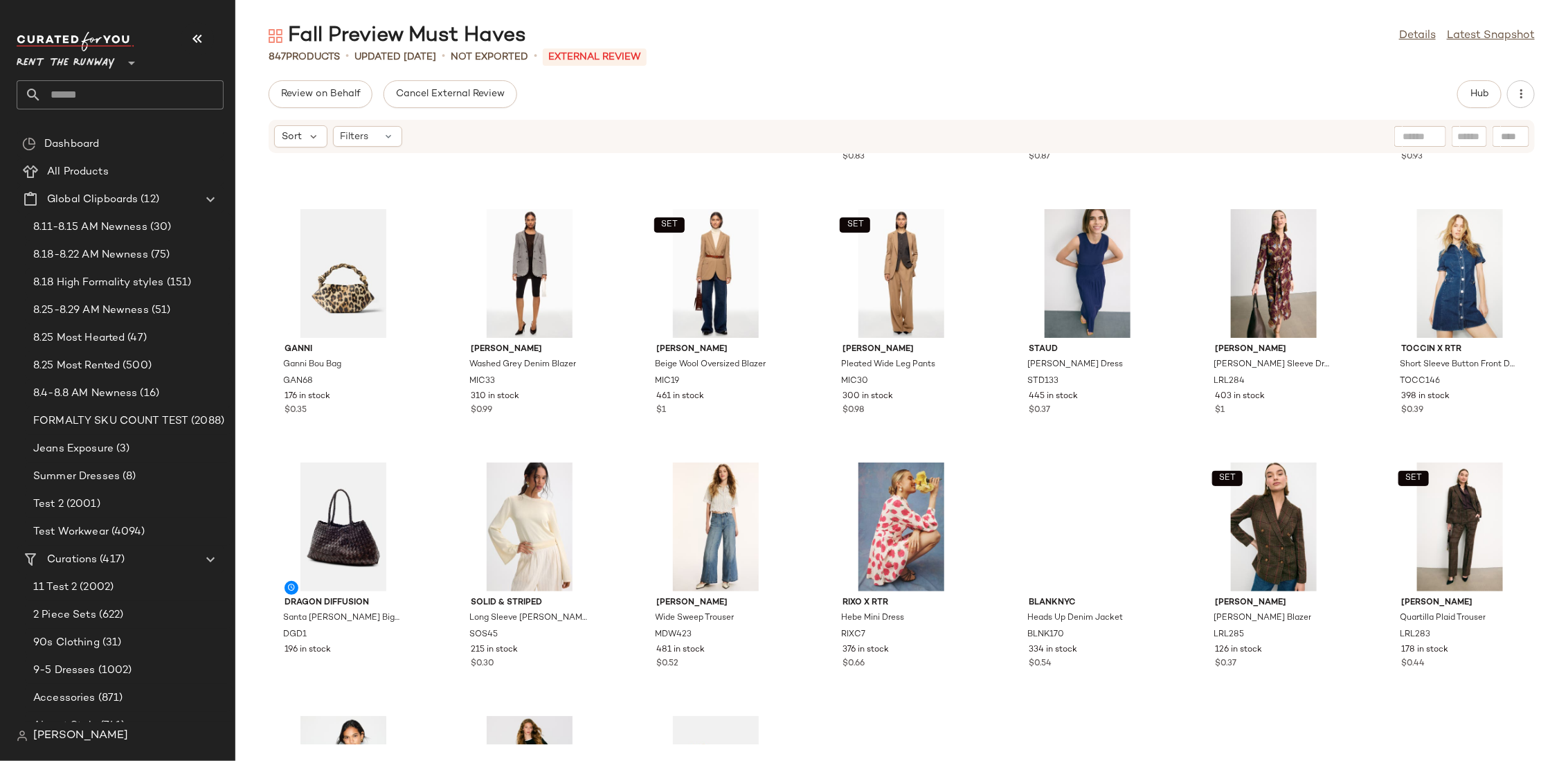
scroll to position [2560, 0]
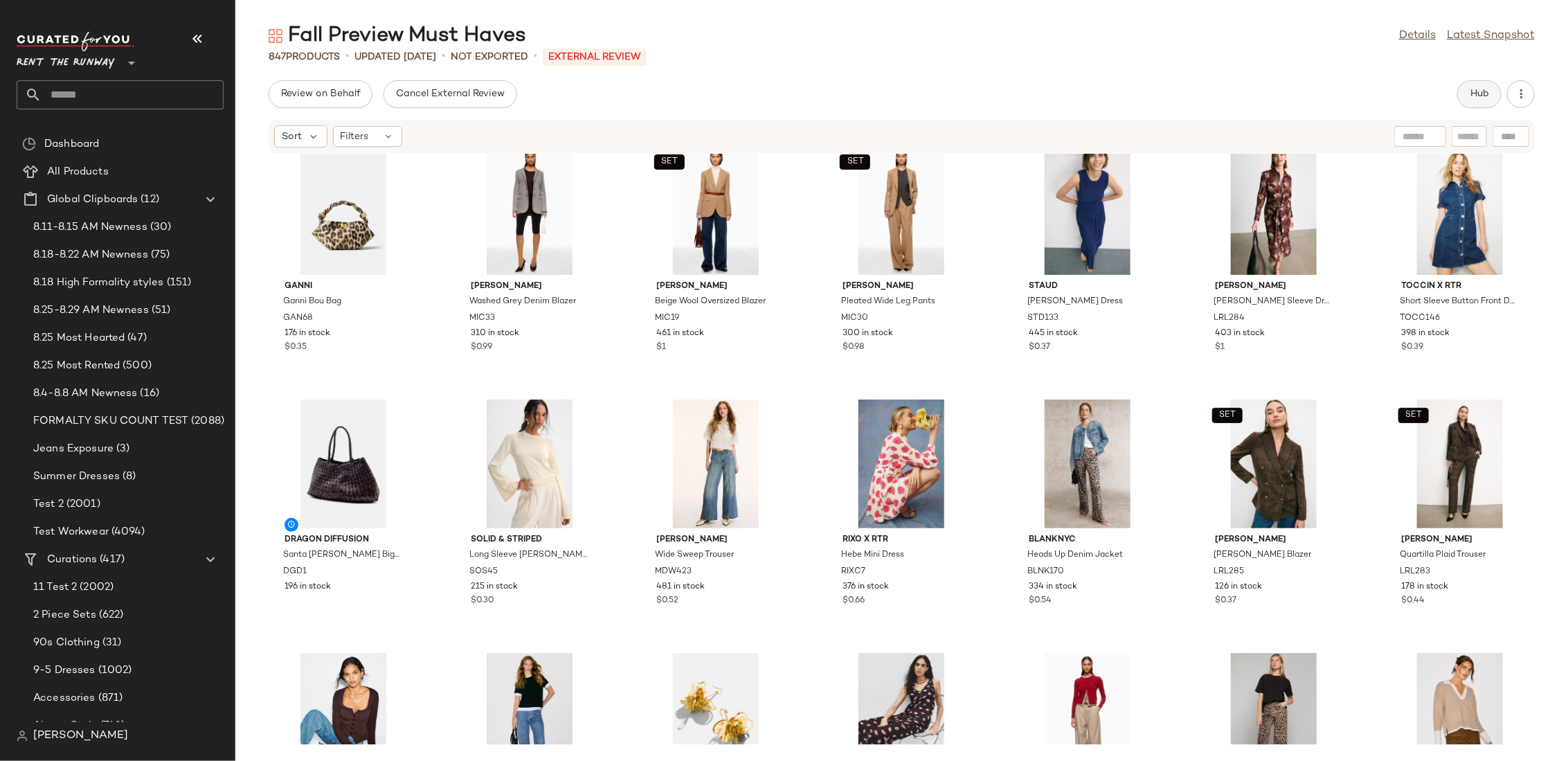
click at [1322, 106] on button "Hub" at bounding box center [1479, 94] width 45 height 28
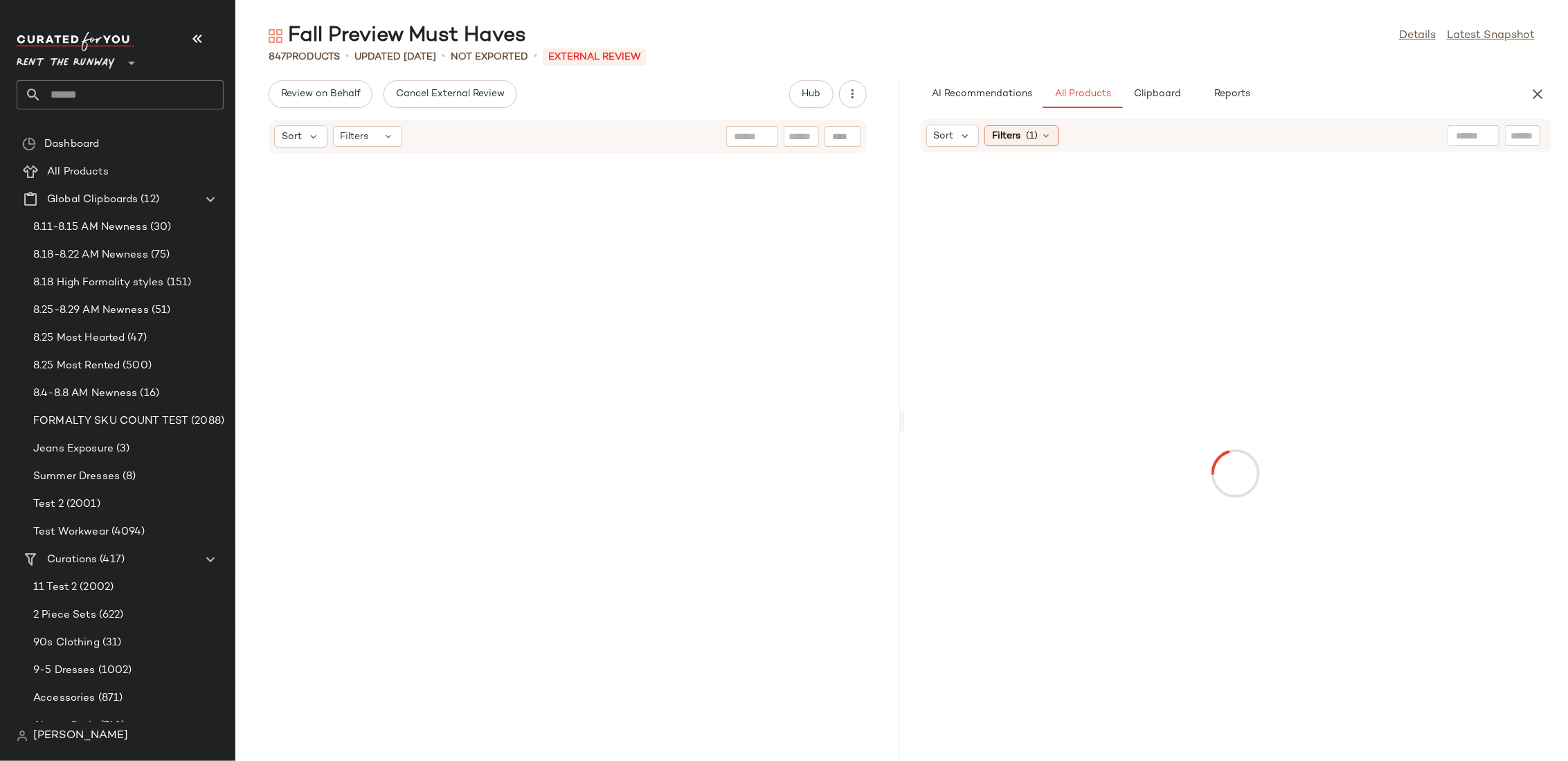
scroll to position [5573, 0]
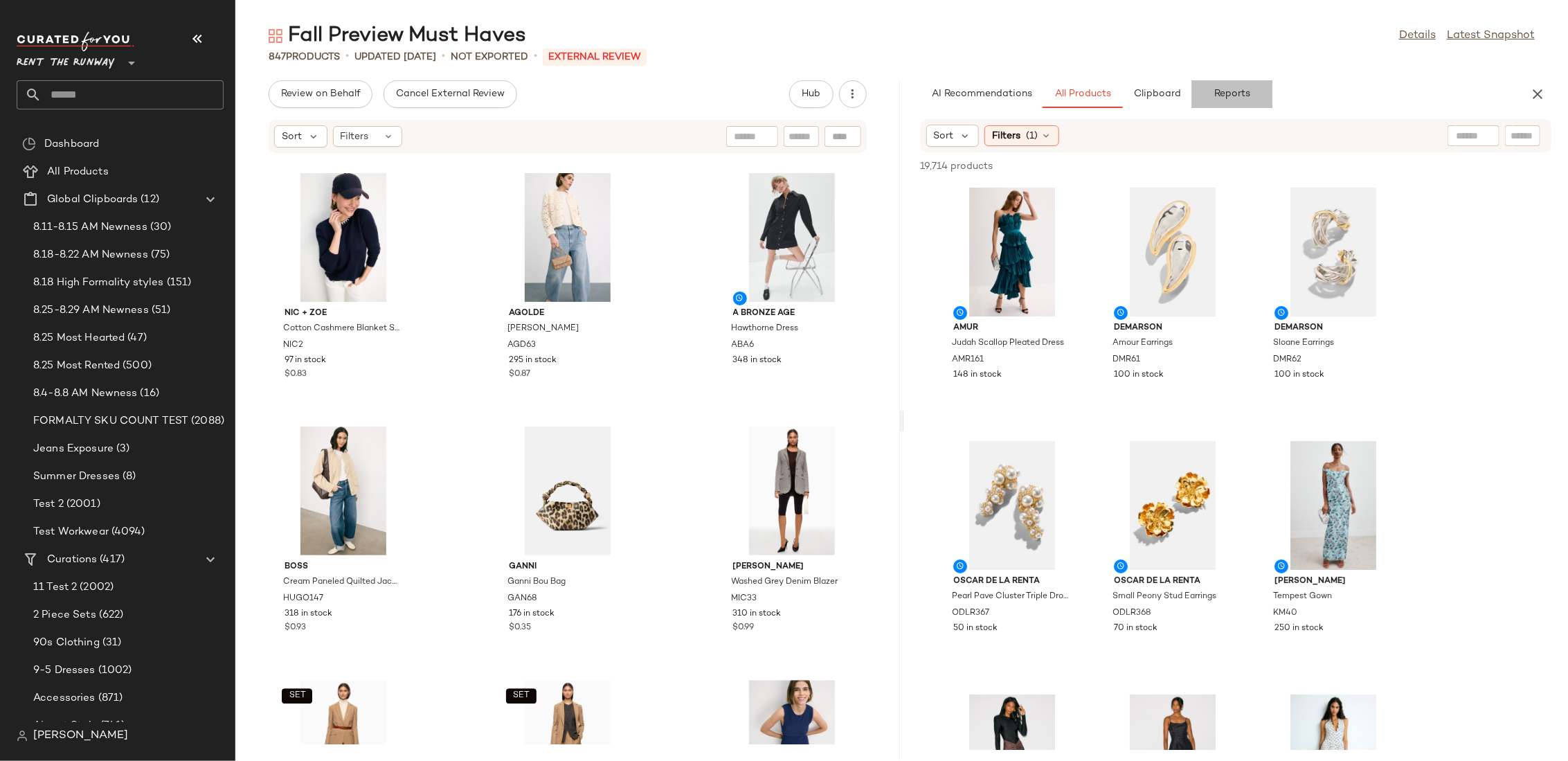
click at [1236, 95] on span "Reports" at bounding box center [1231, 94] width 37 height 11
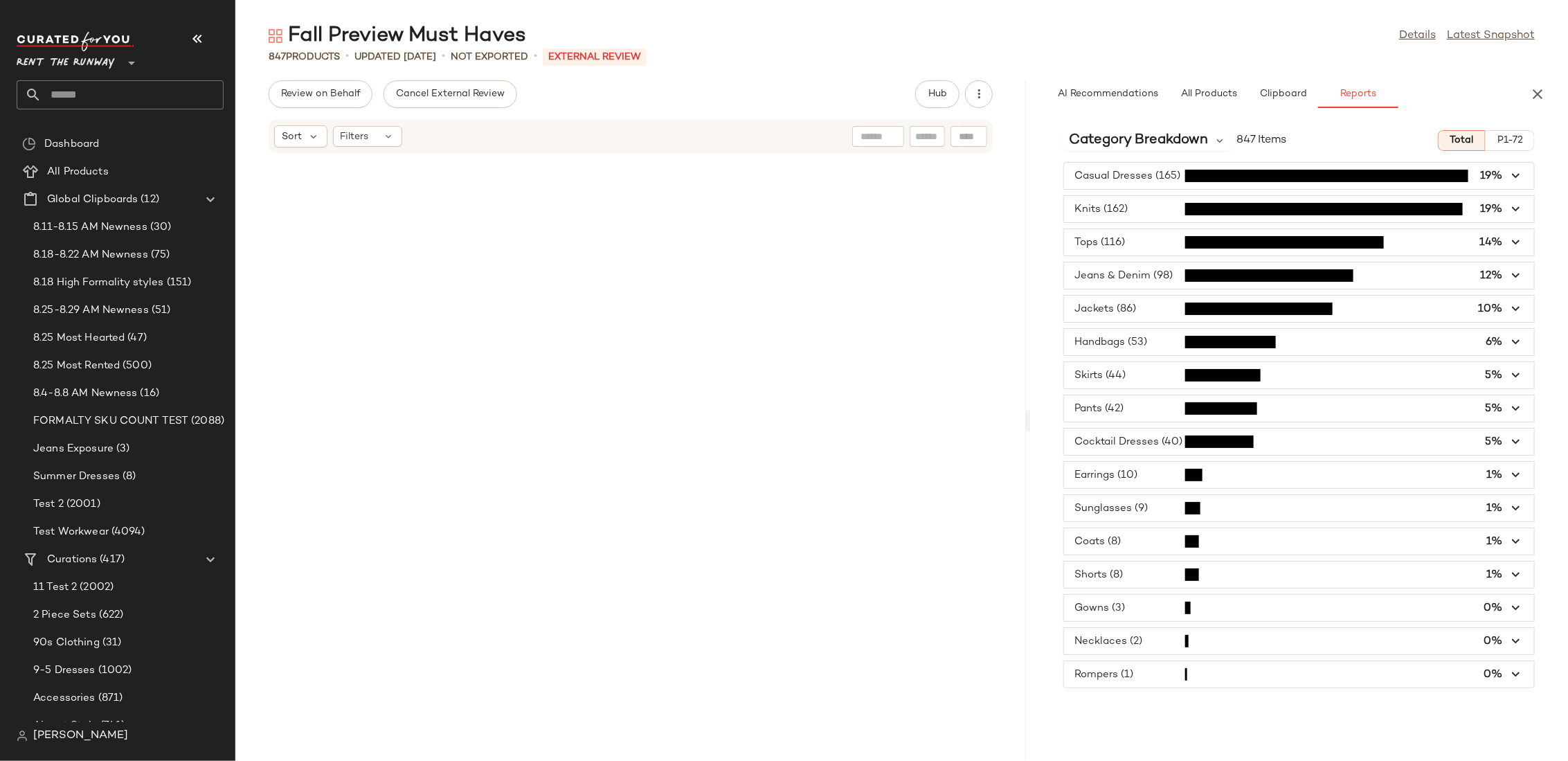
scroll to position [3800, 0]
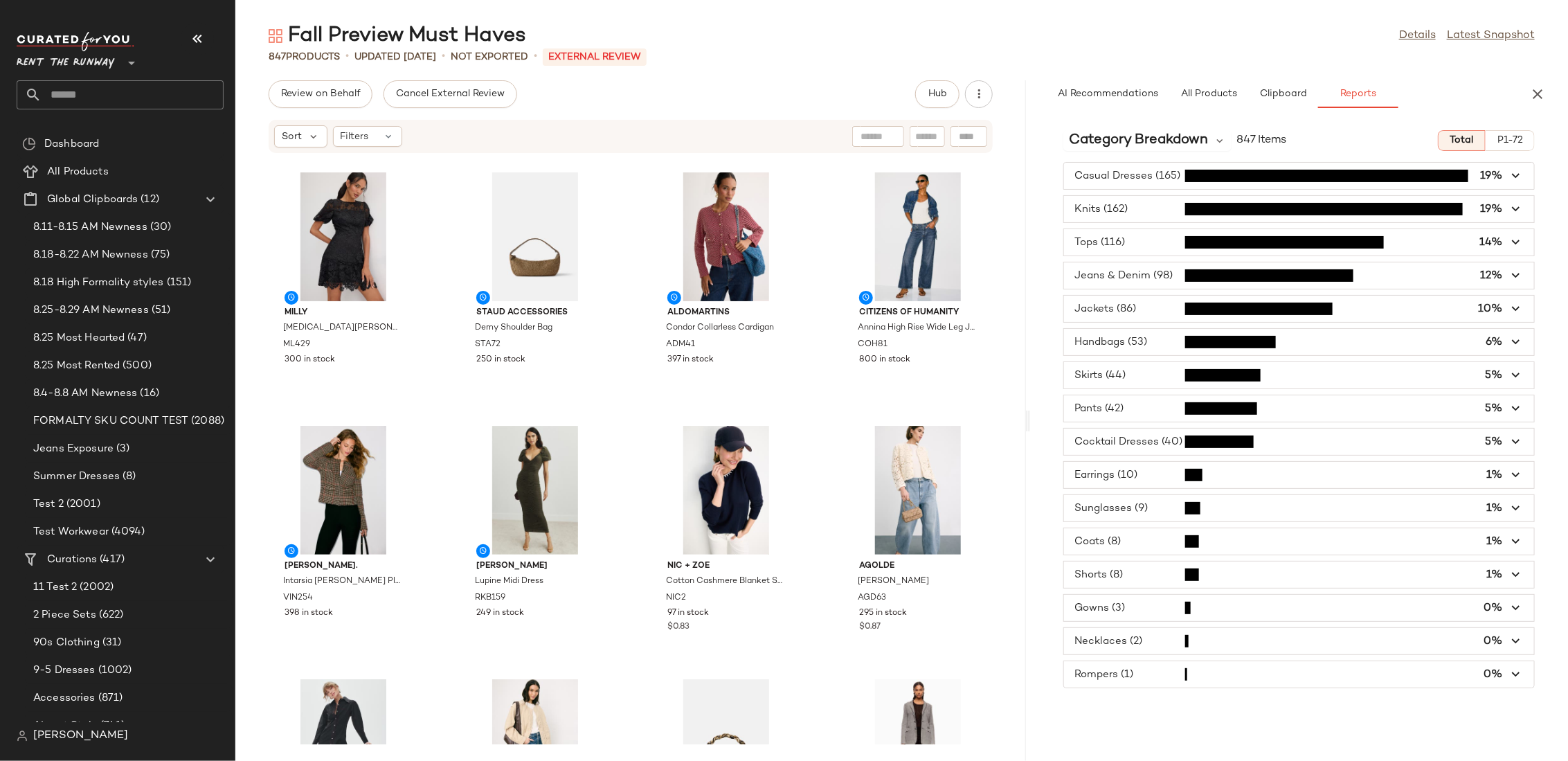
drag, startPoint x: 901, startPoint y: 189, endPoint x: 1030, endPoint y: 186, distance: 129.0
click at [1030, 186] on div "Fall Preview Must Haves Details Latest Snapshot 847 Products • updated [DATE] •…" at bounding box center [902, 391] width 1332 height 739
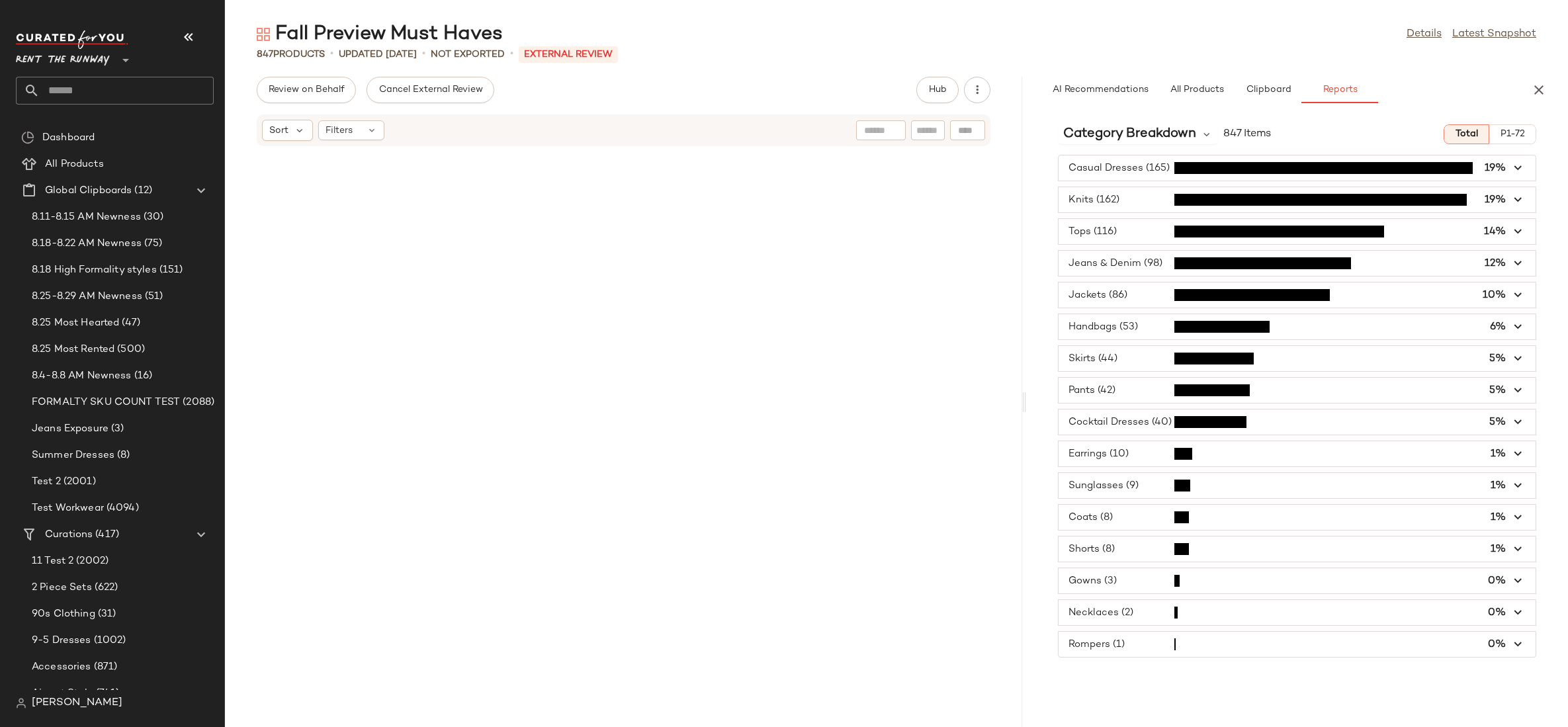
scroll to position [2662, 0]
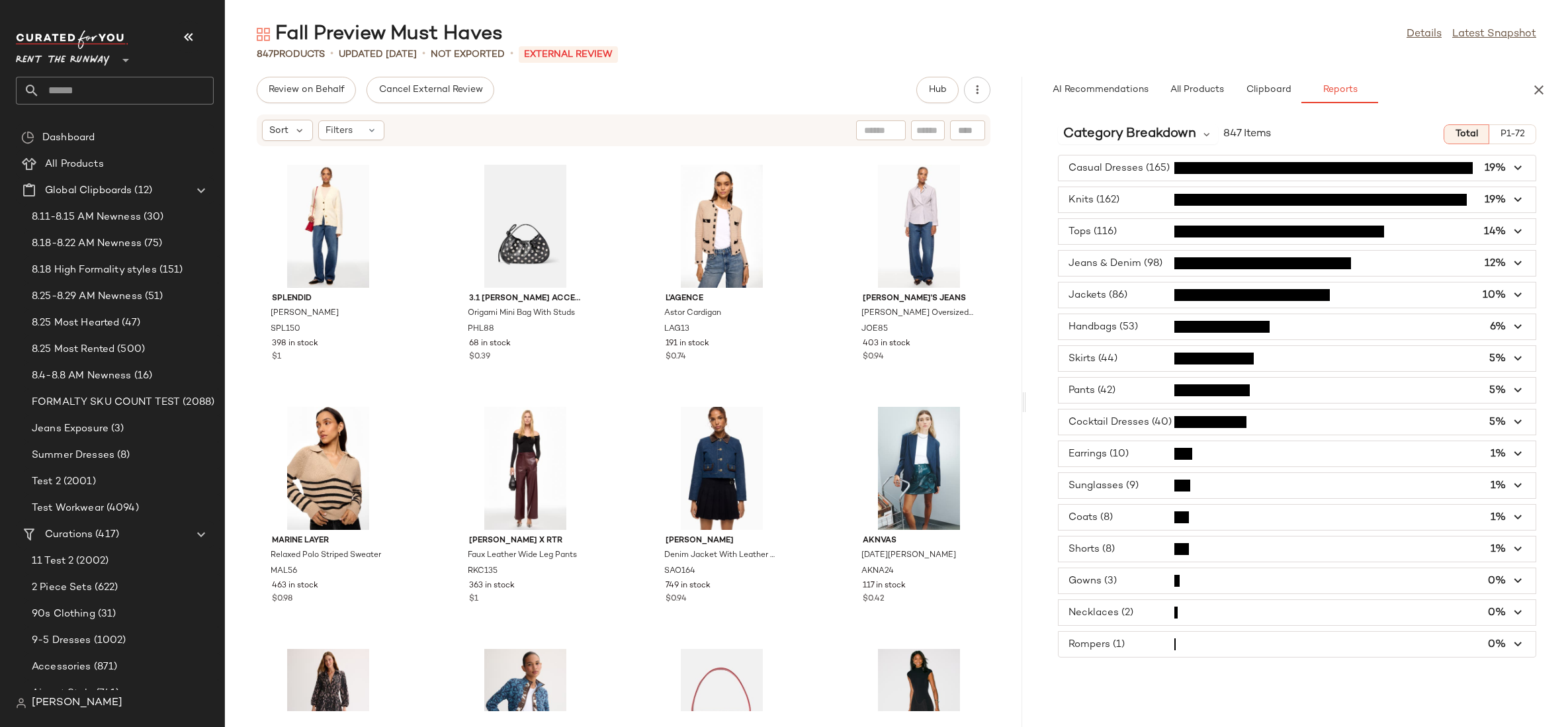
click at [23, 706] on img at bounding box center [21, 703] width 10 height 10
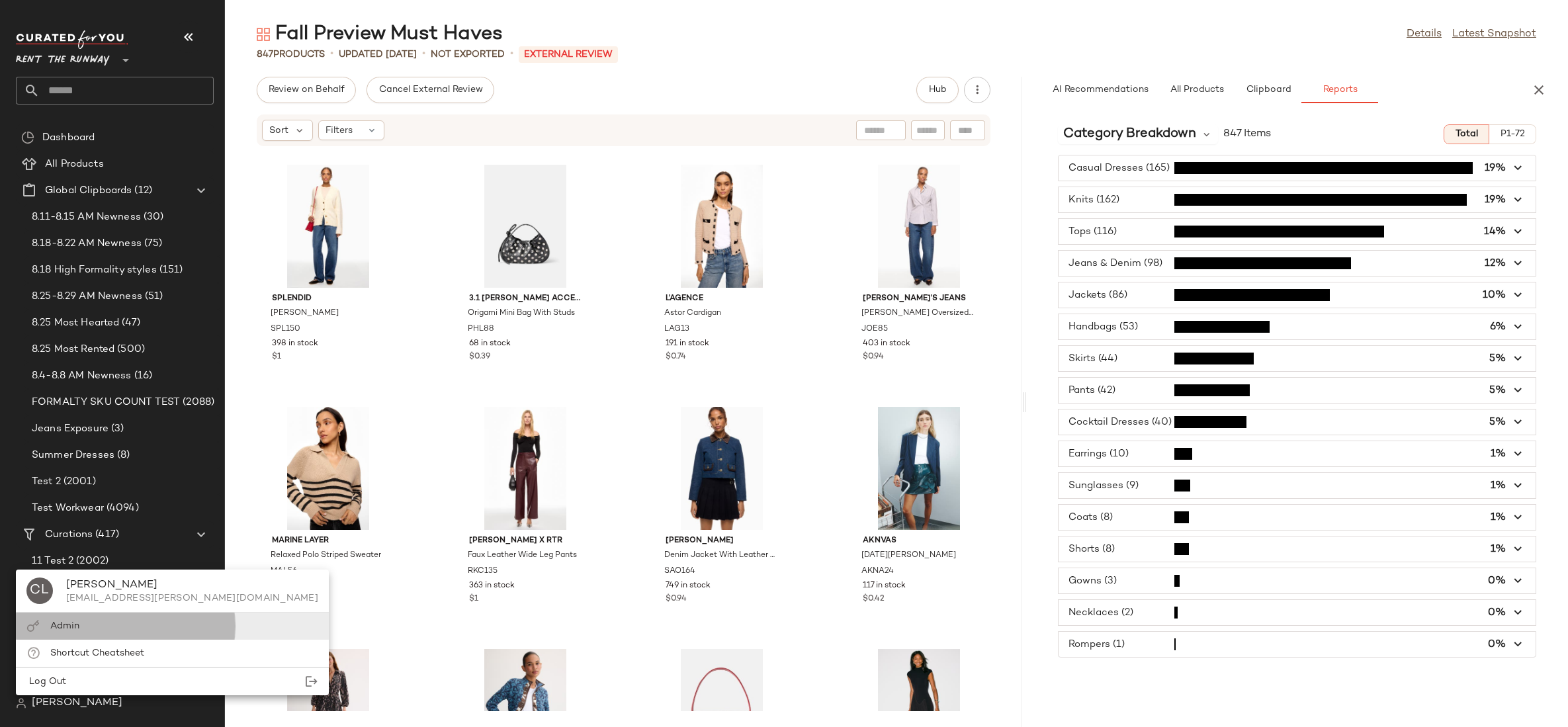
click at [85, 627] on div "Admin" at bounding box center [172, 625] width 313 height 27
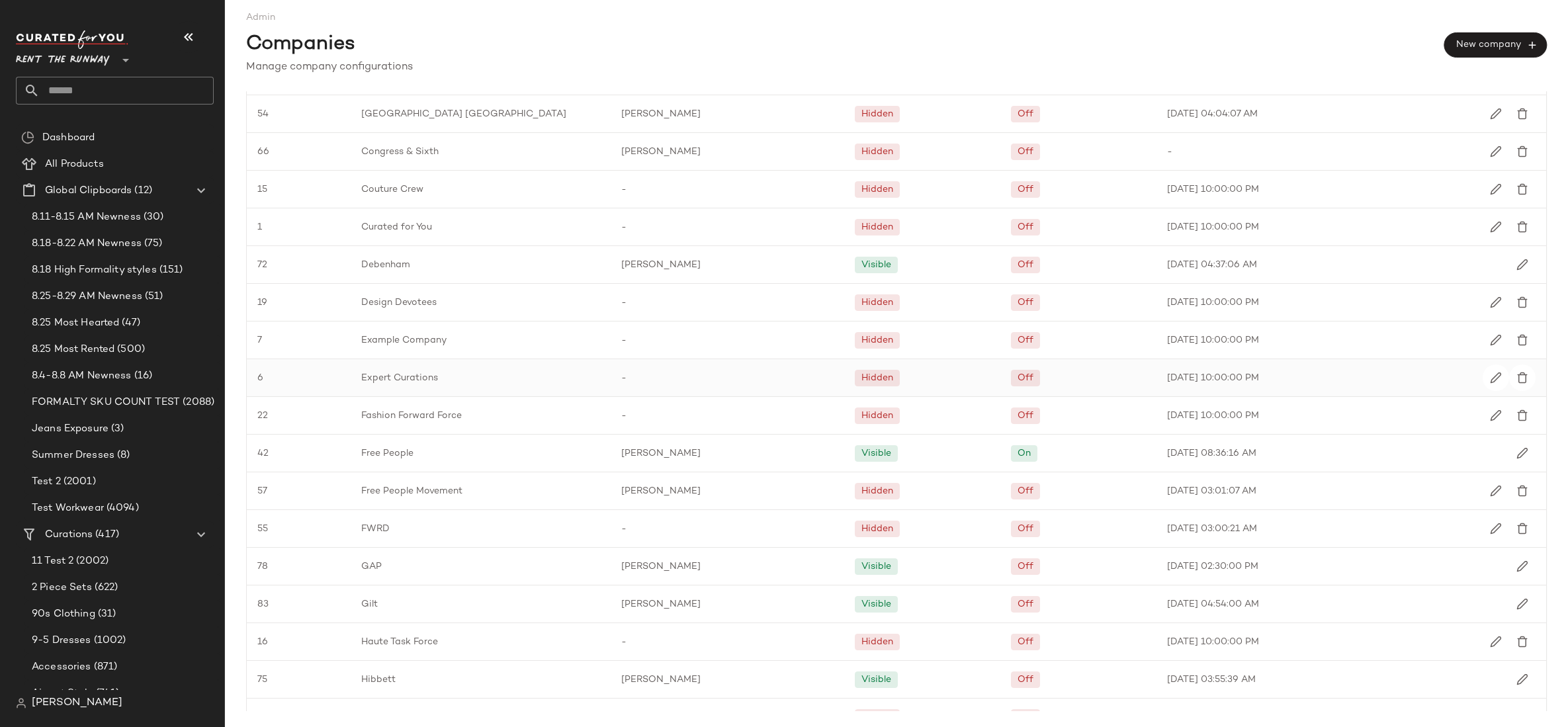
scroll to position [513, 0]
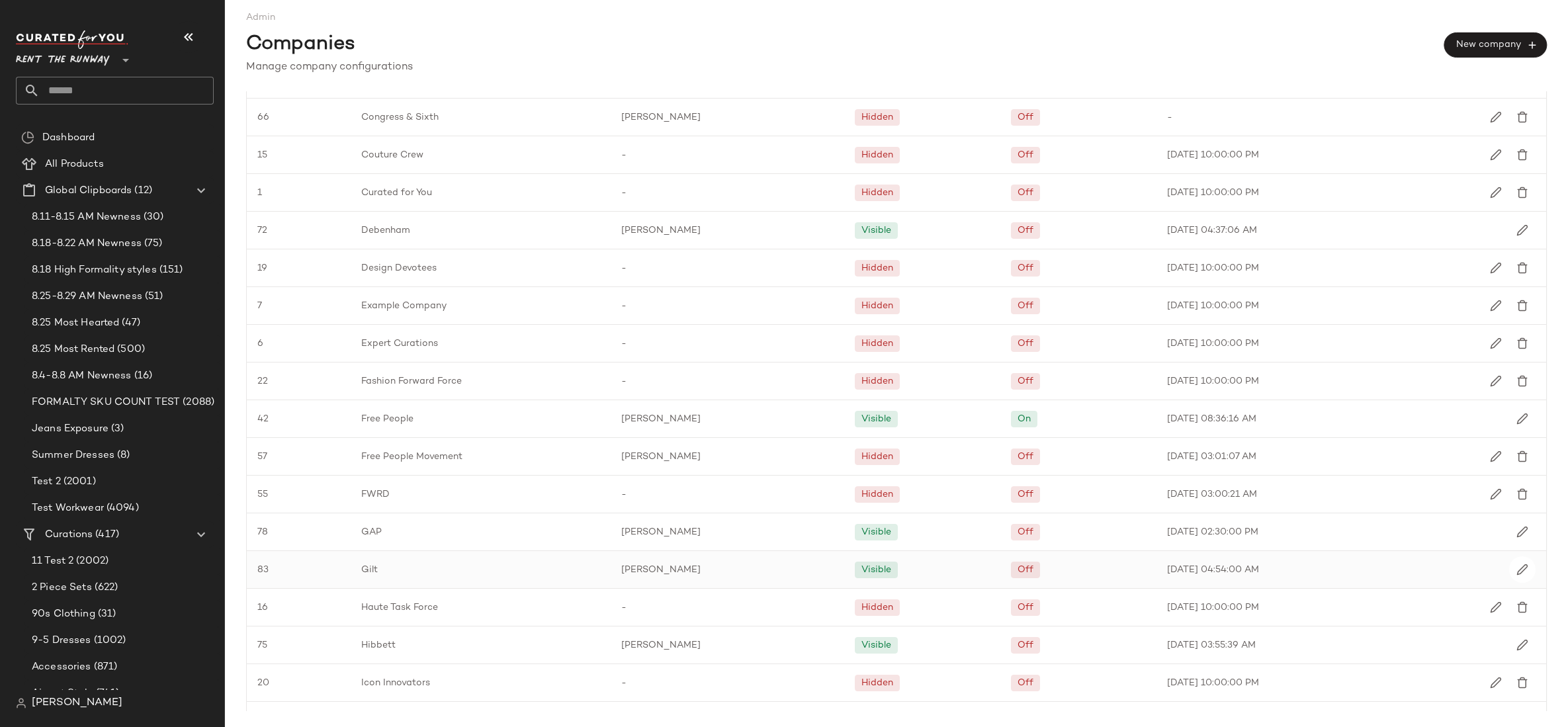
drag, startPoint x: 1201, startPoint y: 570, endPoint x: 1278, endPoint y: 569, distance: 77.0
click at [1264, 569] on div "[DATE] 04:54:00 AM" at bounding box center [1274, 570] width 234 height 37
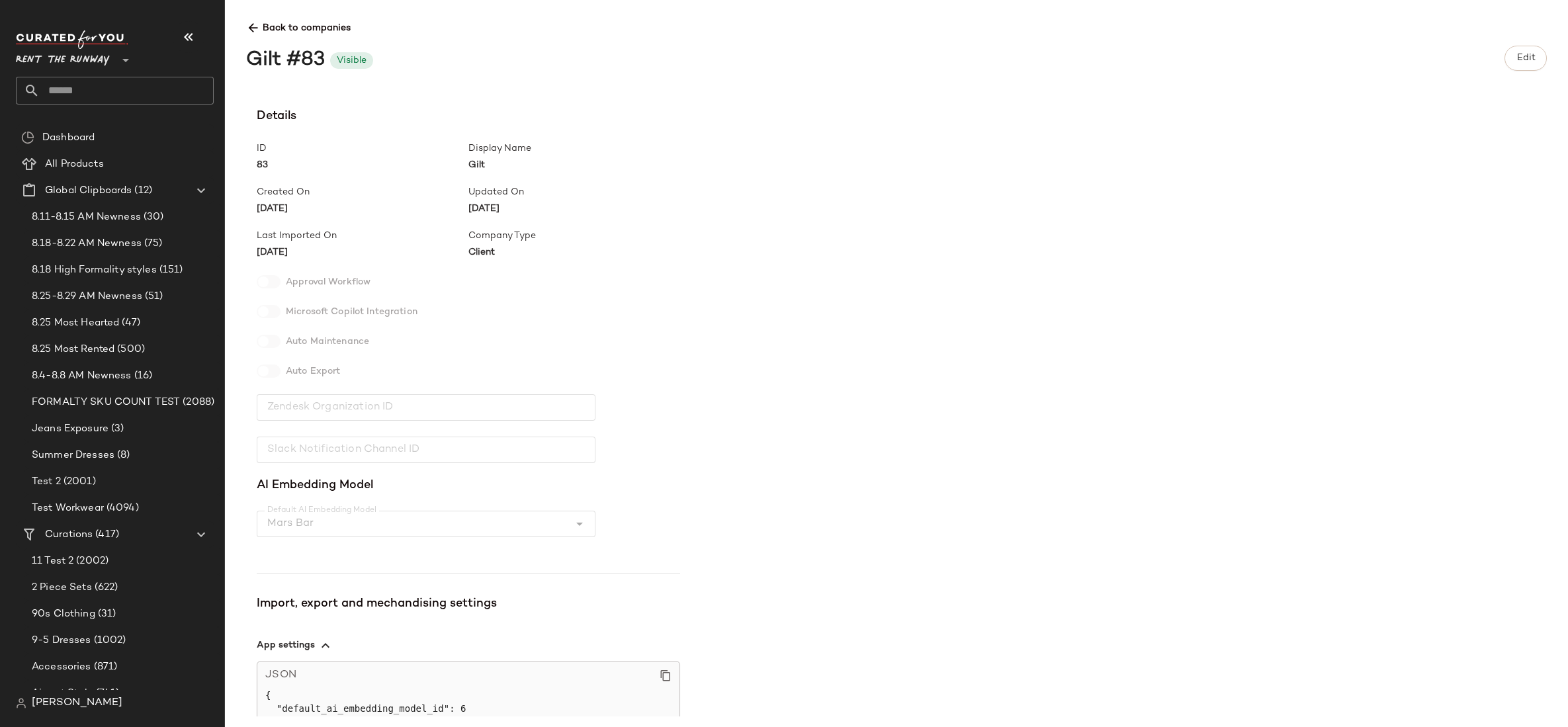
click at [251, 31] on icon at bounding box center [252, 28] width 14 height 14
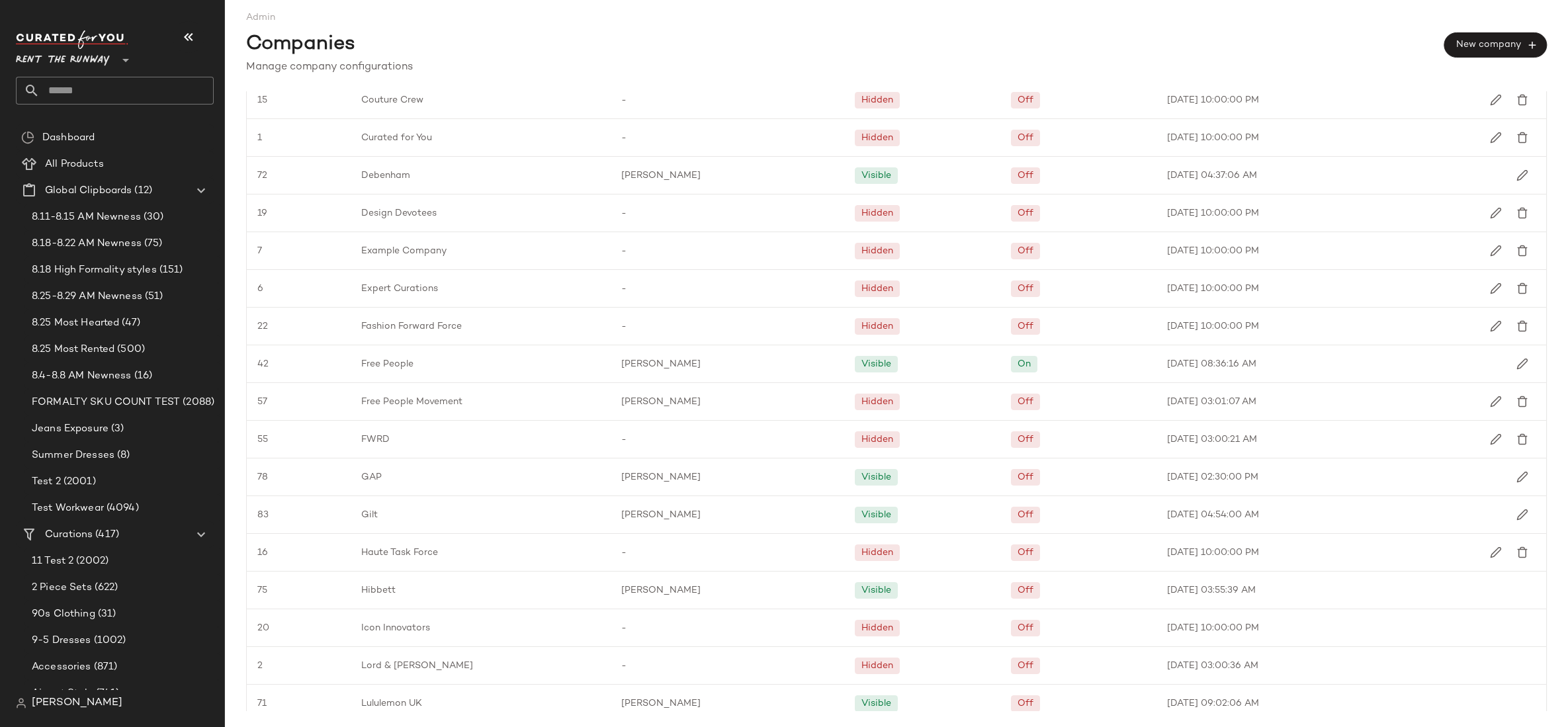
scroll to position [623, 0]
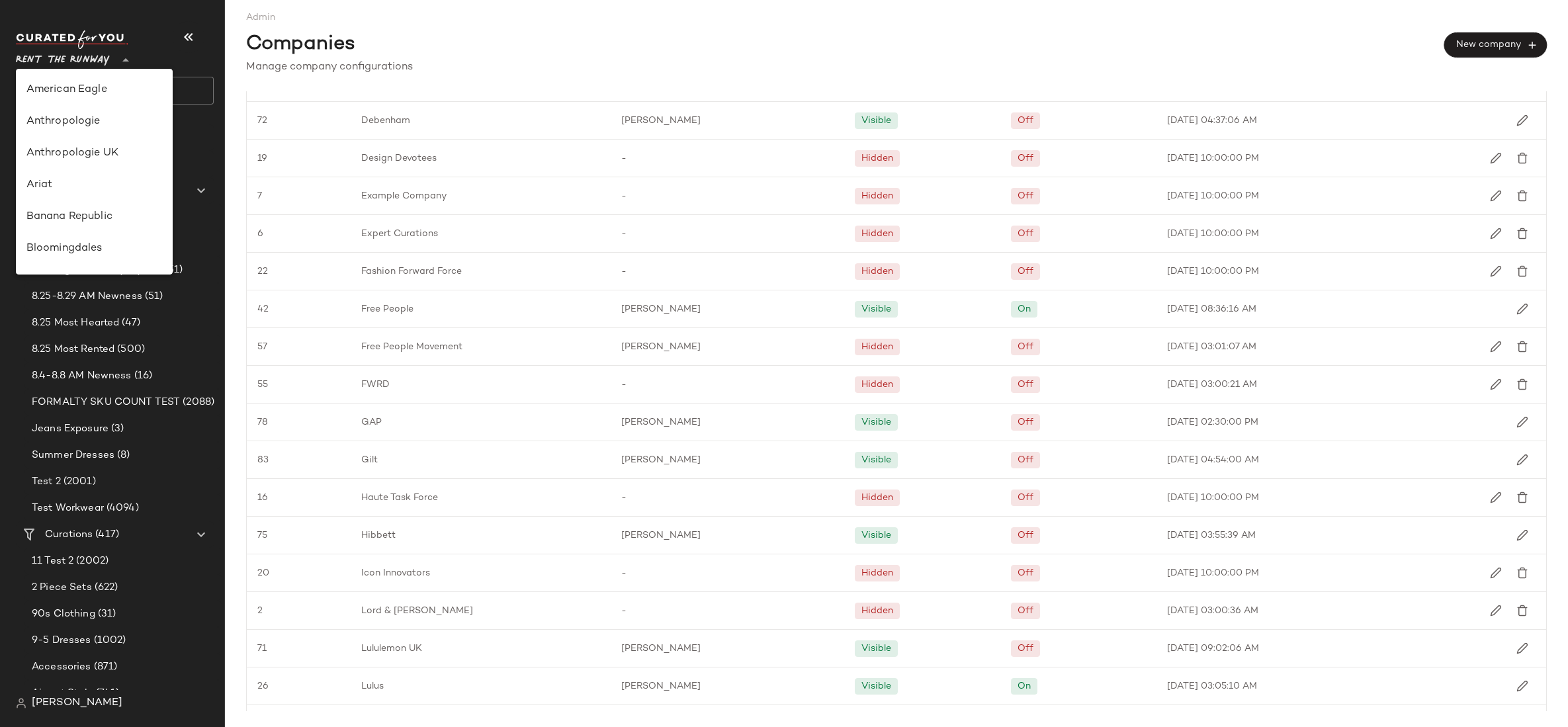
click at [75, 56] on span "Rent the Runway" at bounding box center [63, 57] width 94 height 24
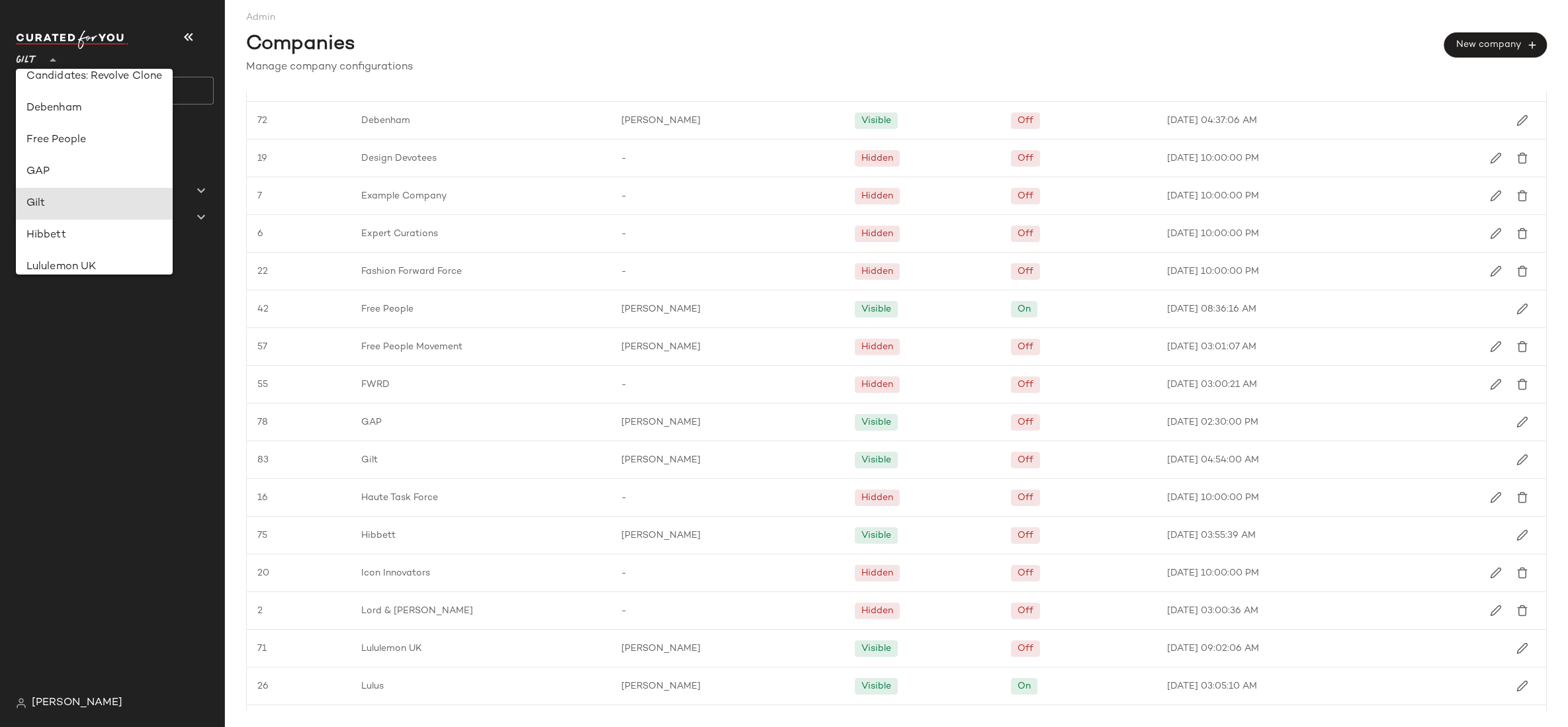
type input "**"
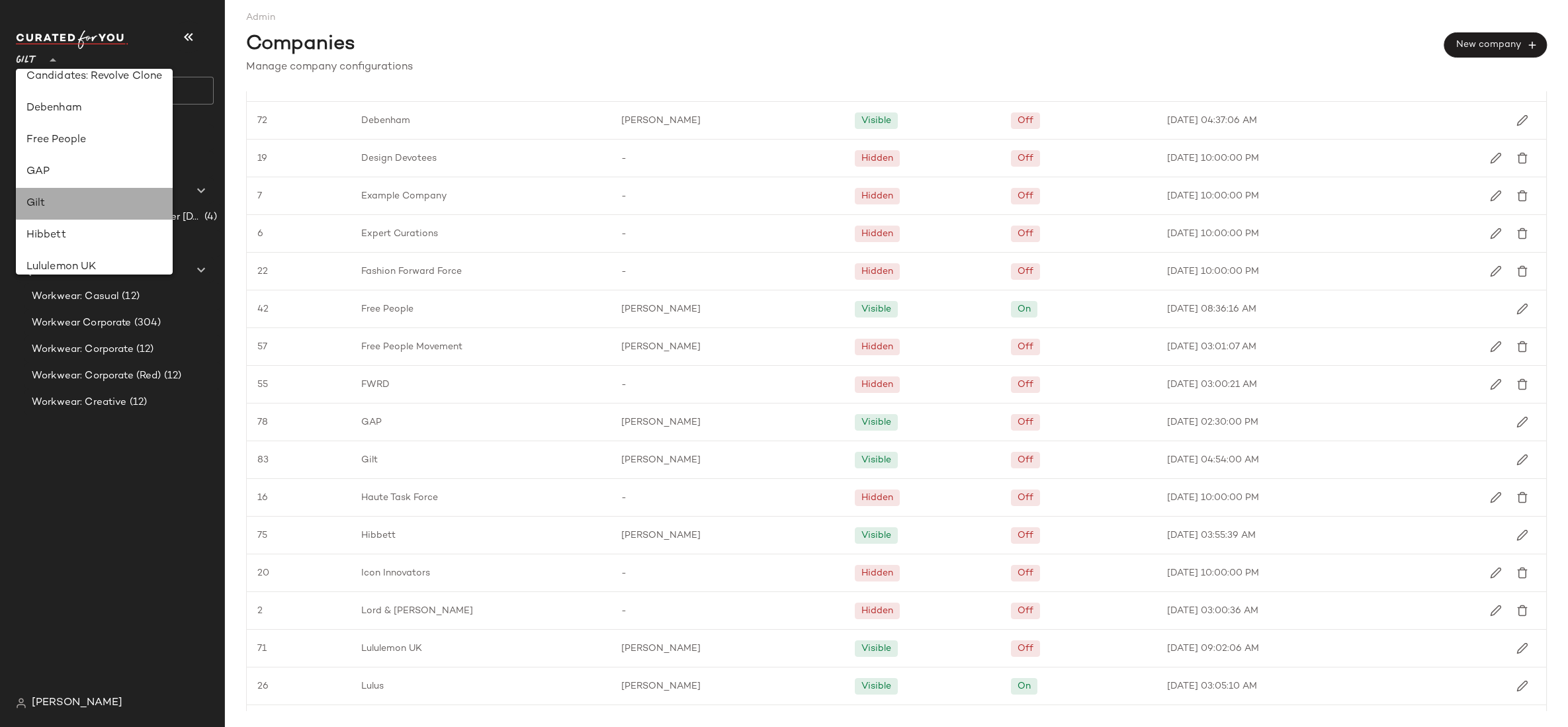
click at [49, 197] on div "Gilt" at bounding box center [94, 204] width 136 height 16
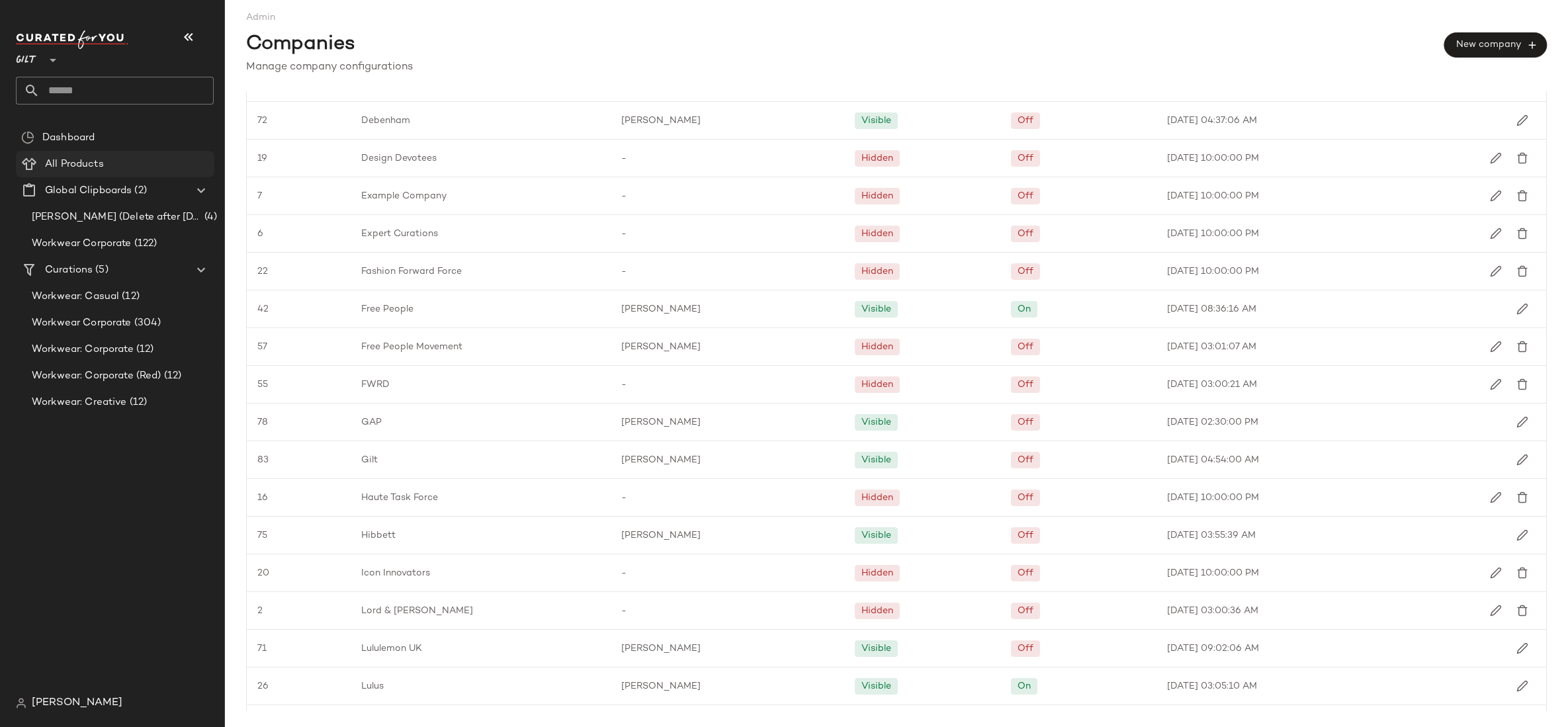
click at [88, 162] on span "All Products" at bounding box center [74, 164] width 59 height 15
